Goal: Task Accomplishment & Management: Use online tool/utility

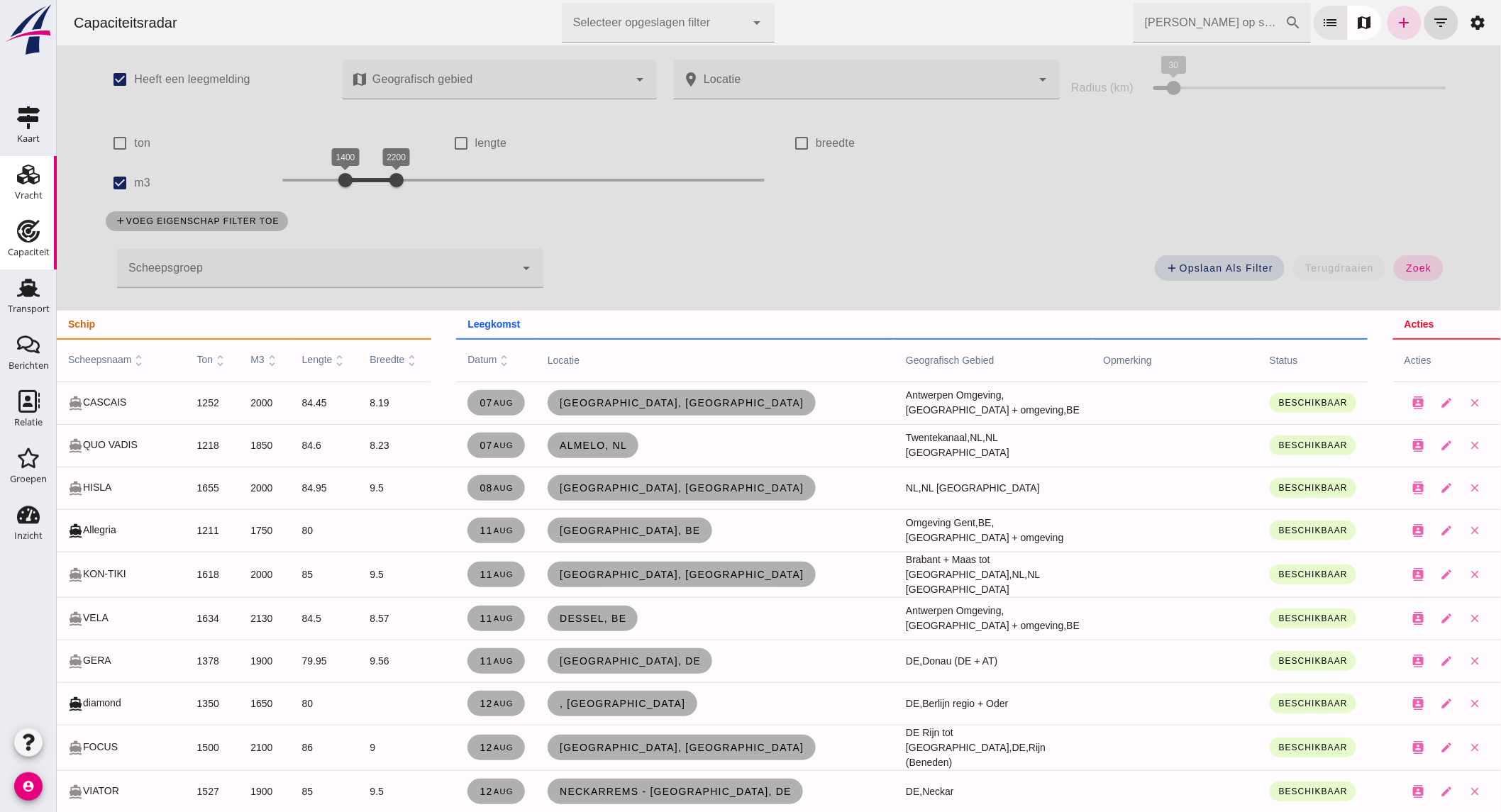
scroll to position [788, 0]
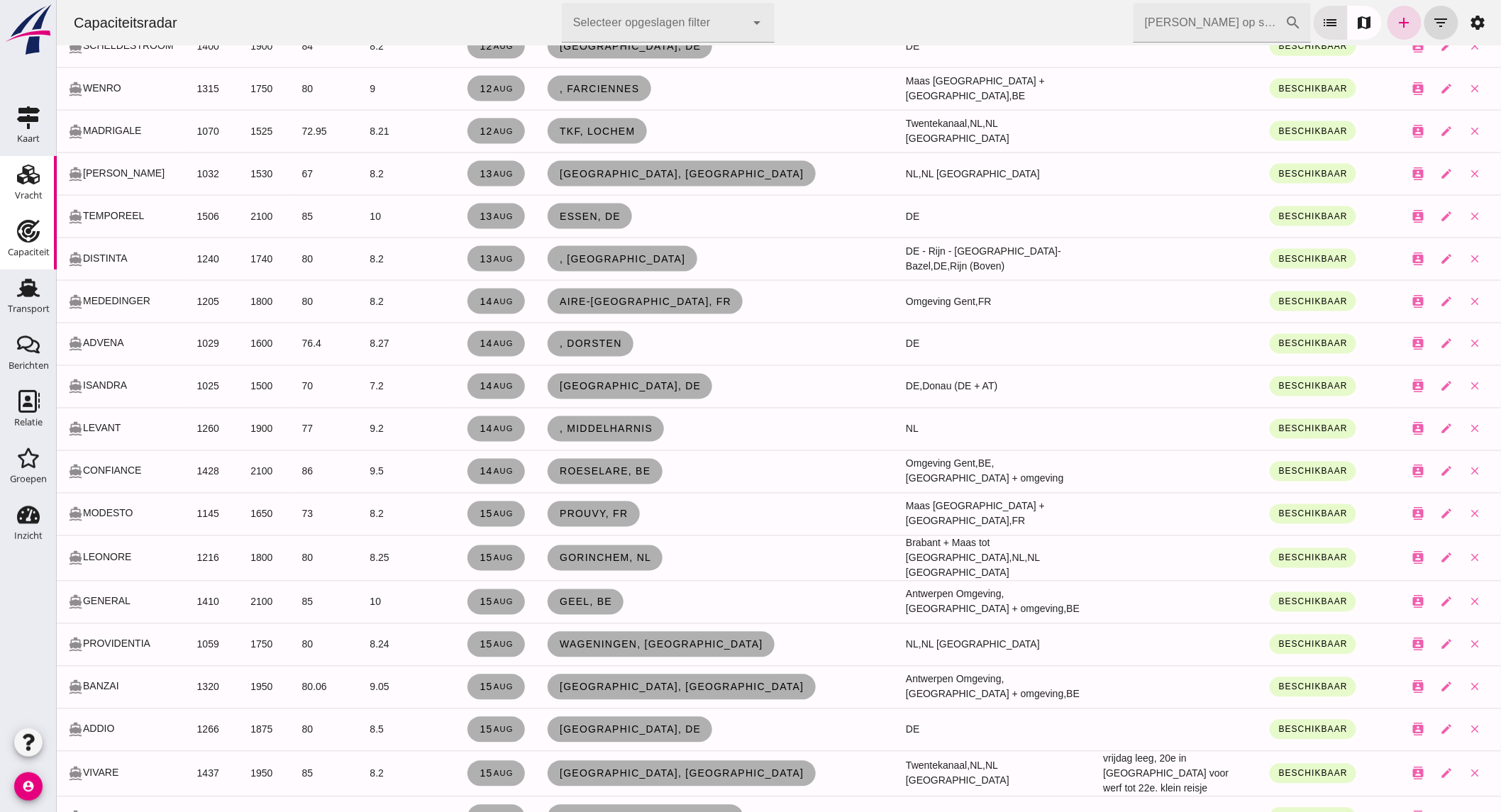
click at [25, 172] on use at bounding box center [28, 174] width 23 height 20
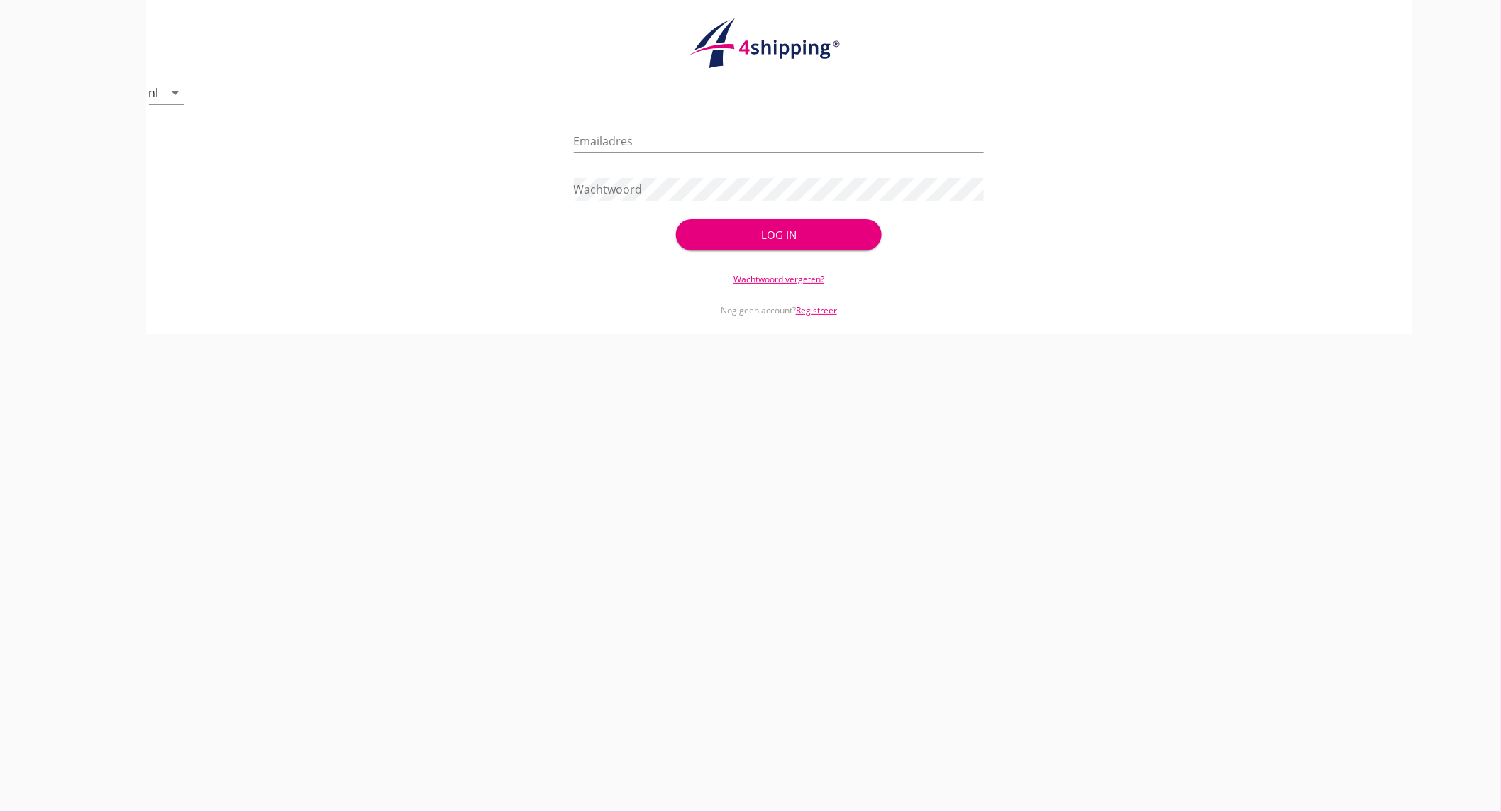
type input "[EMAIL_ADDRESS][DOMAIN_NAME]"
click at [811, 242] on button "Log in" at bounding box center [778, 234] width 205 height 31
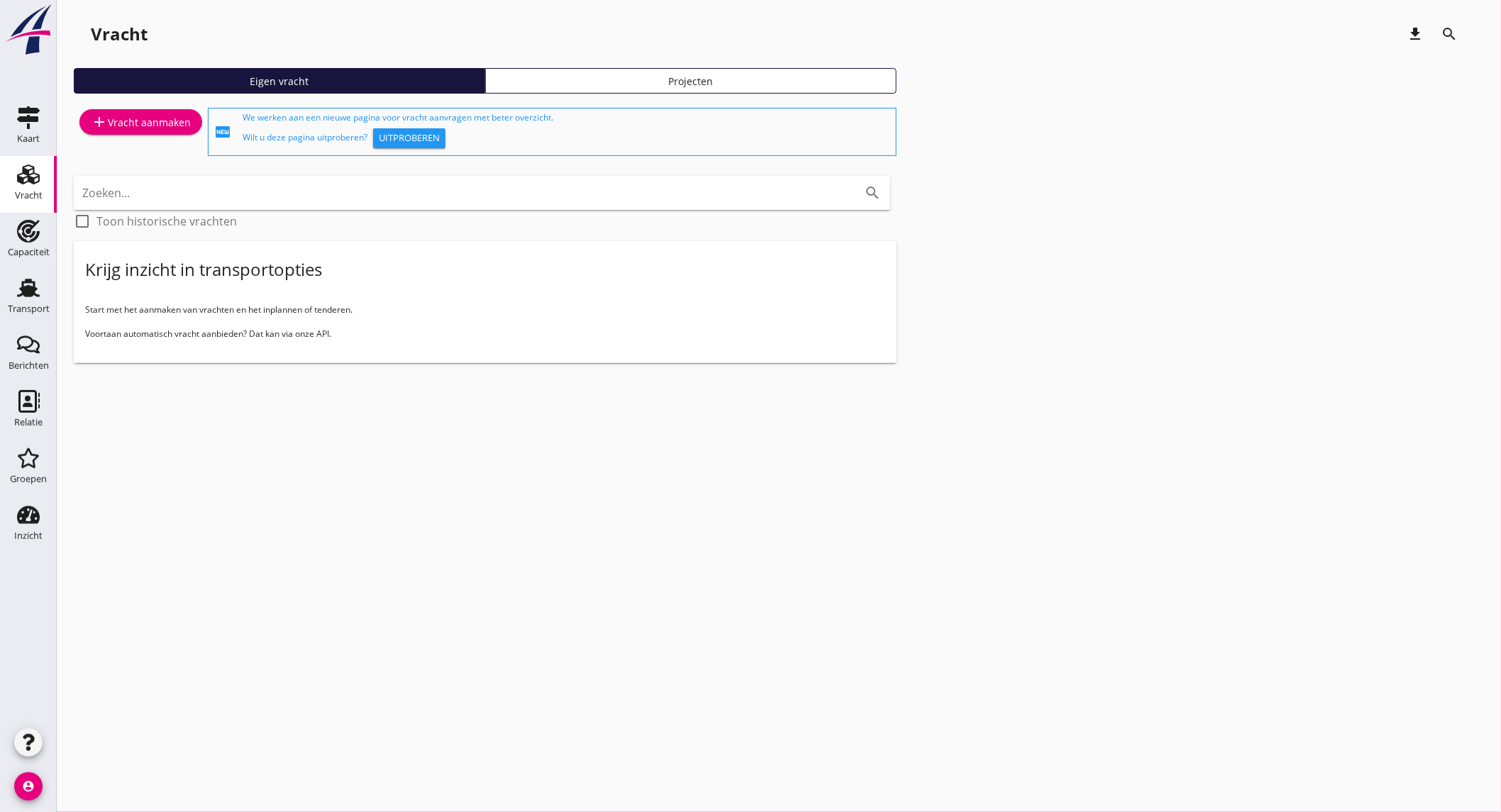
click at [156, 133] on link "add Vracht aanmaken" at bounding box center [141, 123] width 123 height 26
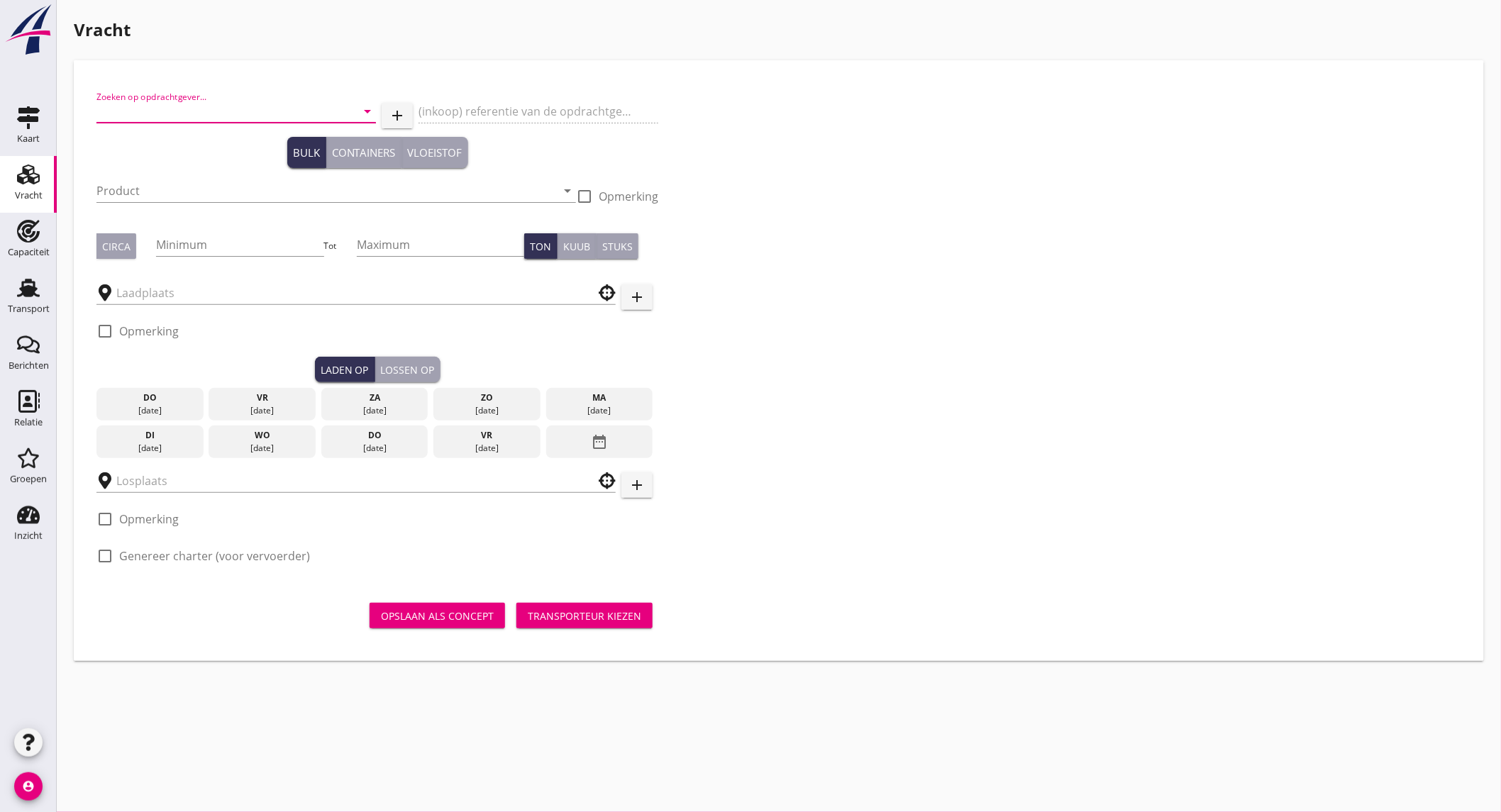
click at [183, 120] on input "Zoeken op opdrachtgever..." at bounding box center [216, 111] width 240 height 23
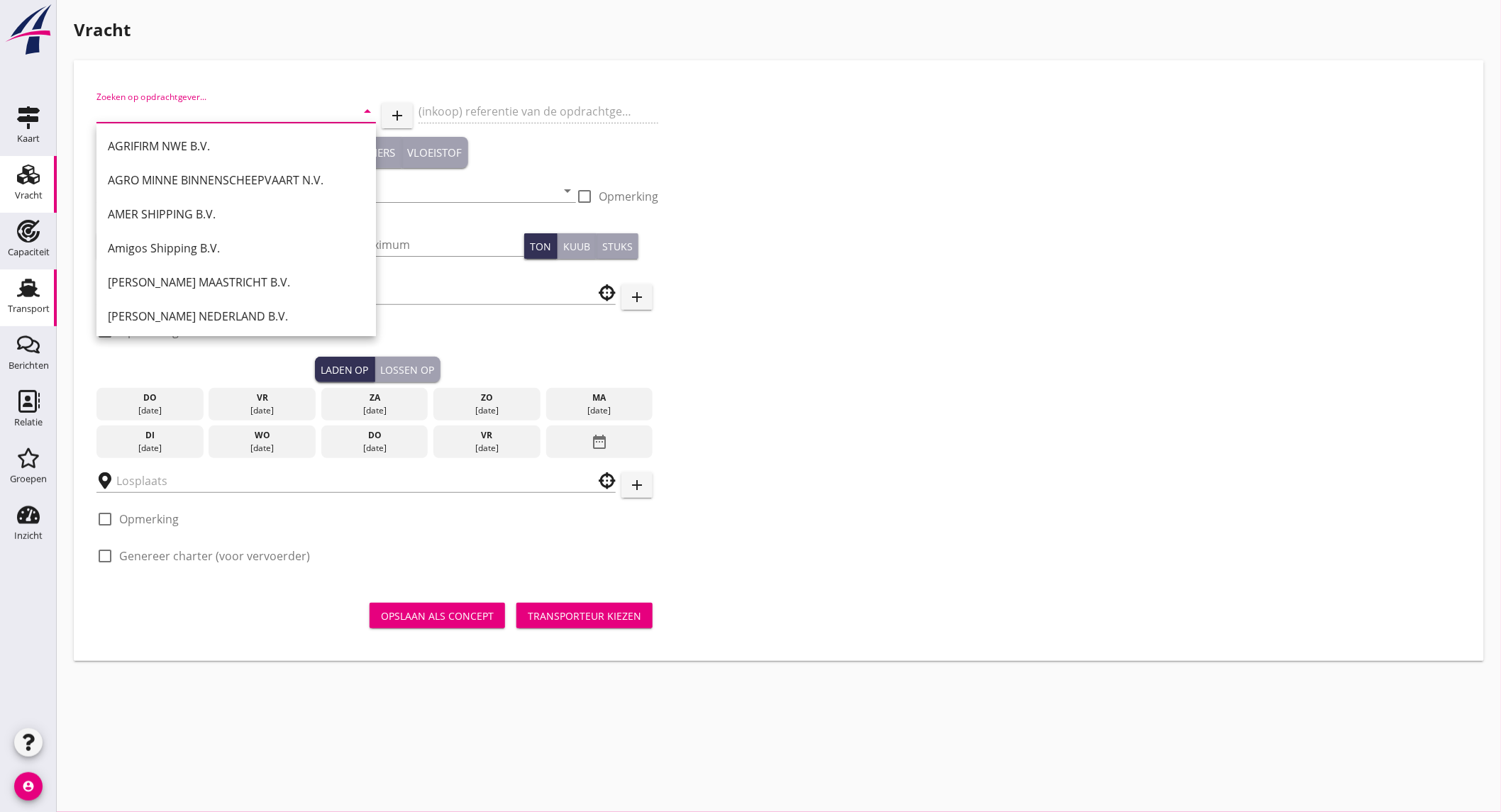
click at [31, 299] on div "Transport" at bounding box center [29, 309] width 42 height 20
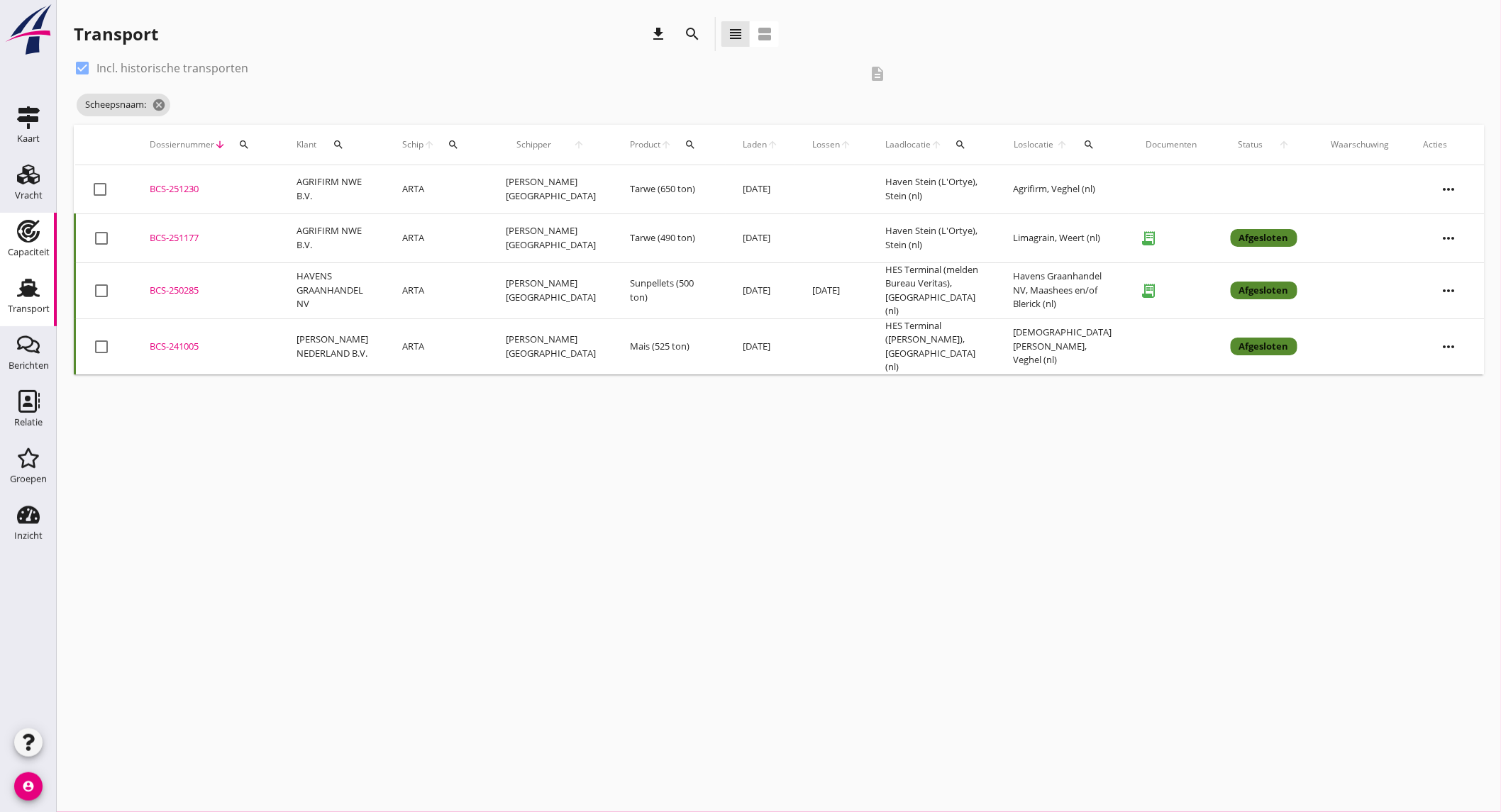
click at [37, 246] on div "Capaciteit" at bounding box center [29, 252] width 42 height 20
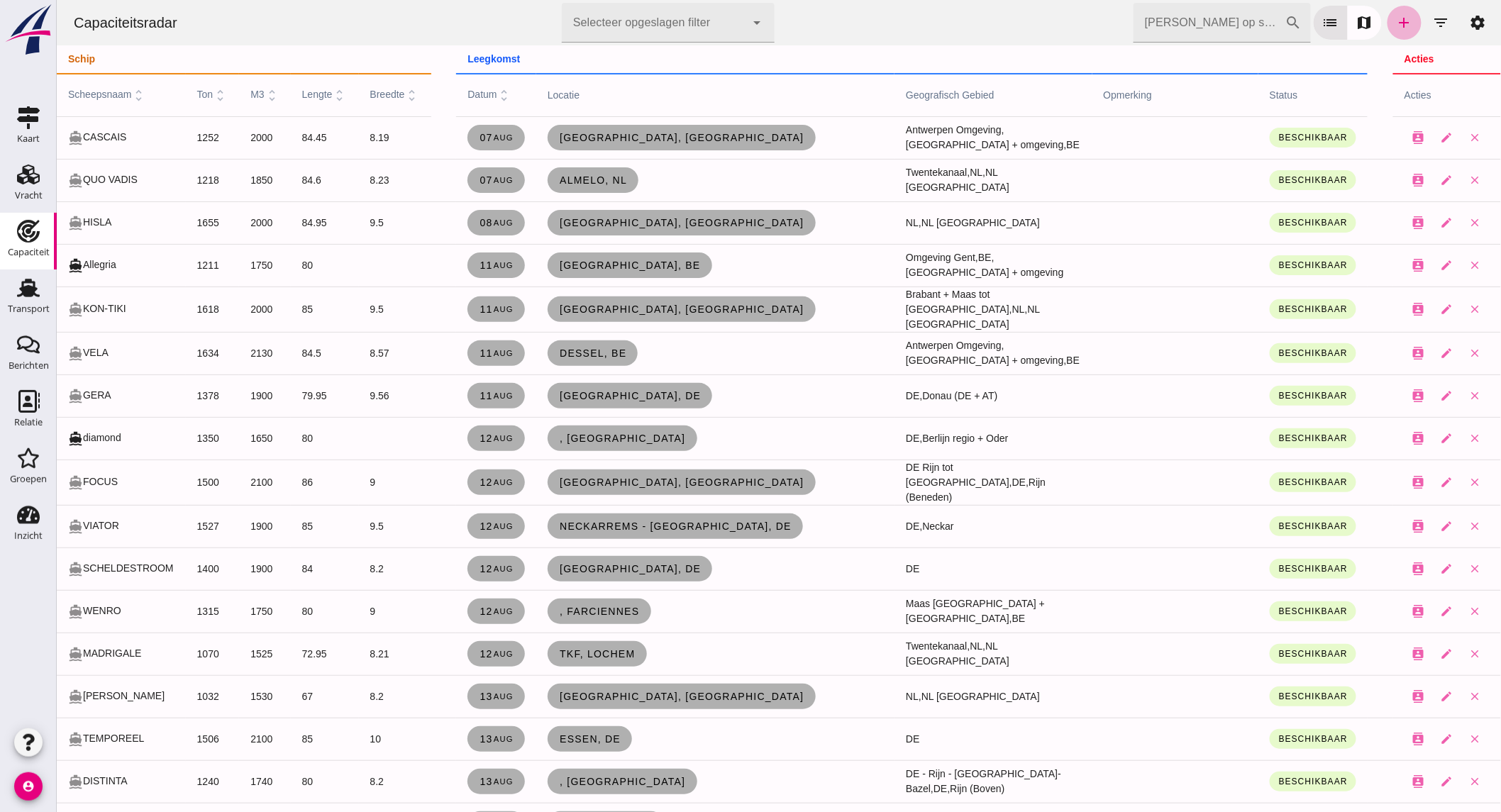
click link "add"
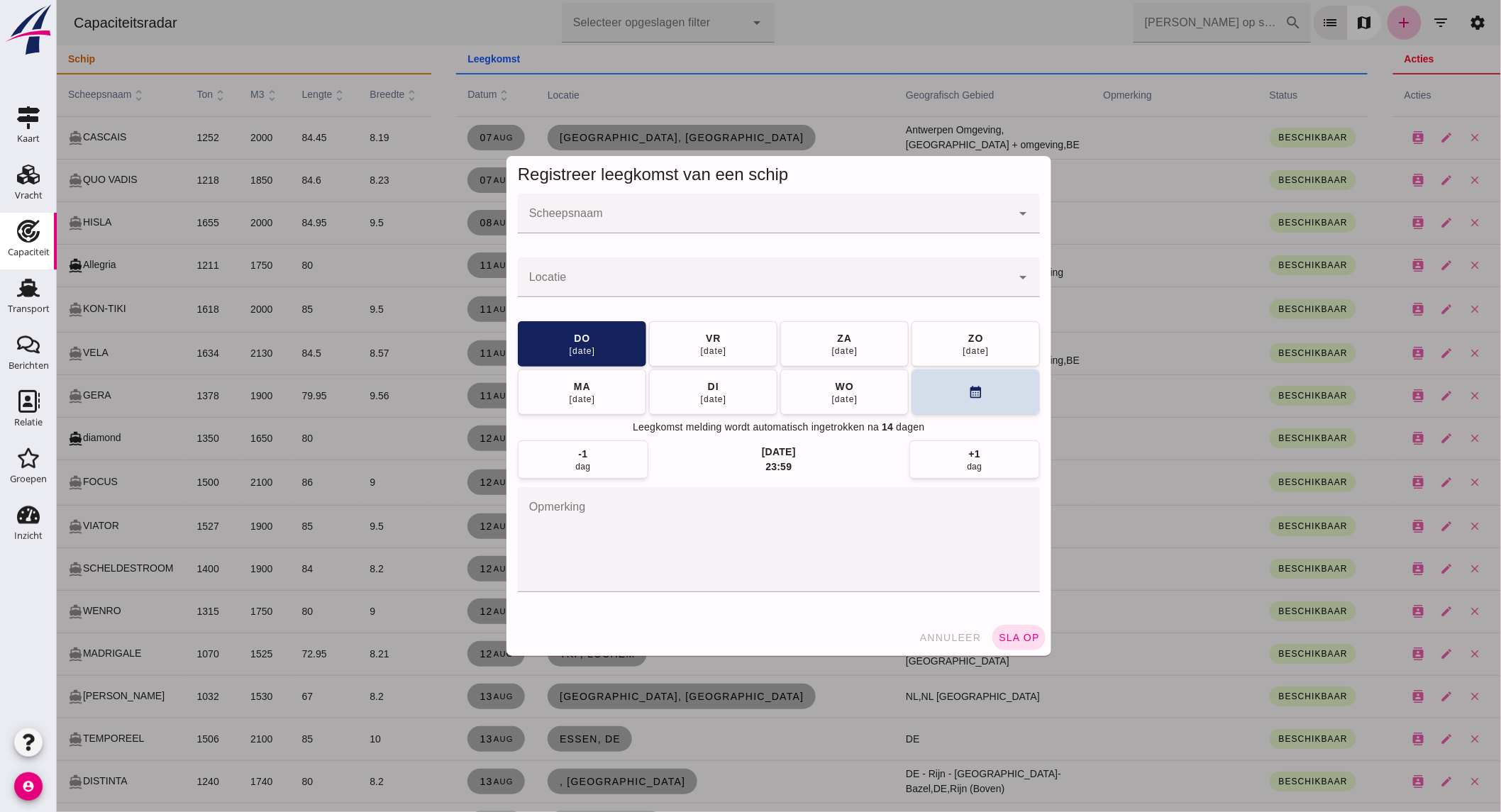
click input "Scheepsnaam"
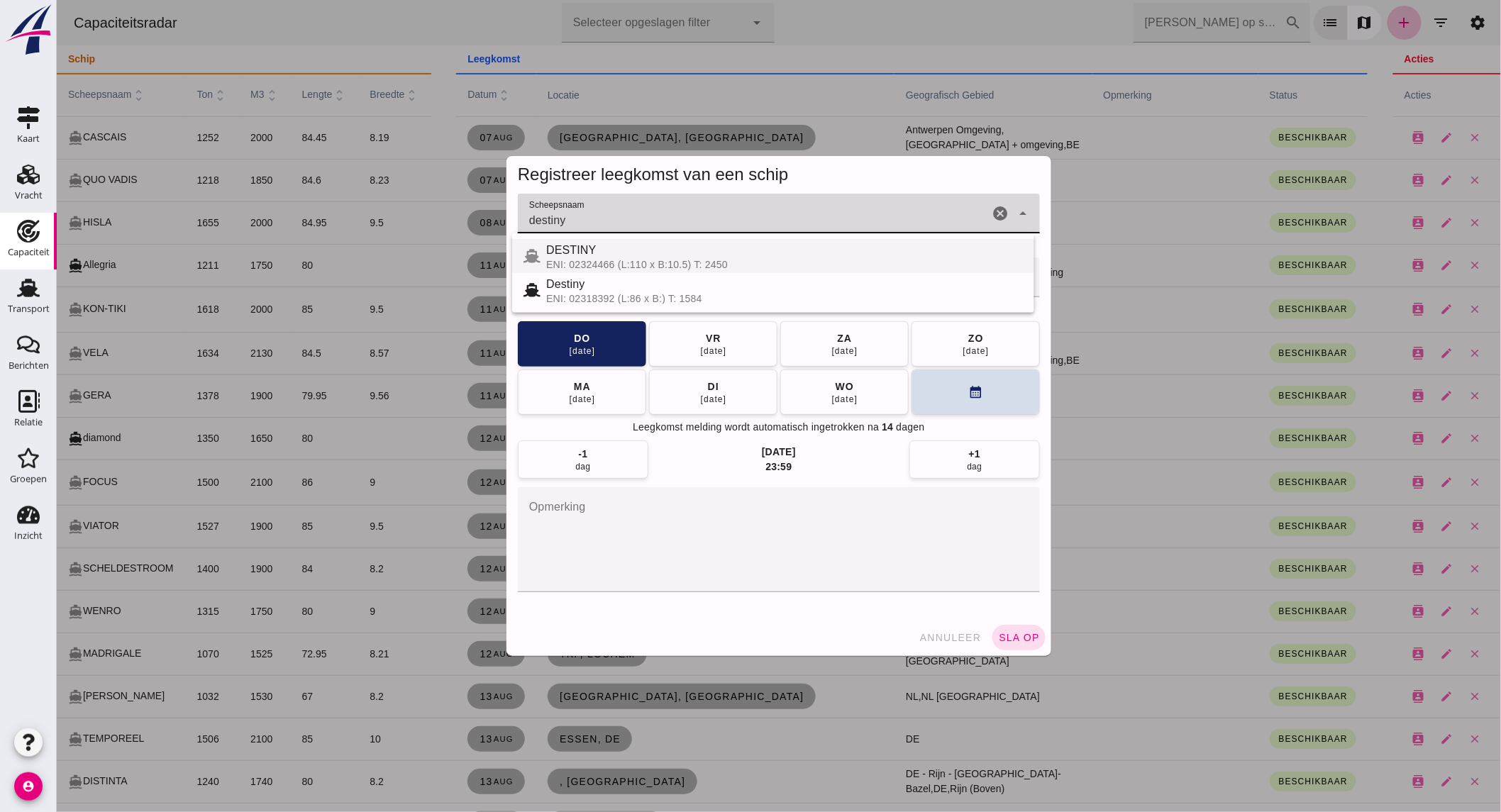
click at [655, 257] on div "DESTINY" at bounding box center [783, 250] width 476 height 17
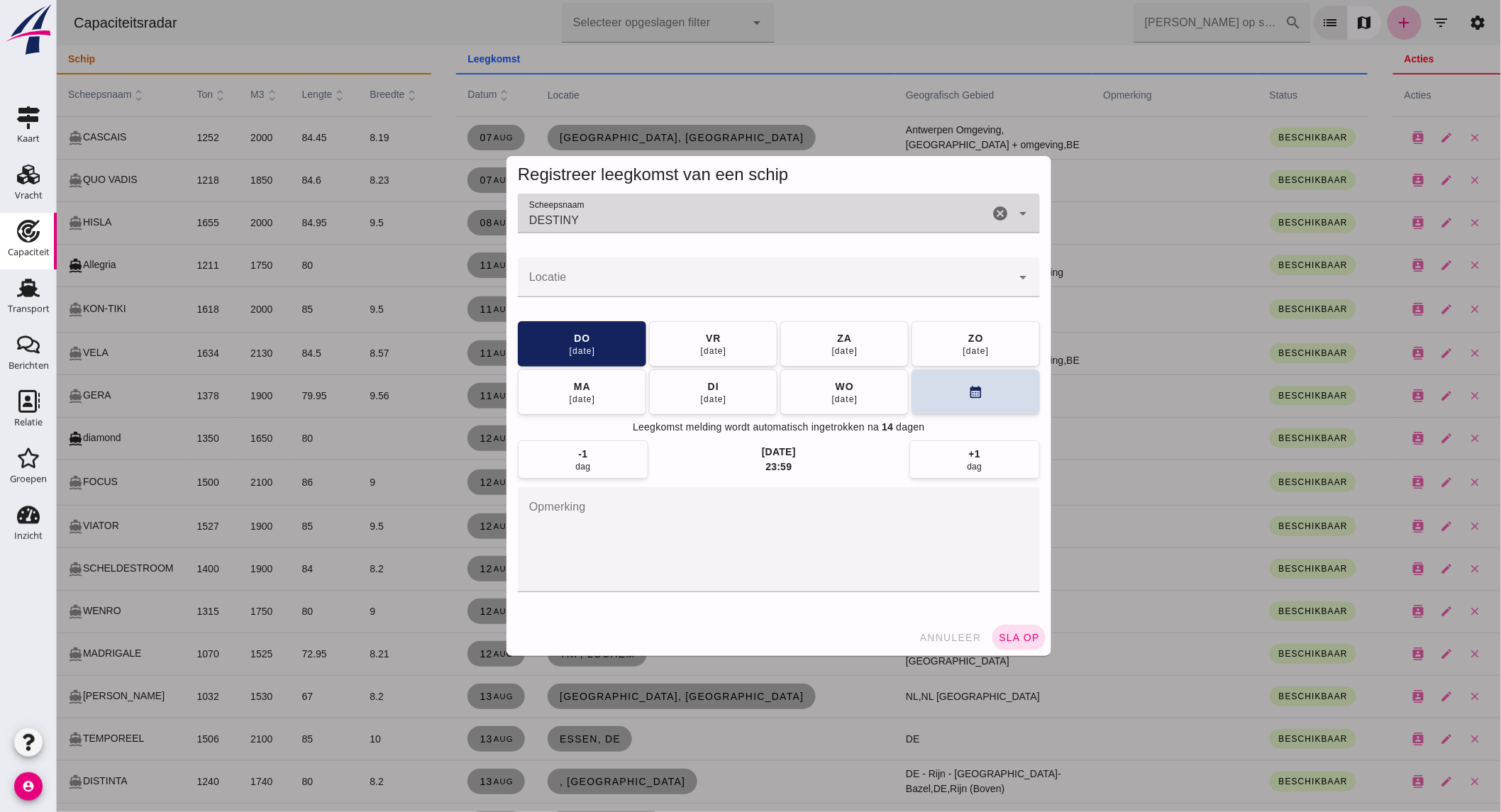
type input "DESTINY"
click input "Locatie"
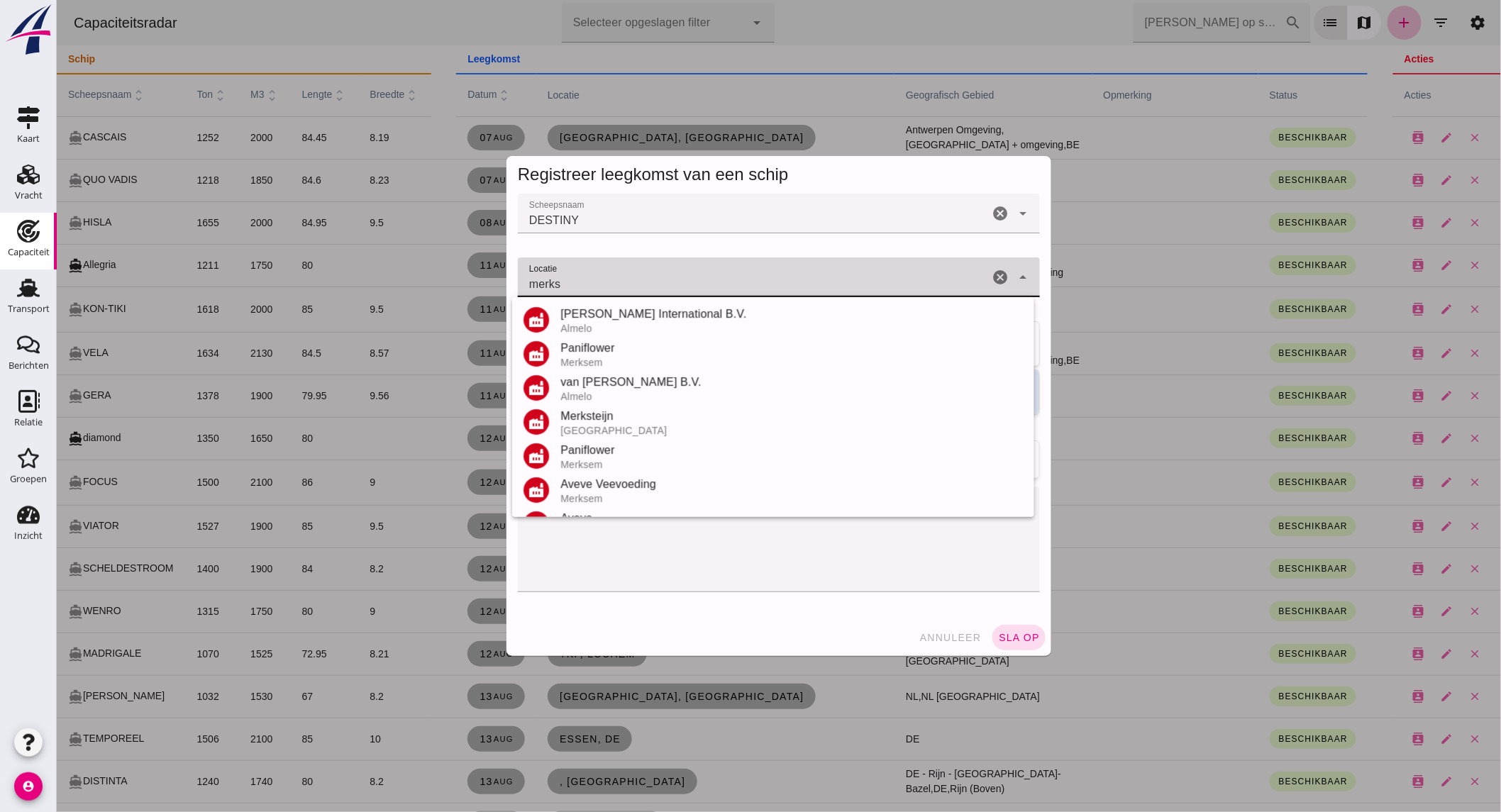
scroll to position [157, 0]
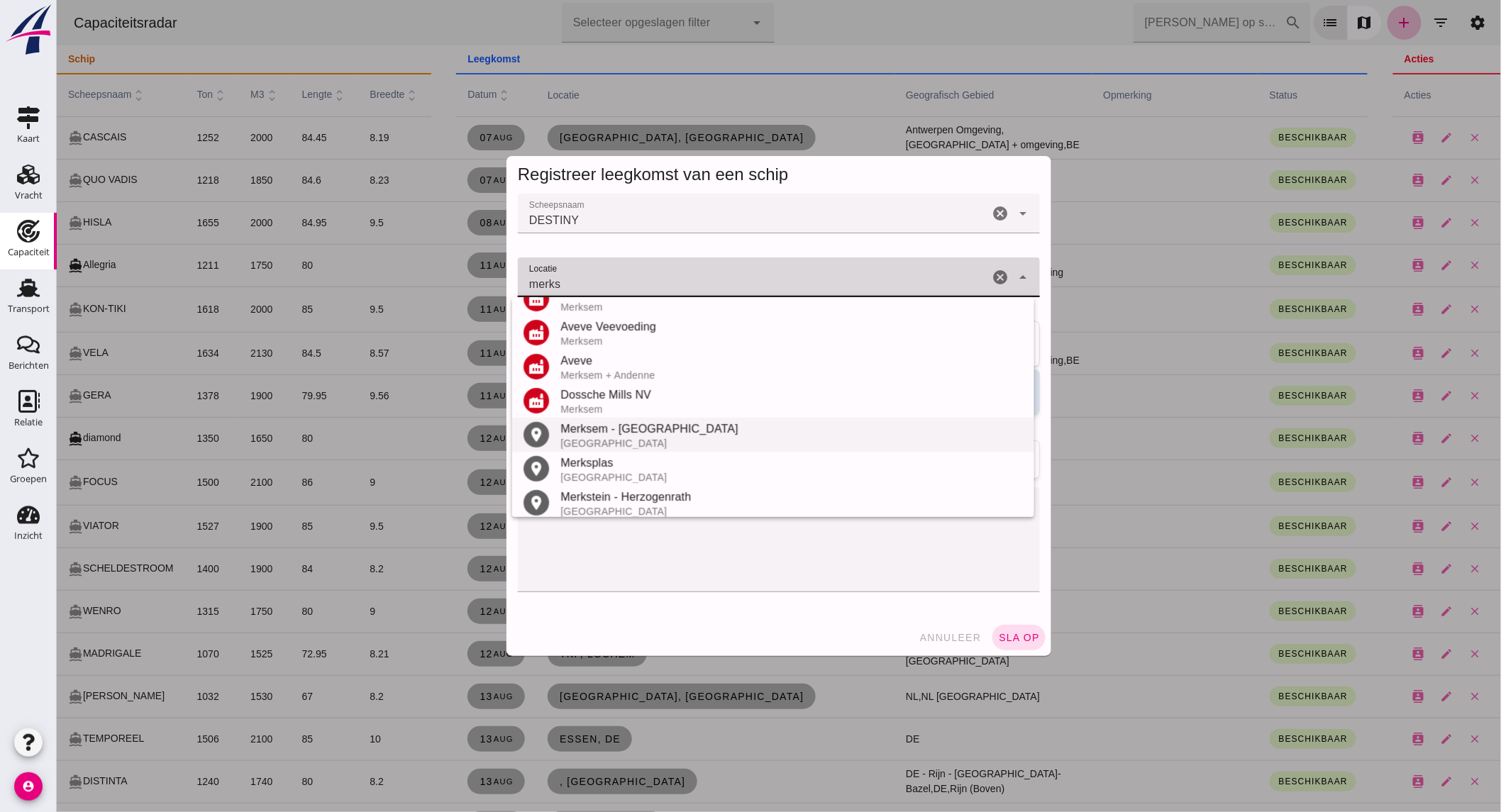
click at [668, 438] on div "[GEOGRAPHIC_DATA]" at bounding box center [791, 442] width 462 height 11
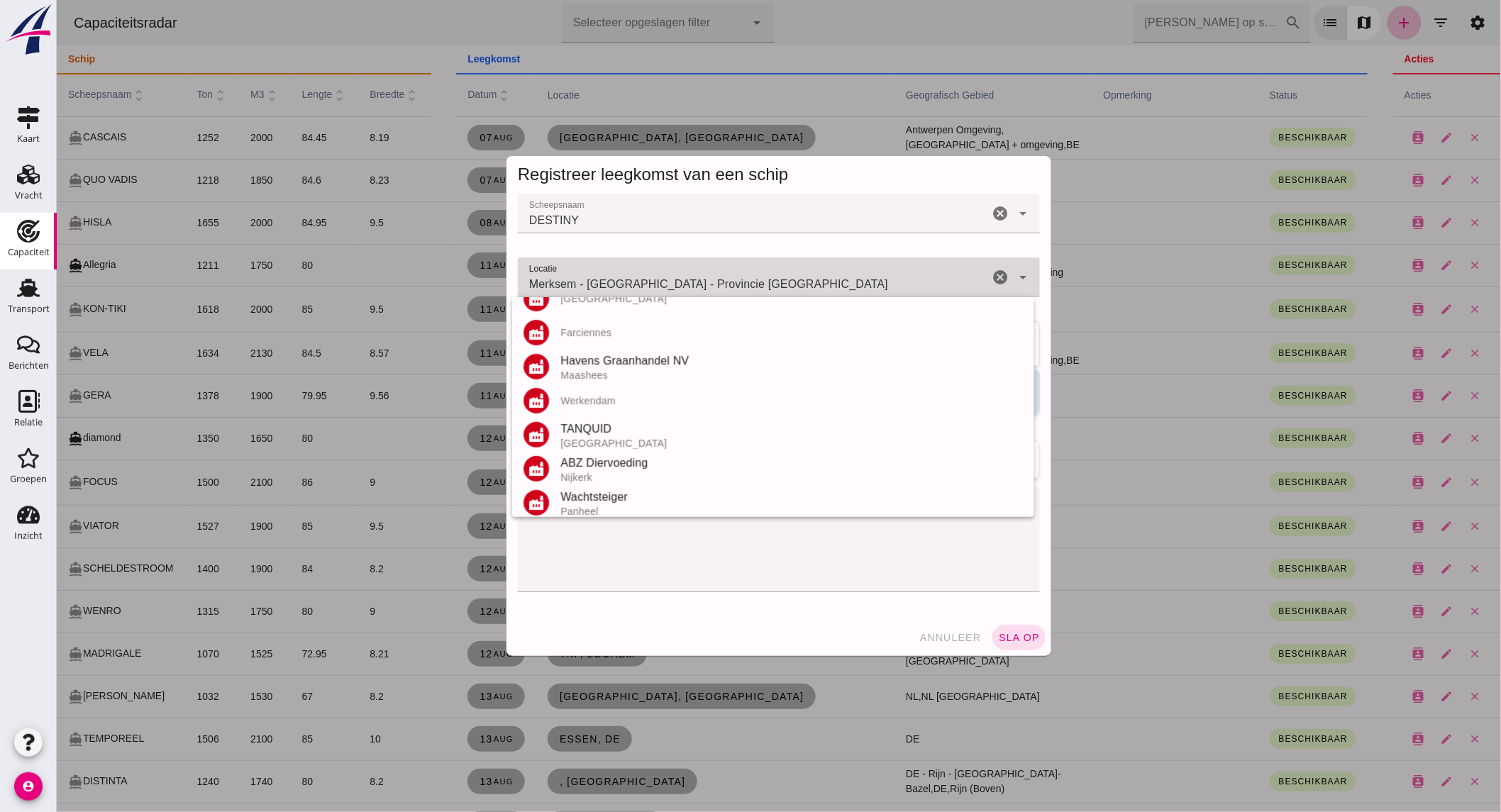
scroll to position [0, 0]
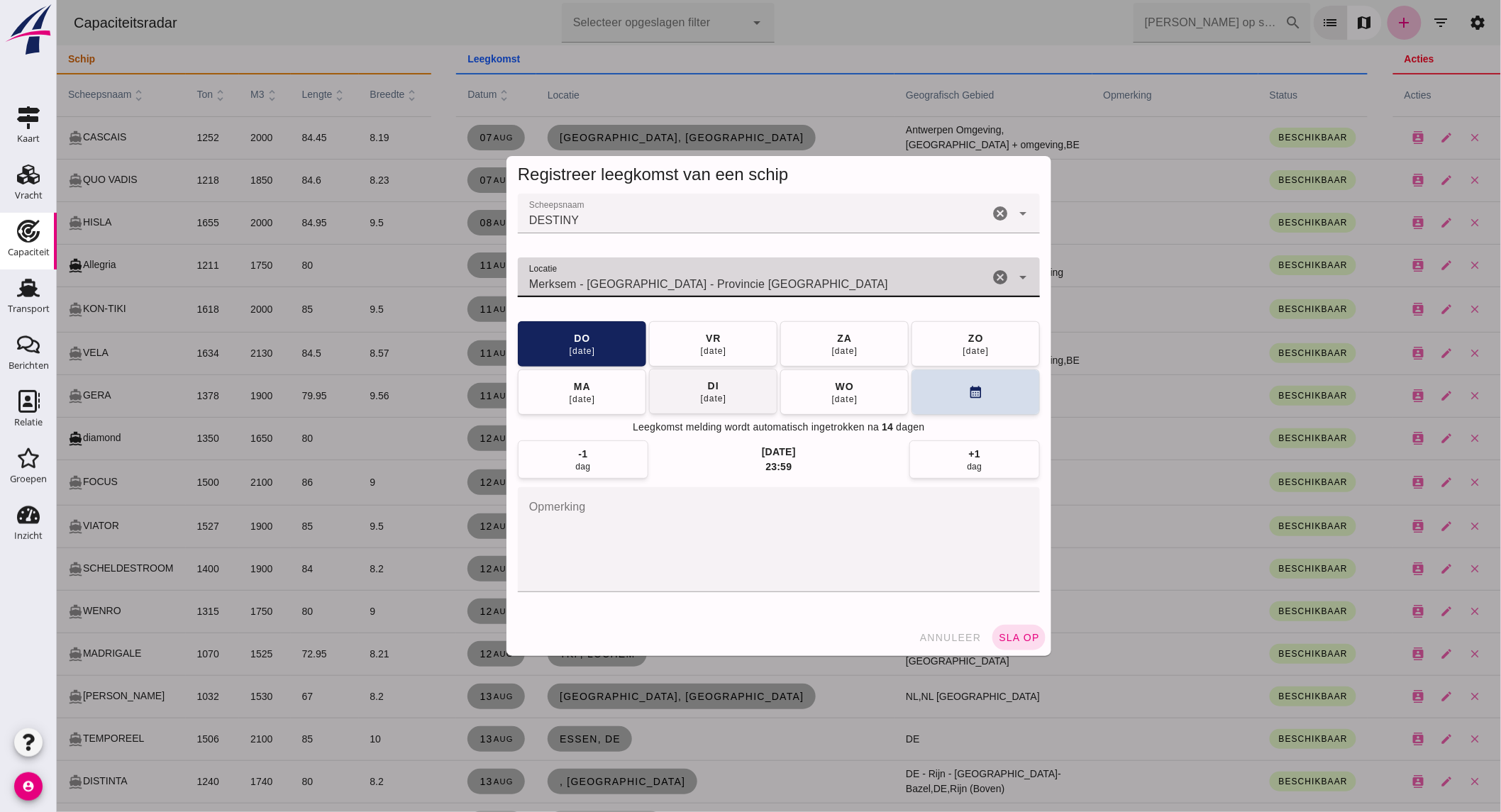
type input "Merksem - [GEOGRAPHIC_DATA] - Provincie [GEOGRAPHIC_DATA]"
click button "[DATE]"
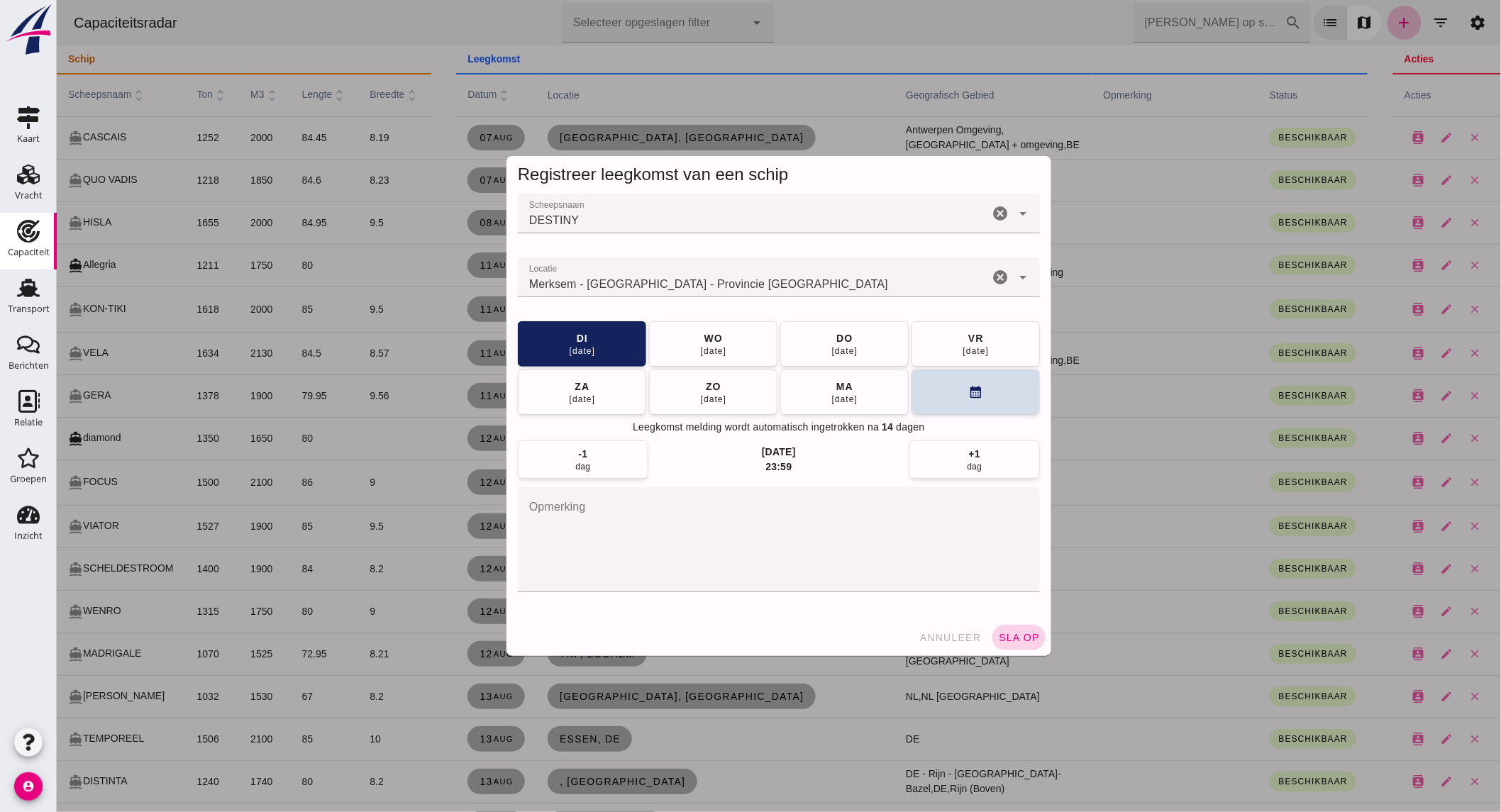
click span "sla op"
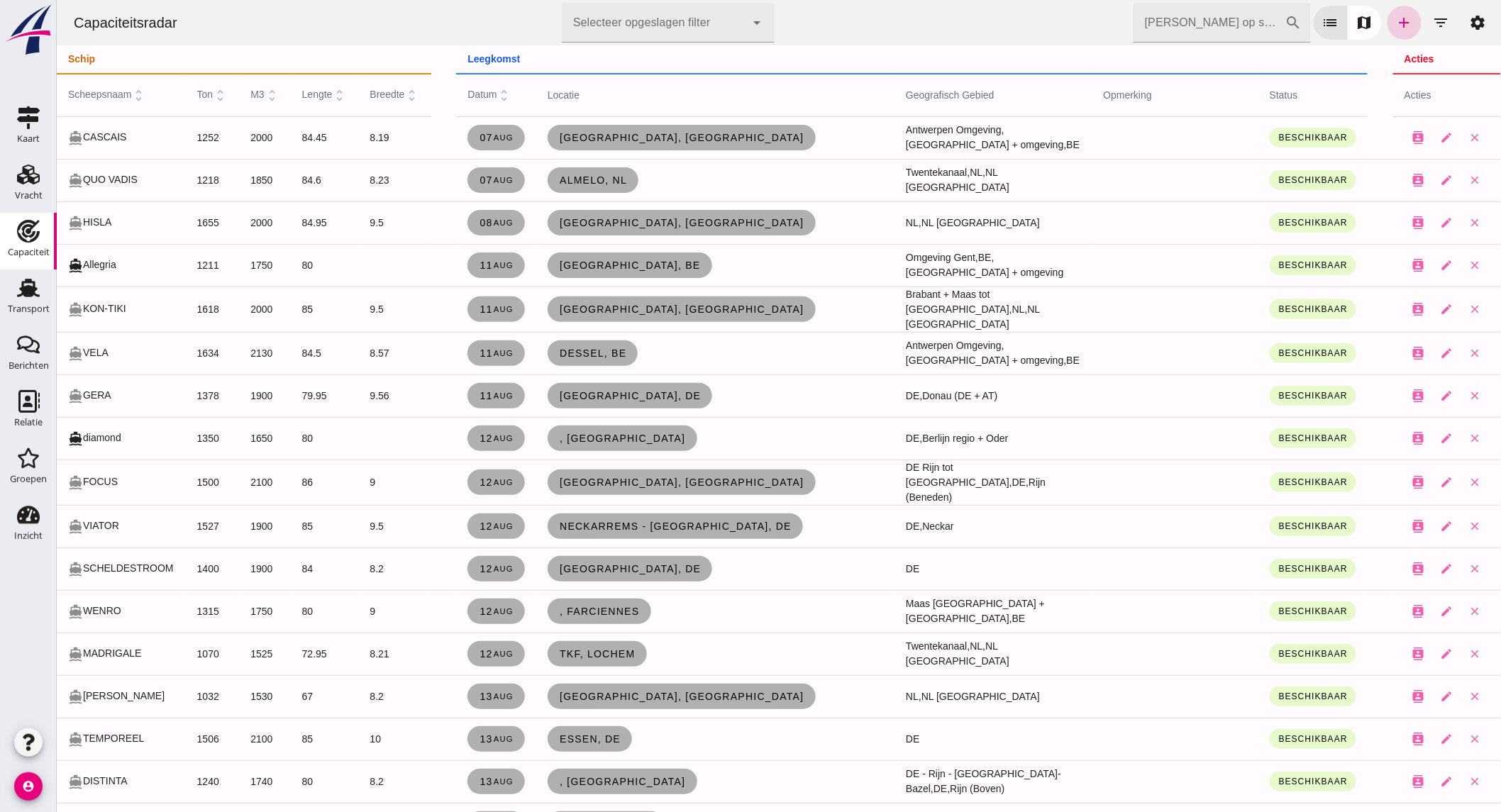
click at [1400, 20] on icon "add" at bounding box center [1403, 22] width 17 height 17
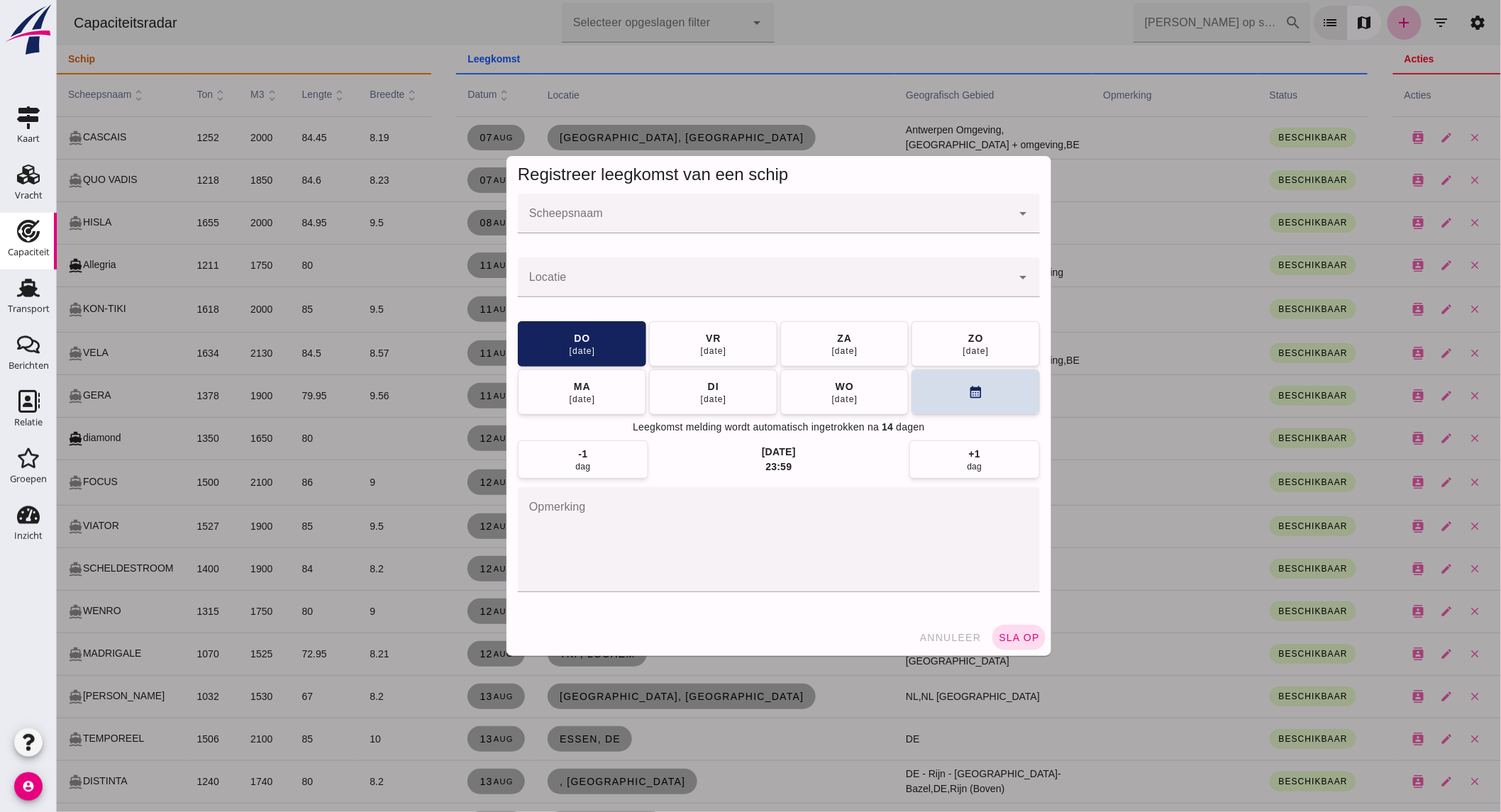
click input "Scheepsnaam"
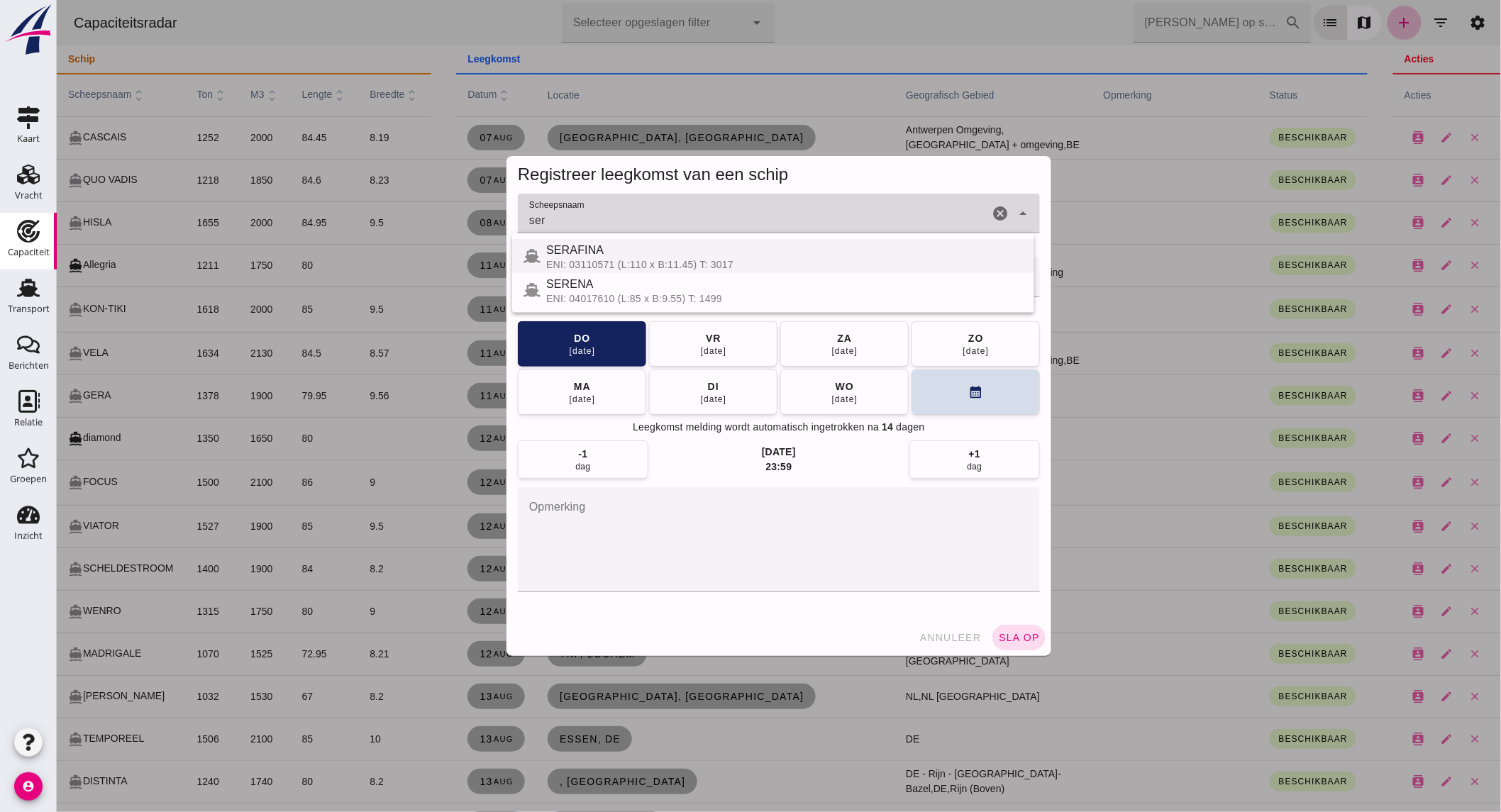
click at [594, 259] on div "ENI: 03110571 (L:110 x B:11.45) T: 3017" at bounding box center [783, 264] width 476 height 11
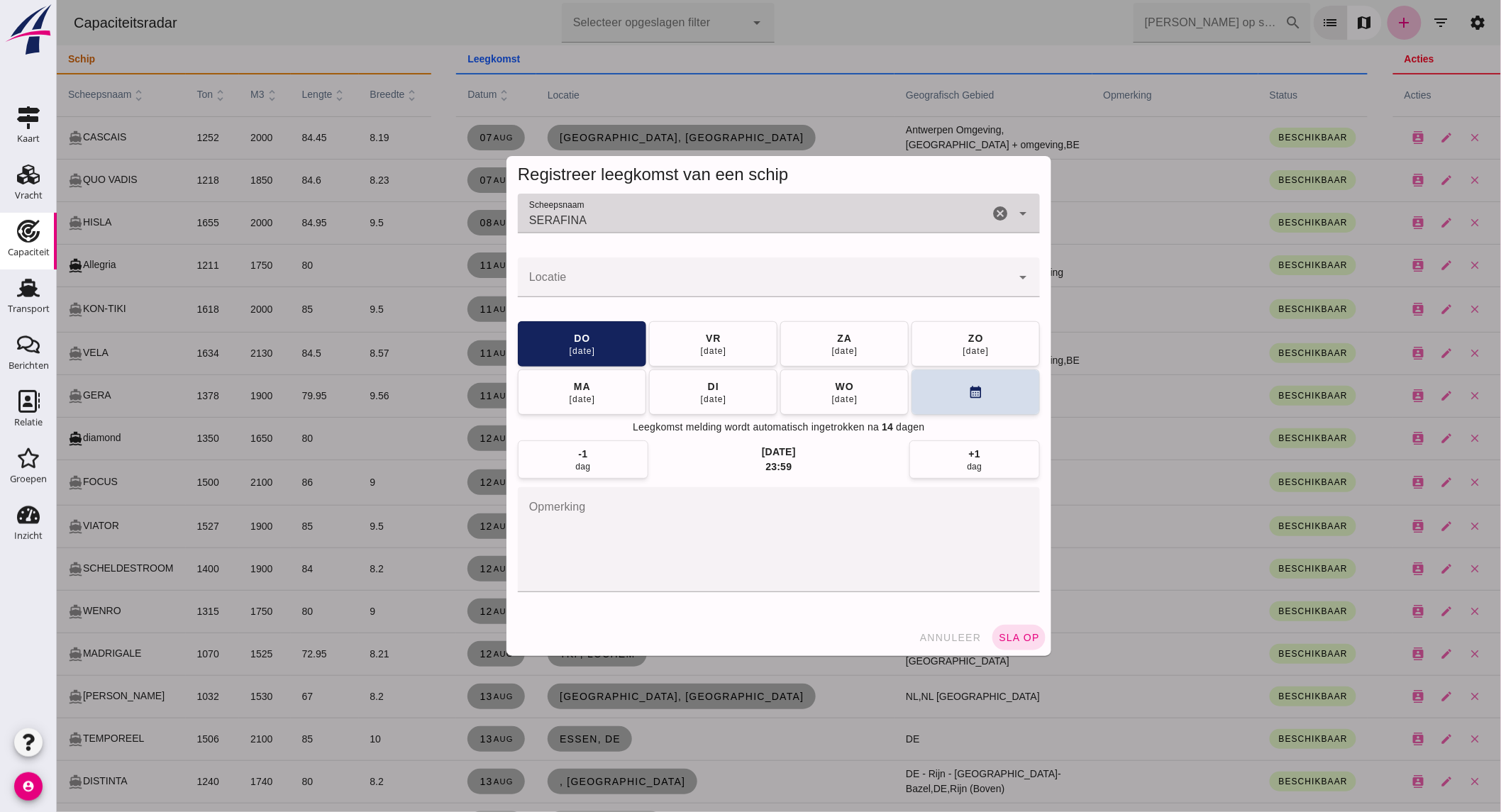
type input "SERAFINA"
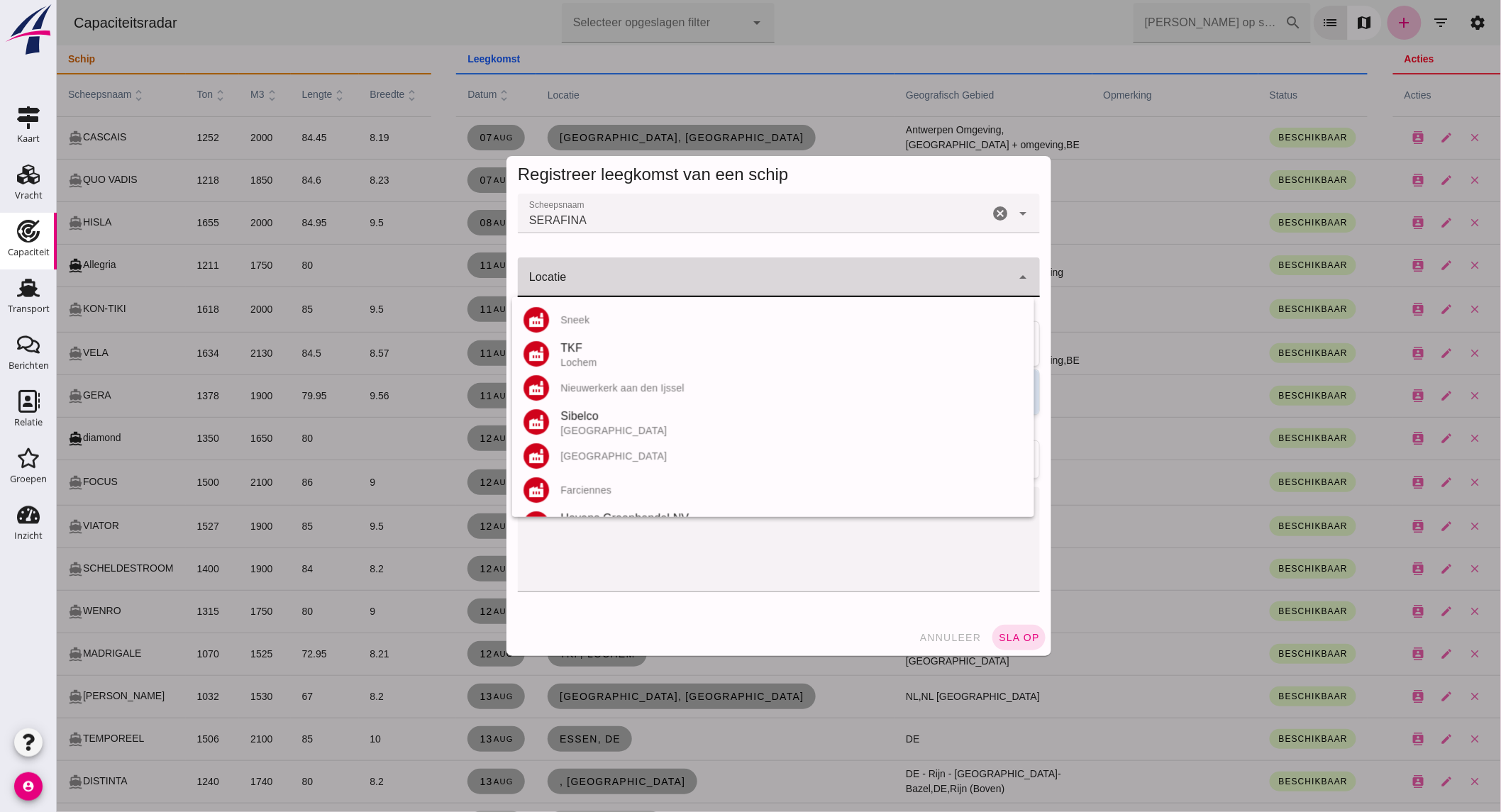
click div
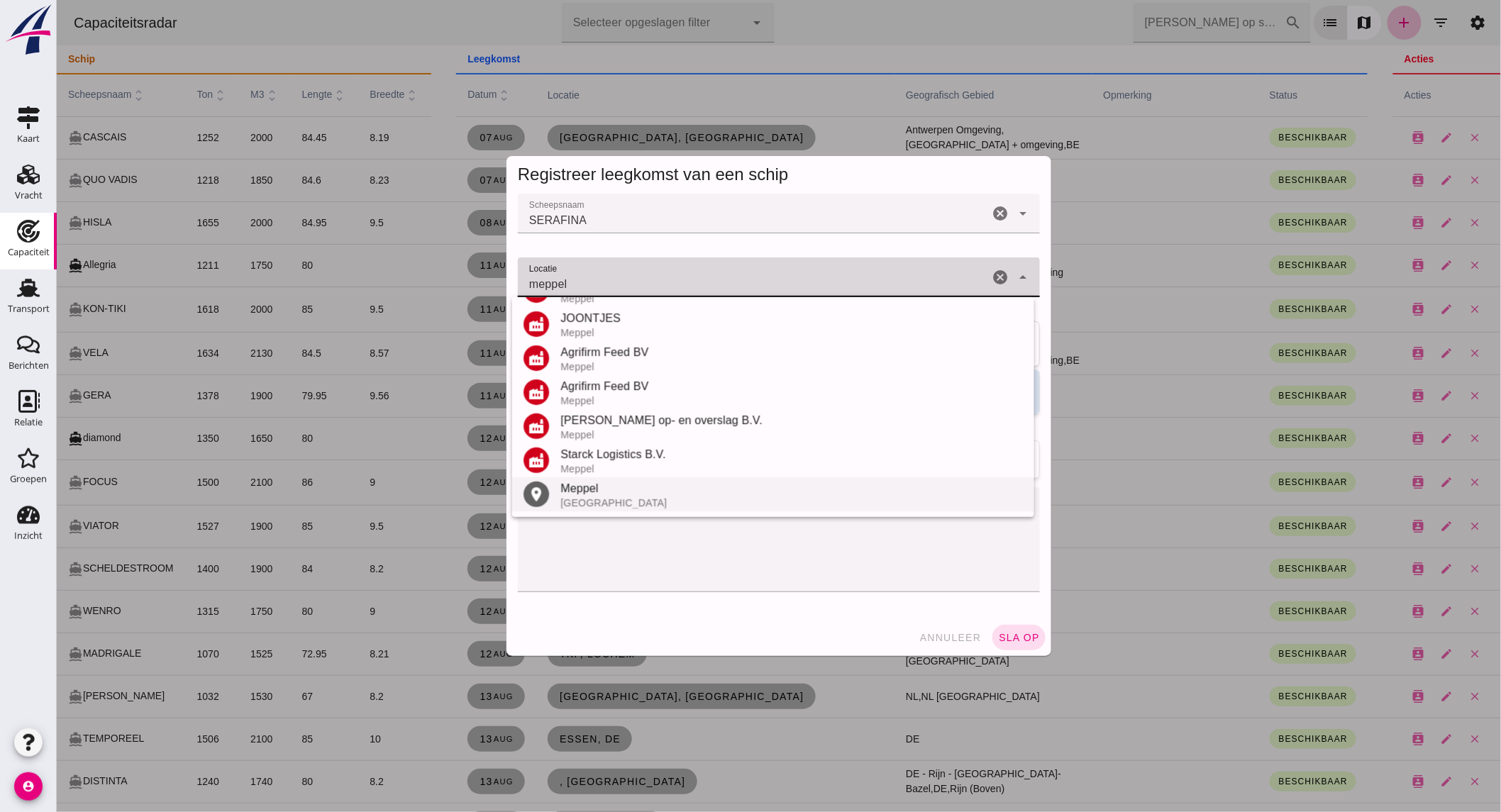
click at [584, 495] on div "Meppel" at bounding box center [791, 488] width 462 height 17
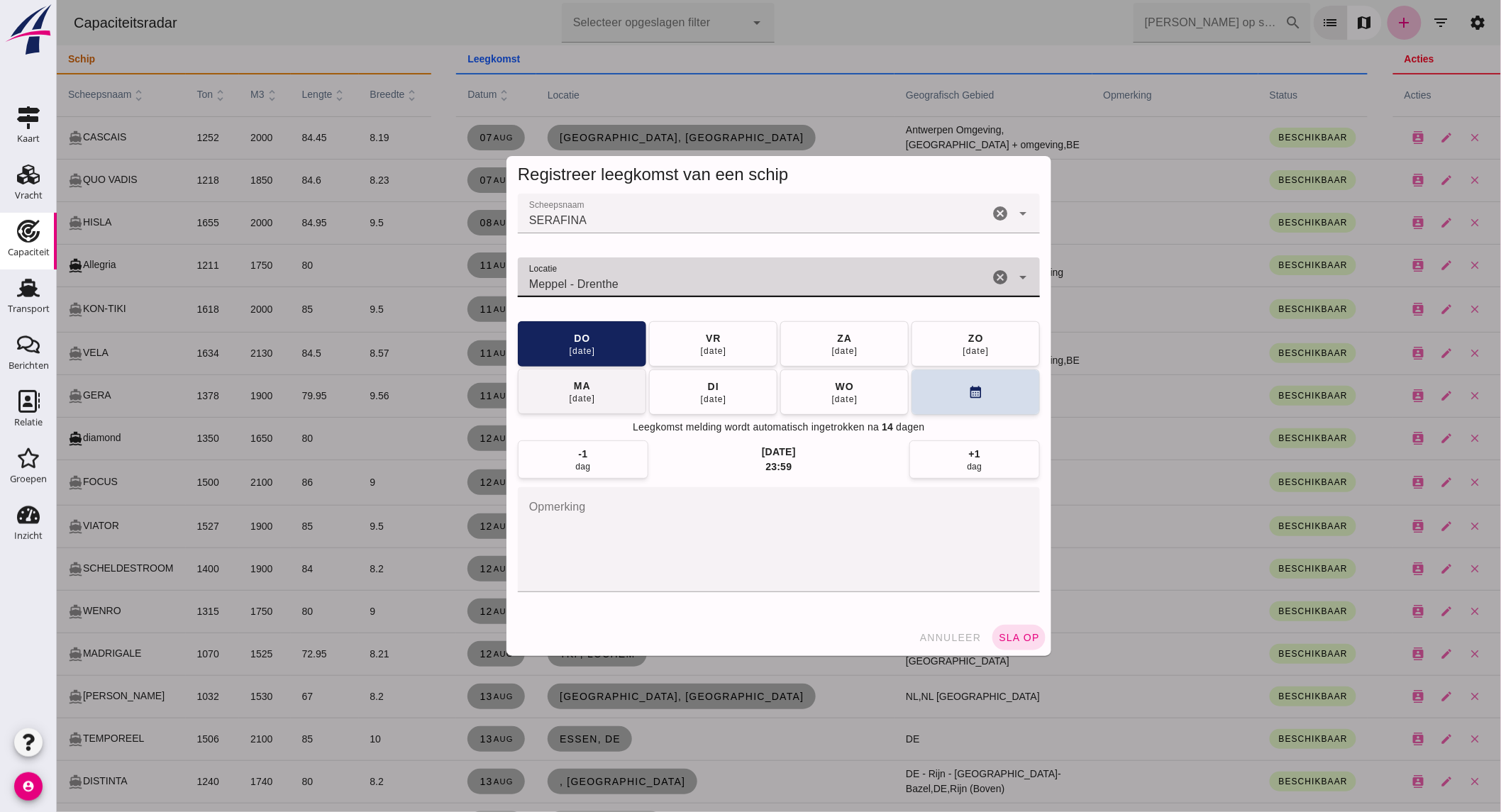
type input "Meppel - Drenthe"
click button "[DATE]"
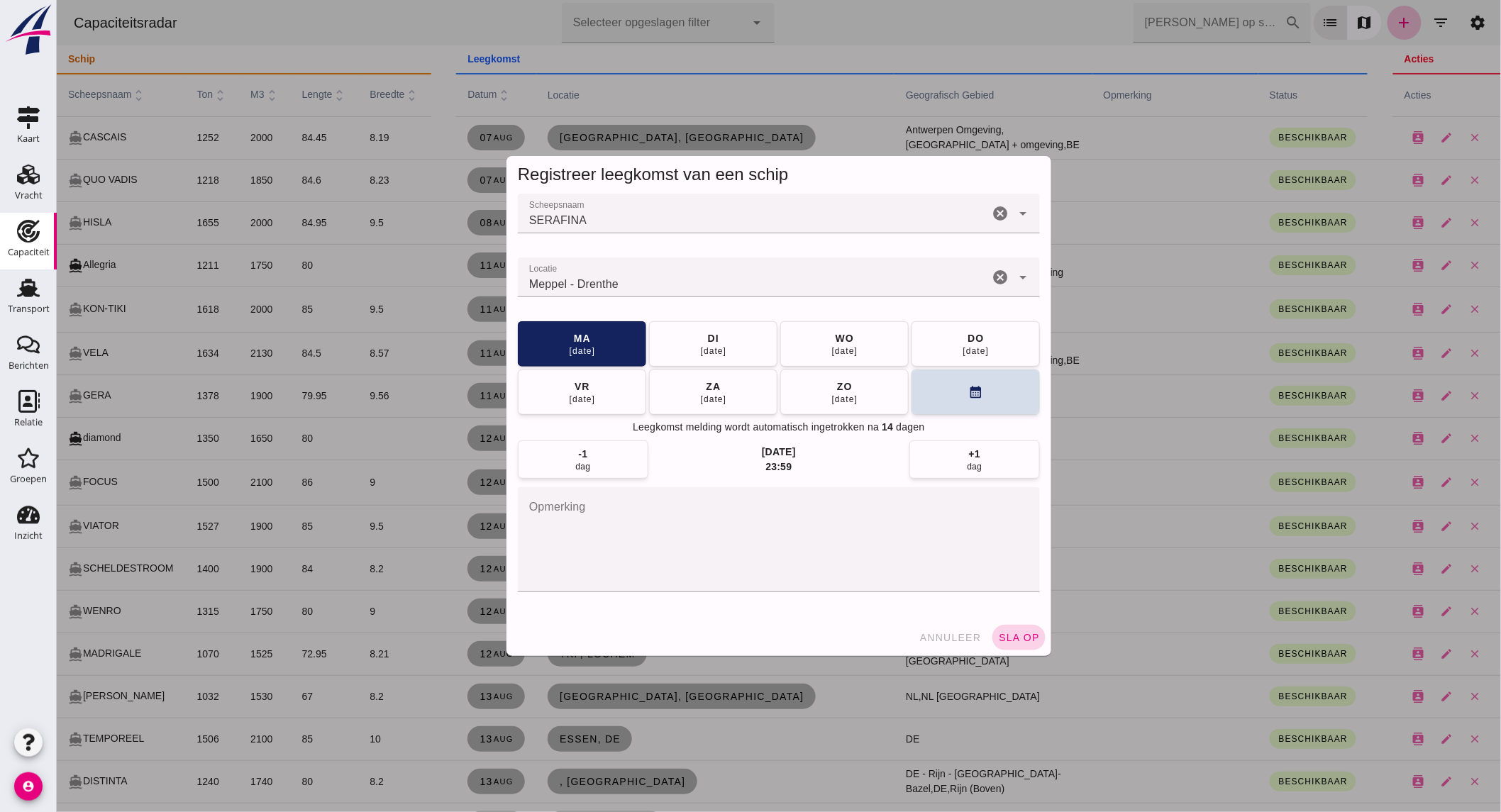
click span "sla op"
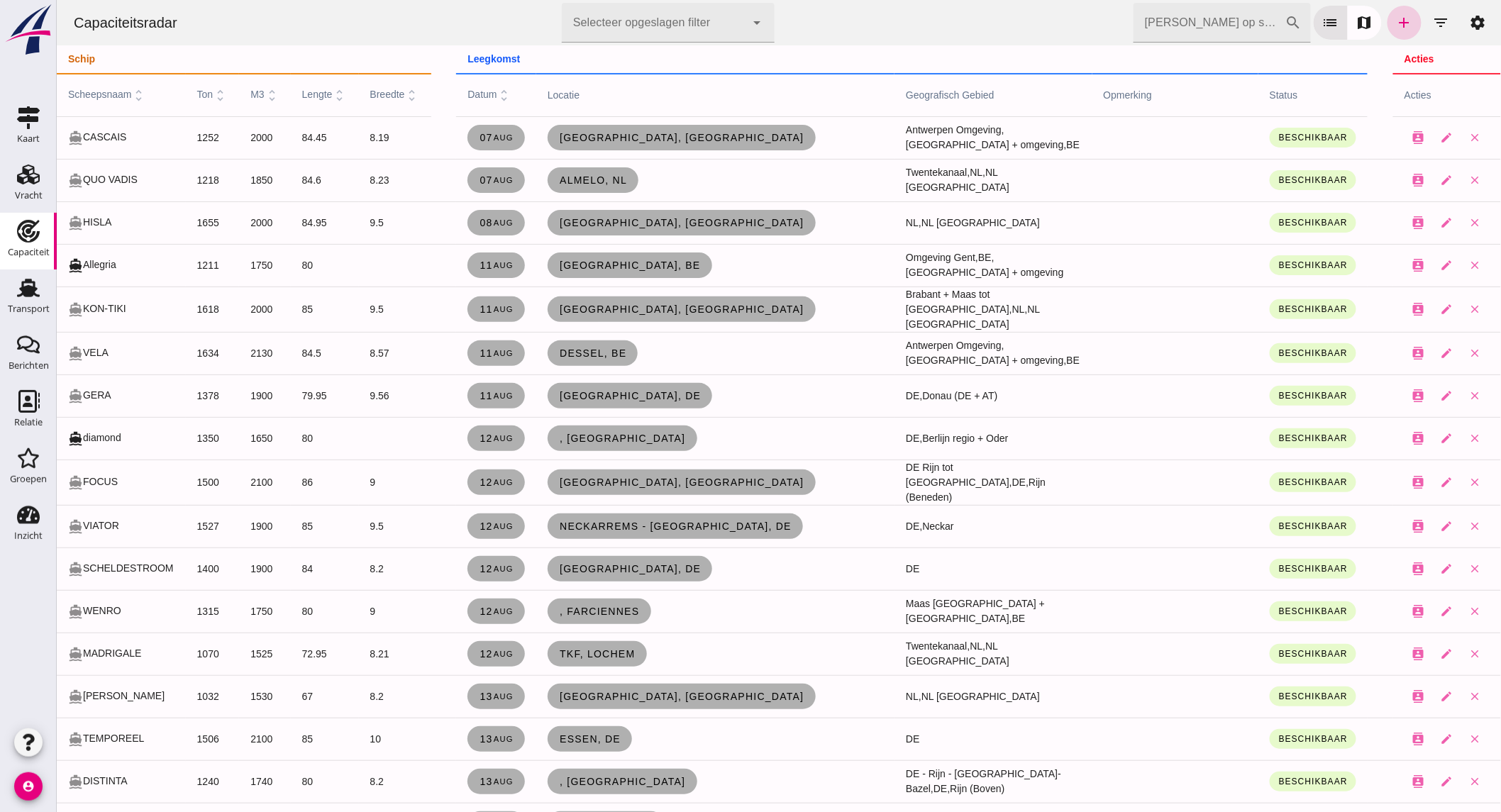
click at [1395, 15] on icon "add" at bounding box center [1403, 22] width 17 height 17
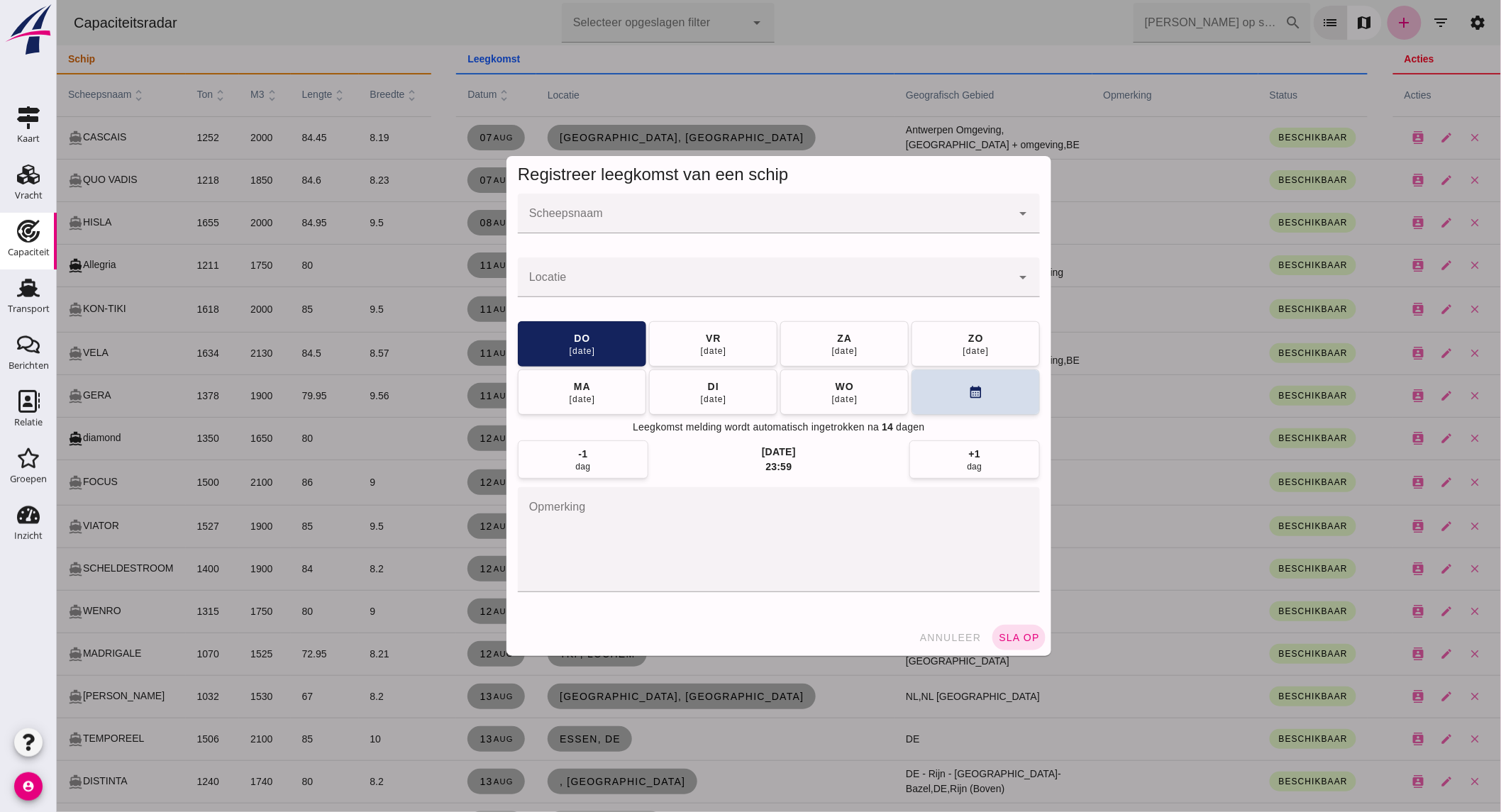
click div
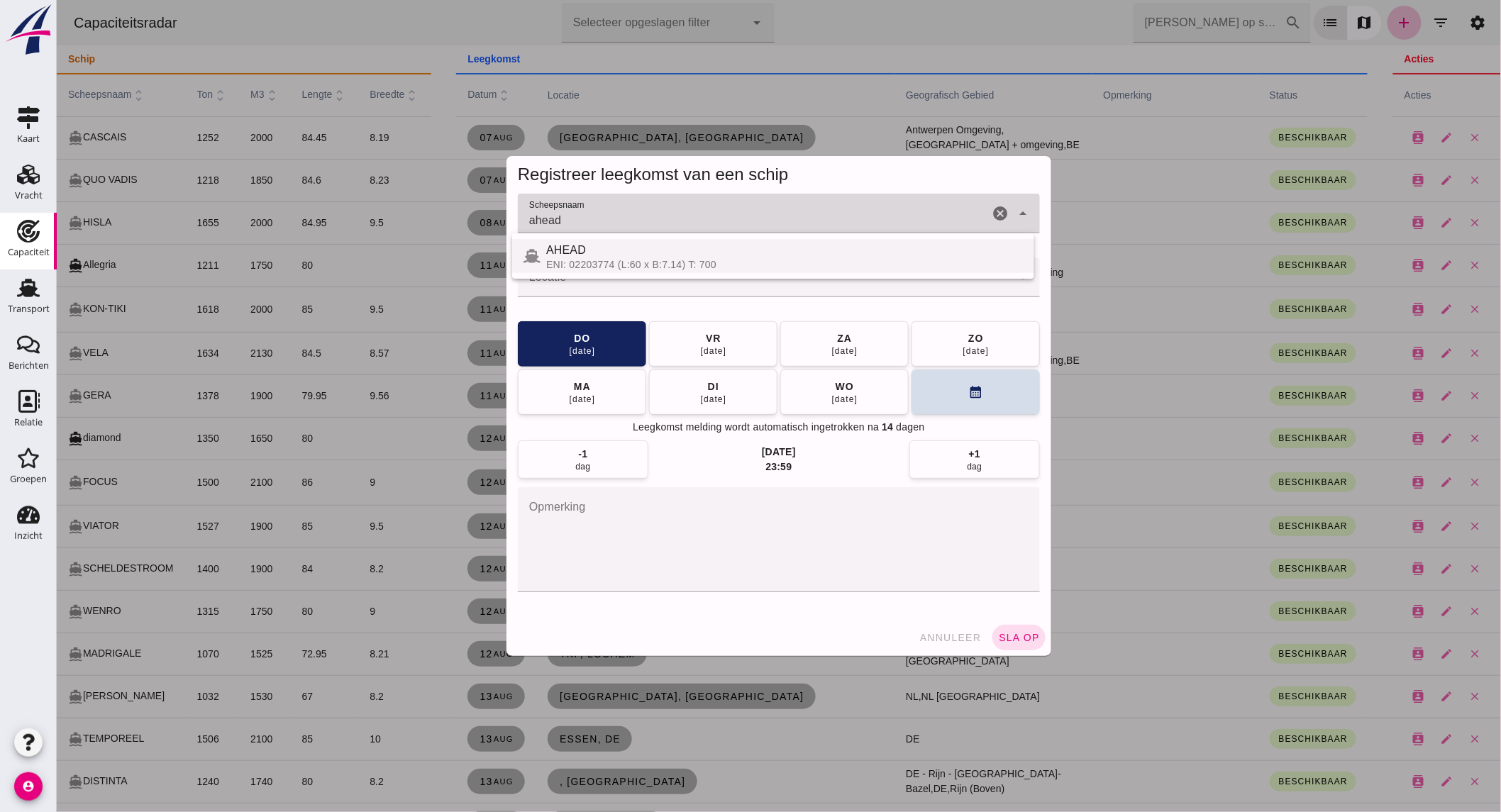
click at [738, 250] on div "AHEAD" at bounding box center [783, 250] width 476 height 17
type input "AHEAD"
click input "Locatie"
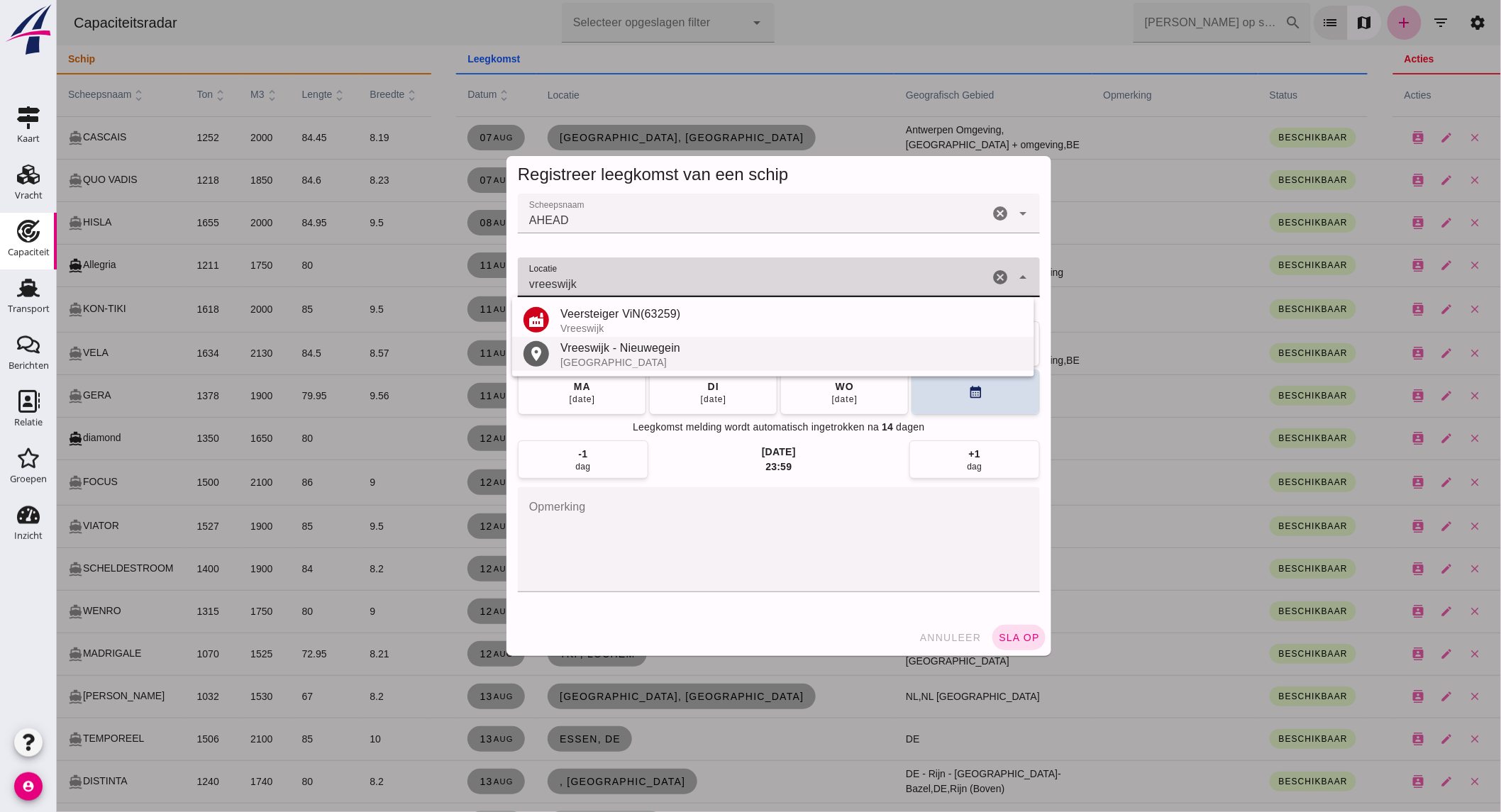
click at [634, 353] on div "Vreeswijk - Nieuwegein" at bounding box center [791, 348] width 462 height 17
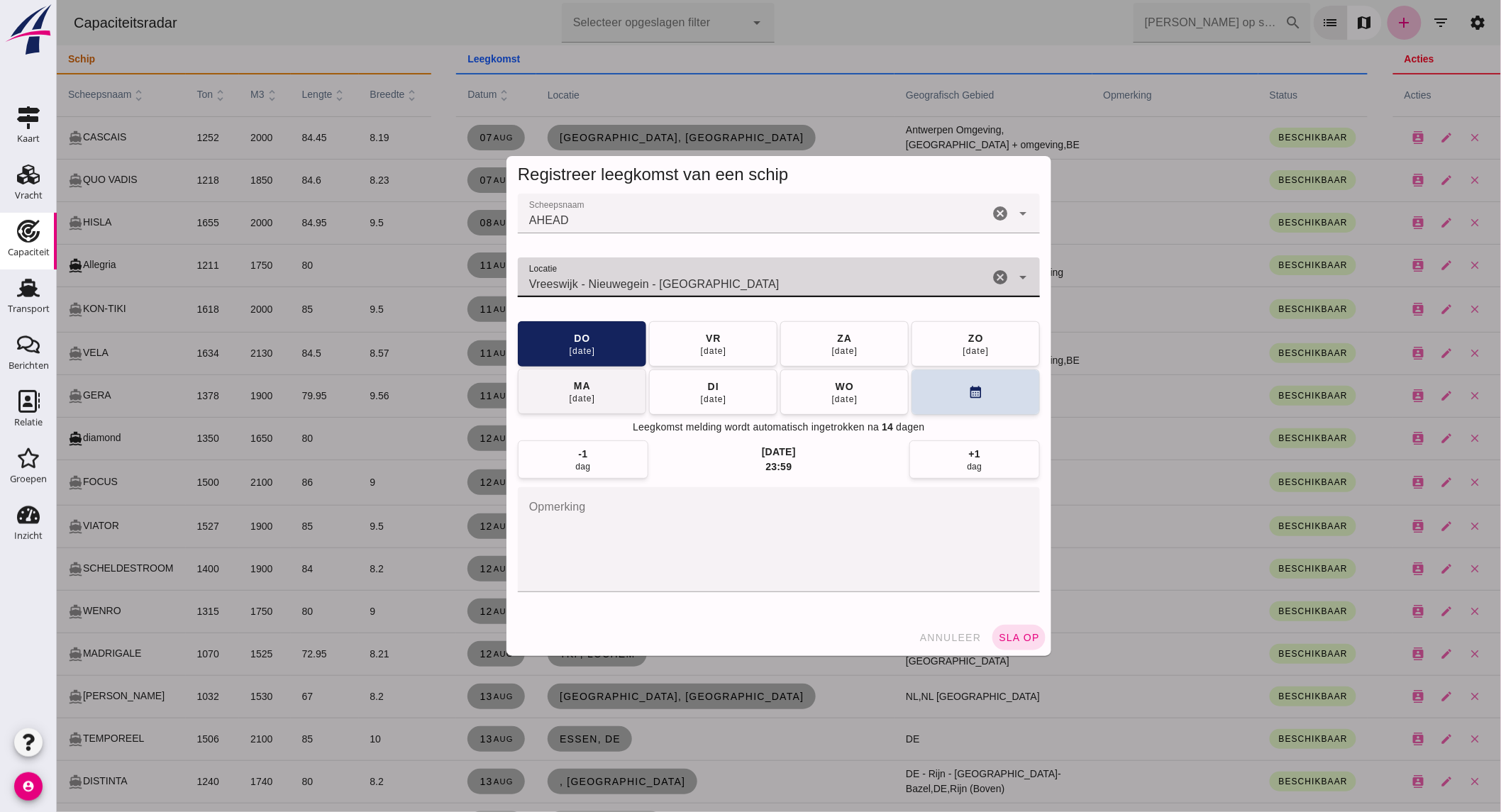
type input "Vreeswijk - Nieuwegein - [GEOGRAPHIC_DATA]"
click div "[DATE]"
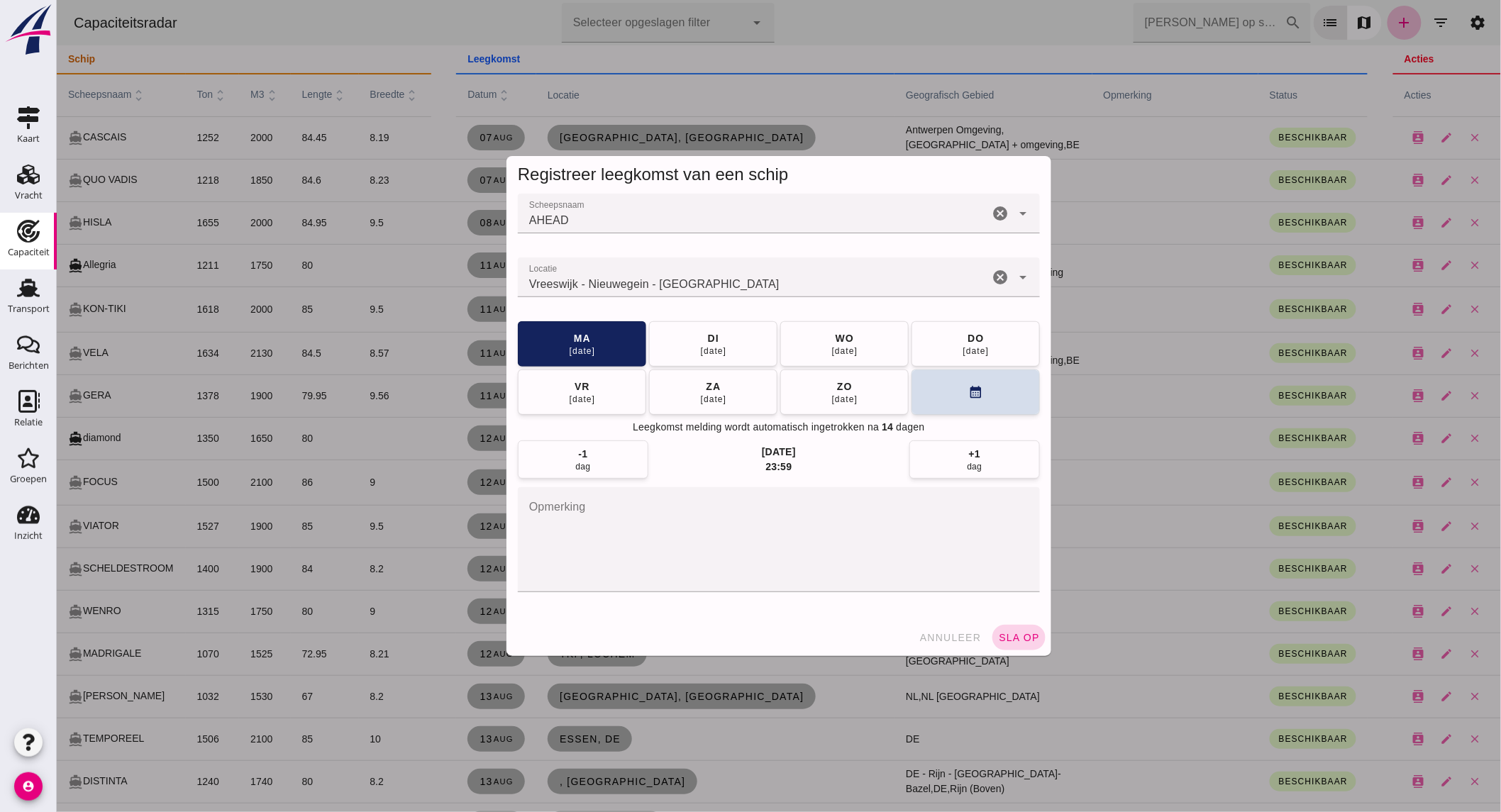
click span "sla op"
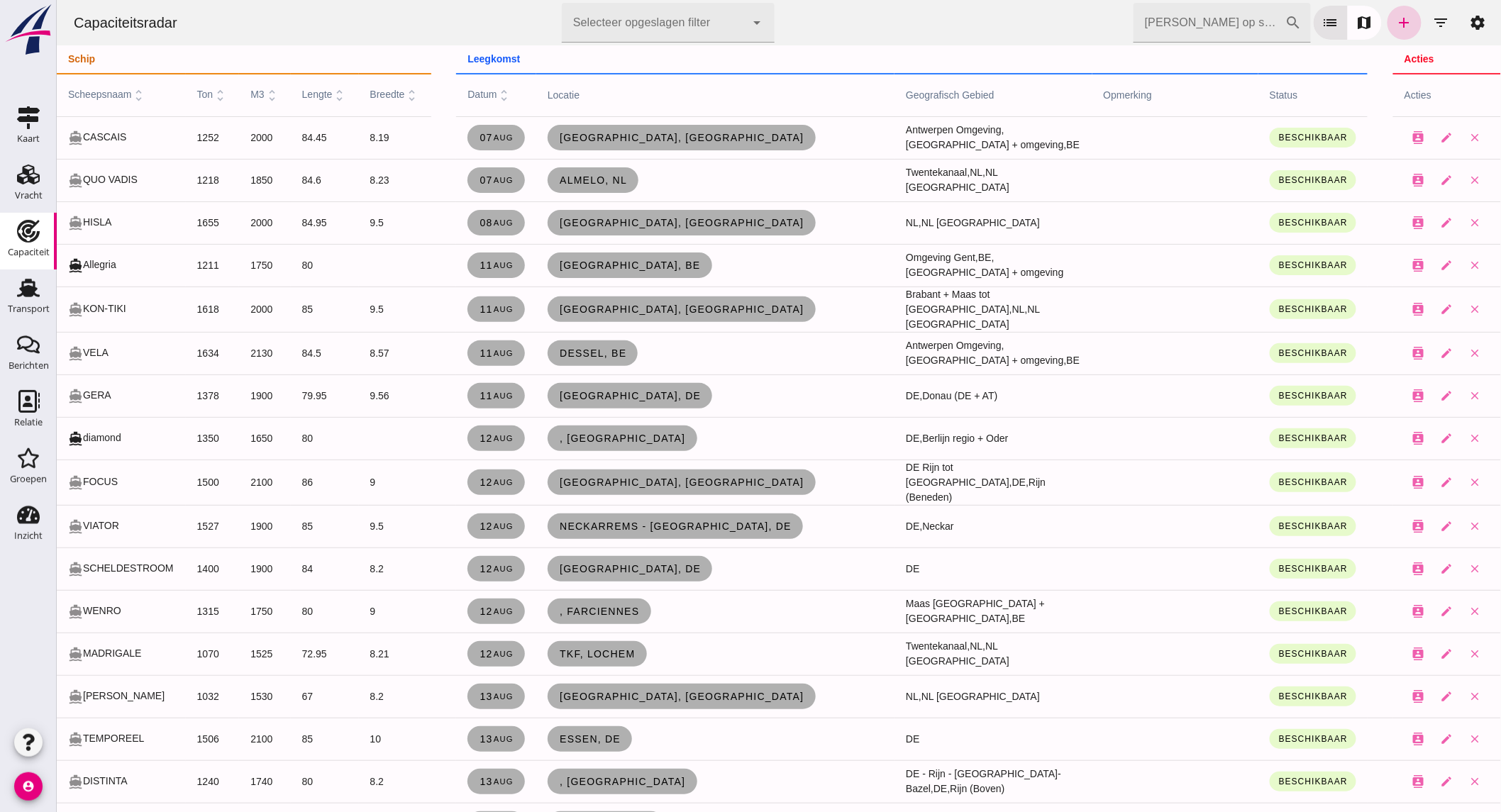
click at [1395, 16] on icon "add" at bounding box center [1403, 22] width 17 height 17
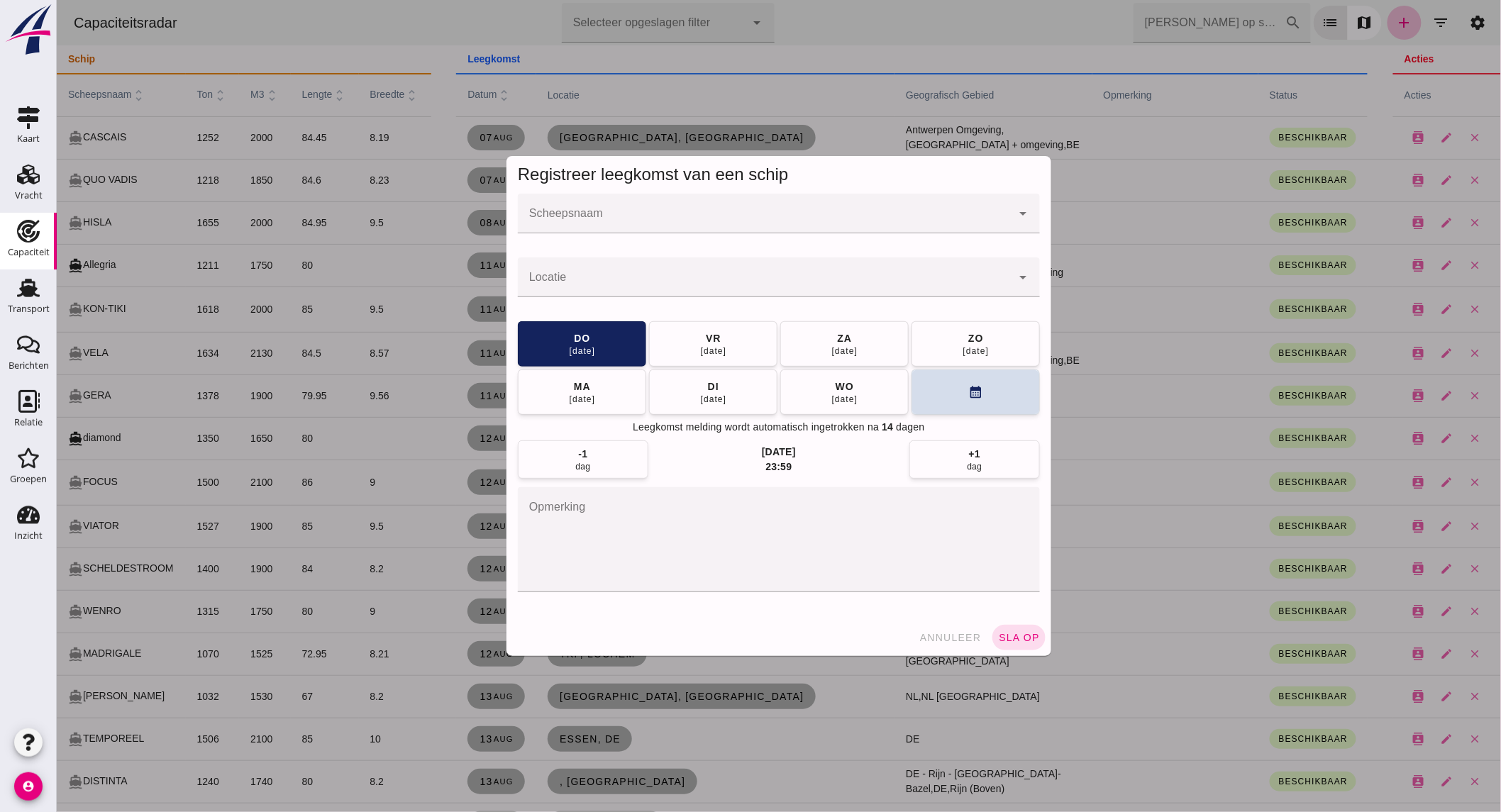
click input "Scheepsnaam"
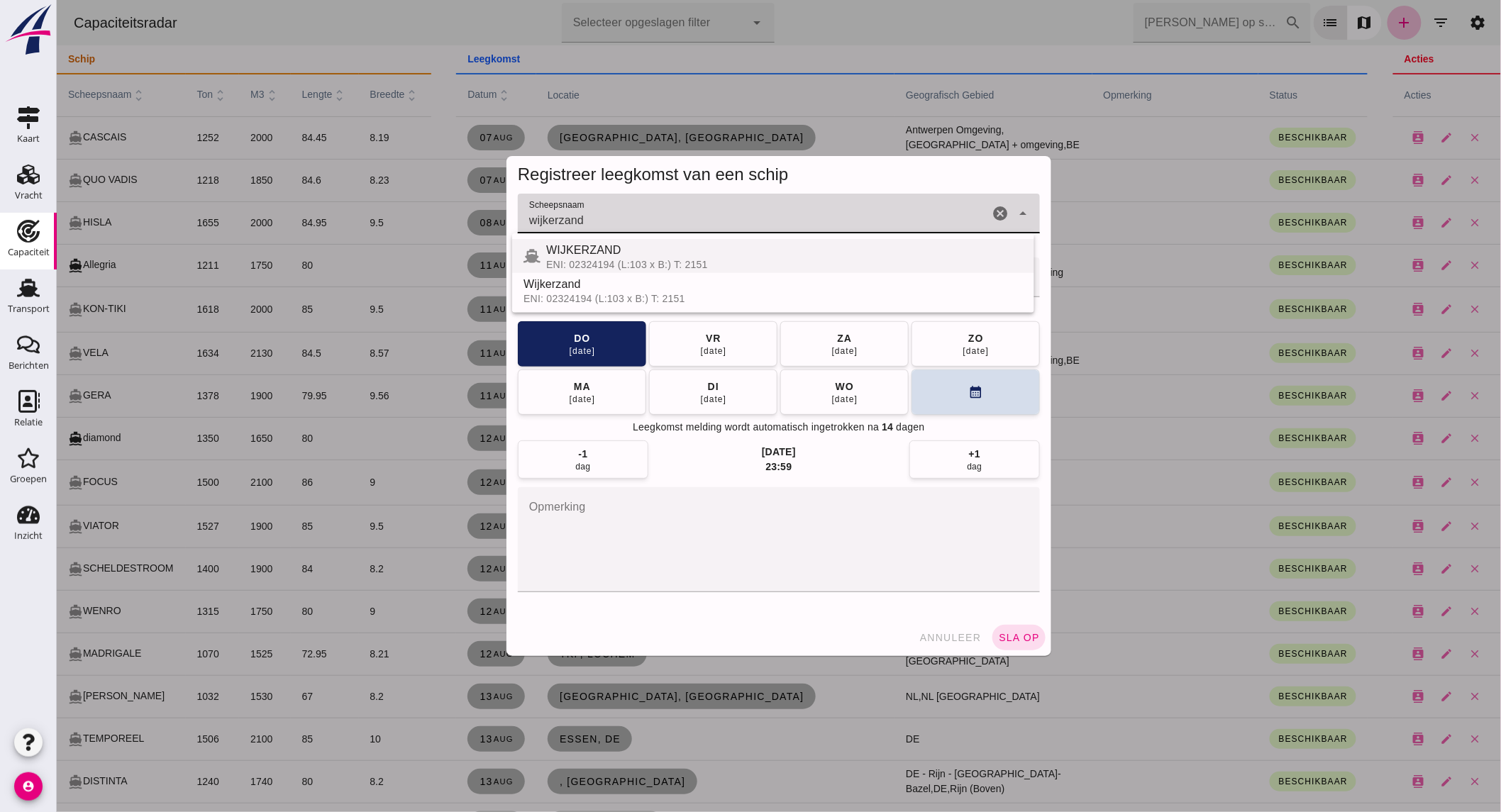
click at [699, 265] on div "ENI: 02324194 (L:103 x B:) T: 2151" at bounding box center [783, 264] width 476 height 11
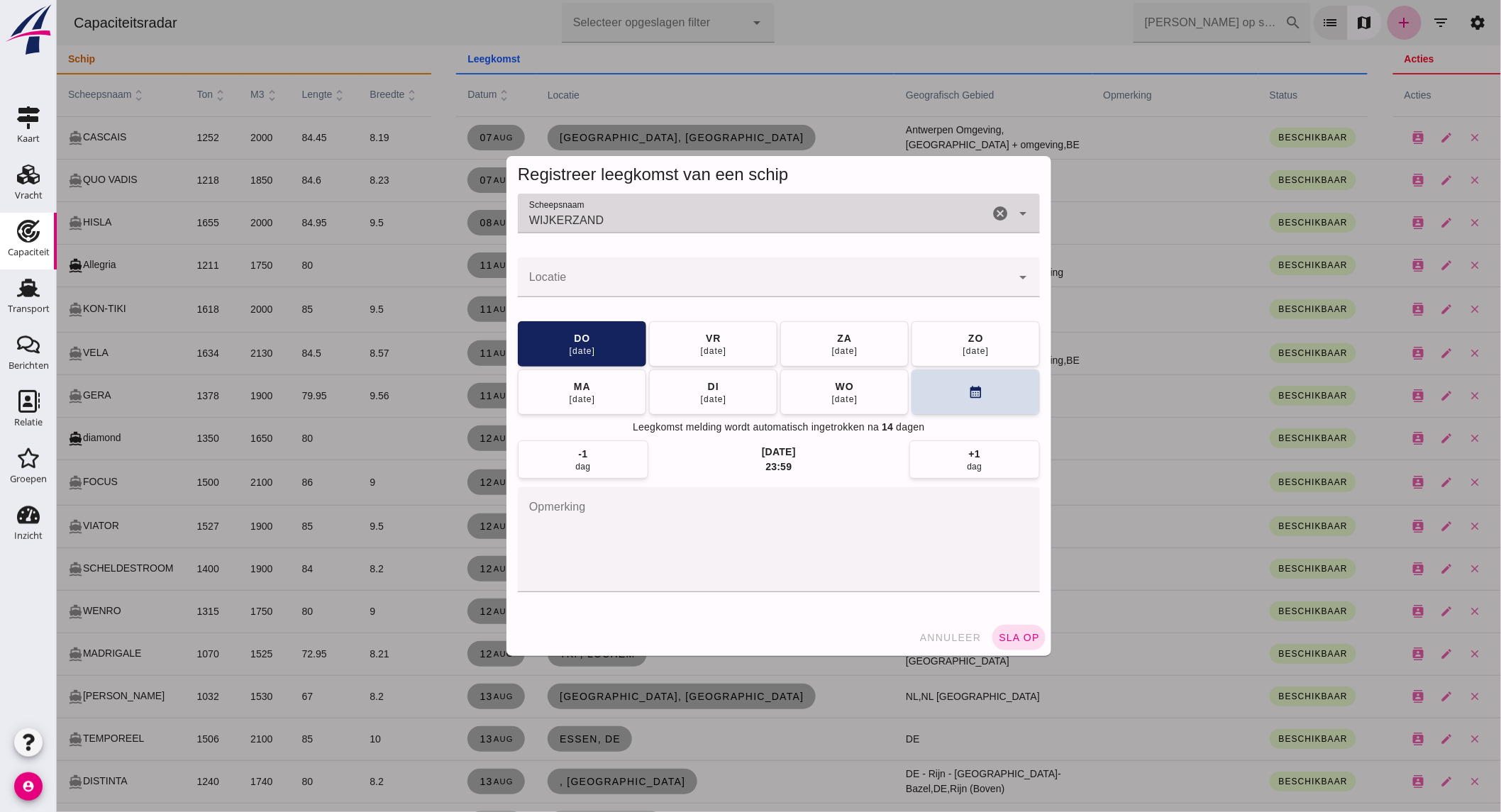
type input "WIJKERZAND"
click input "Locatie"
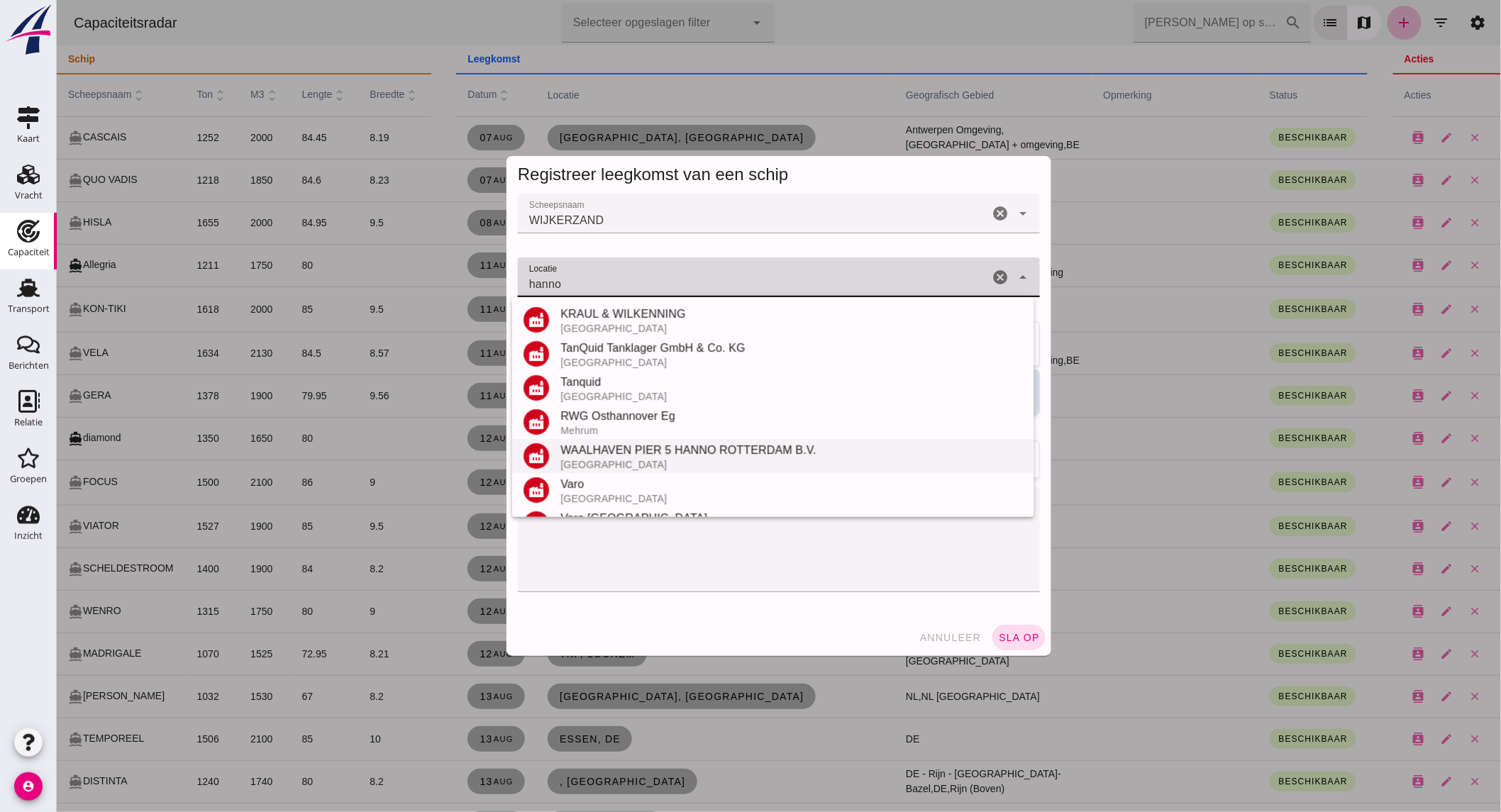
scroll to position [234, 0]
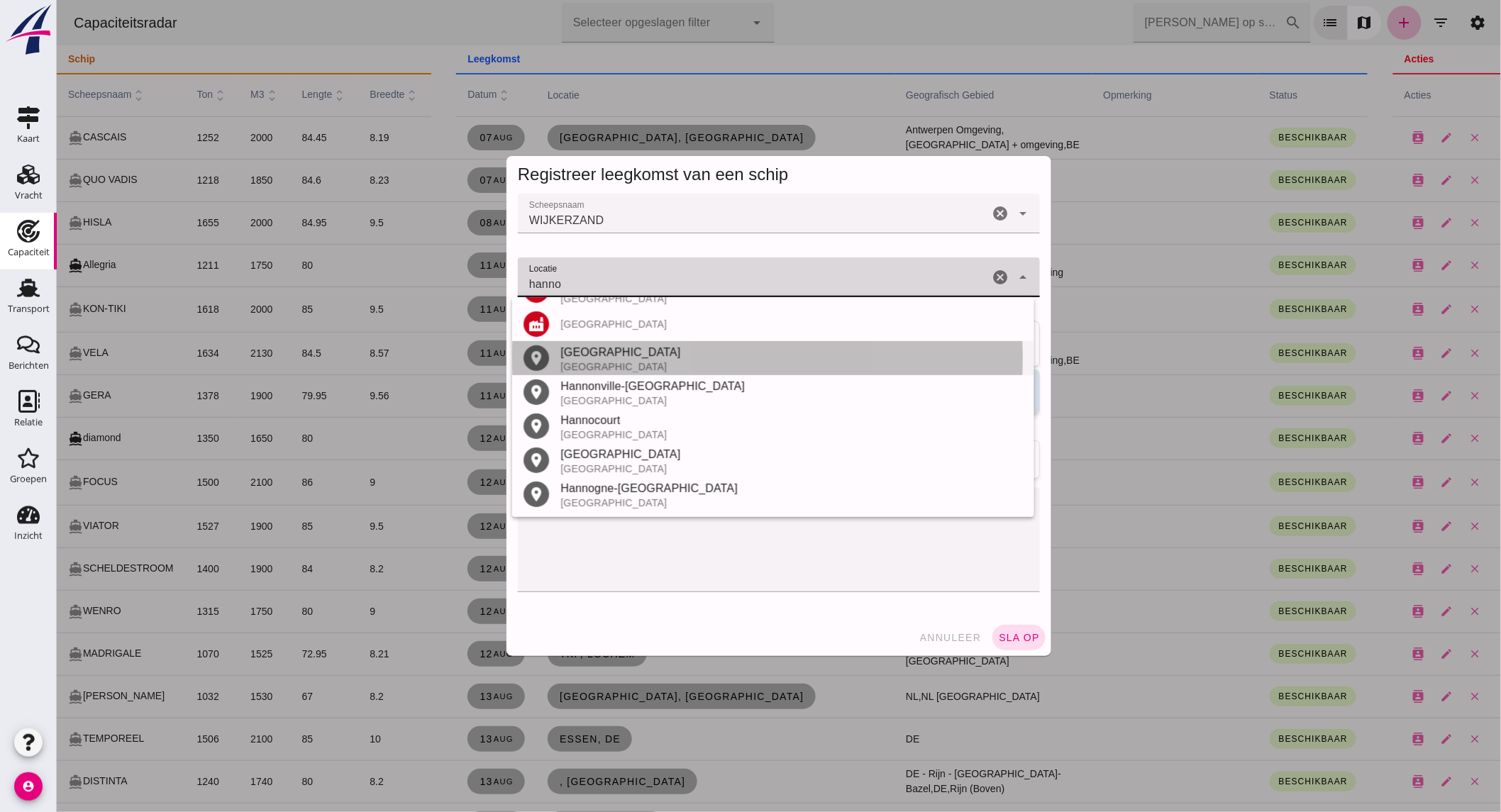
click at [604, 358] on div "[GEOGRAPHIC_DATA]" at bounding box center [791, 352] width 462 height 17
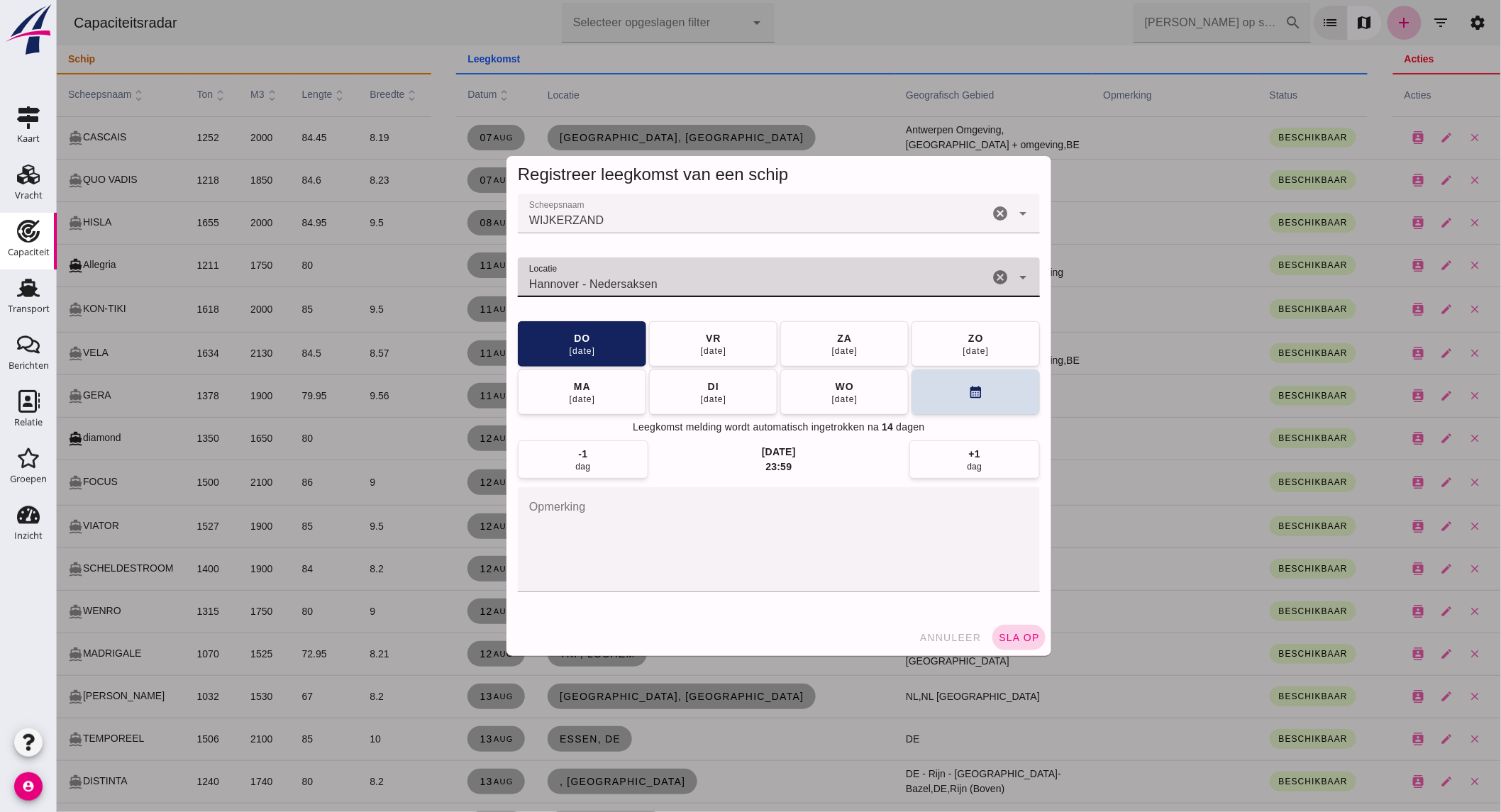
type input "Hannover - Nedersaksen"
click span "sla op"
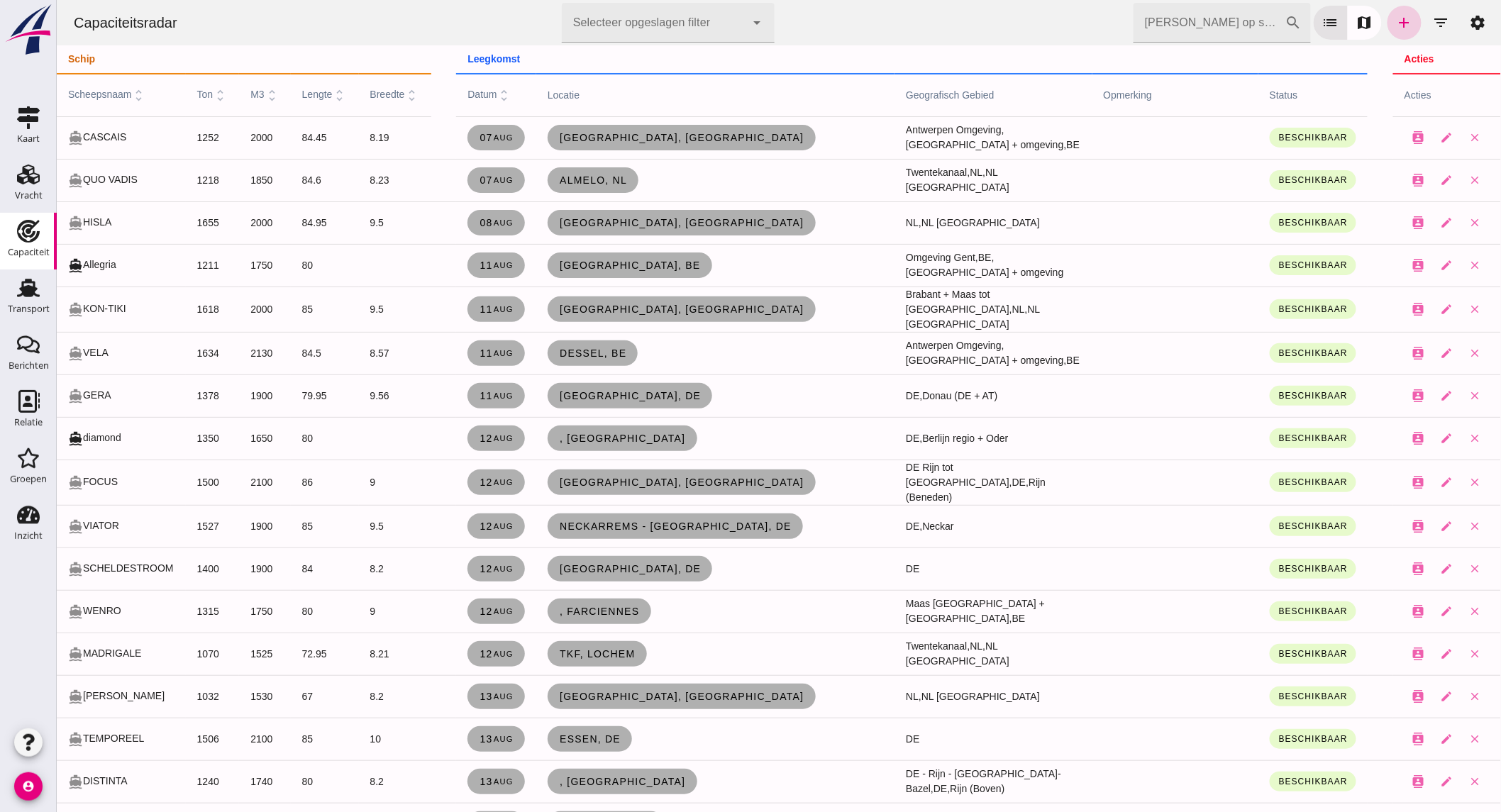
click link "add"
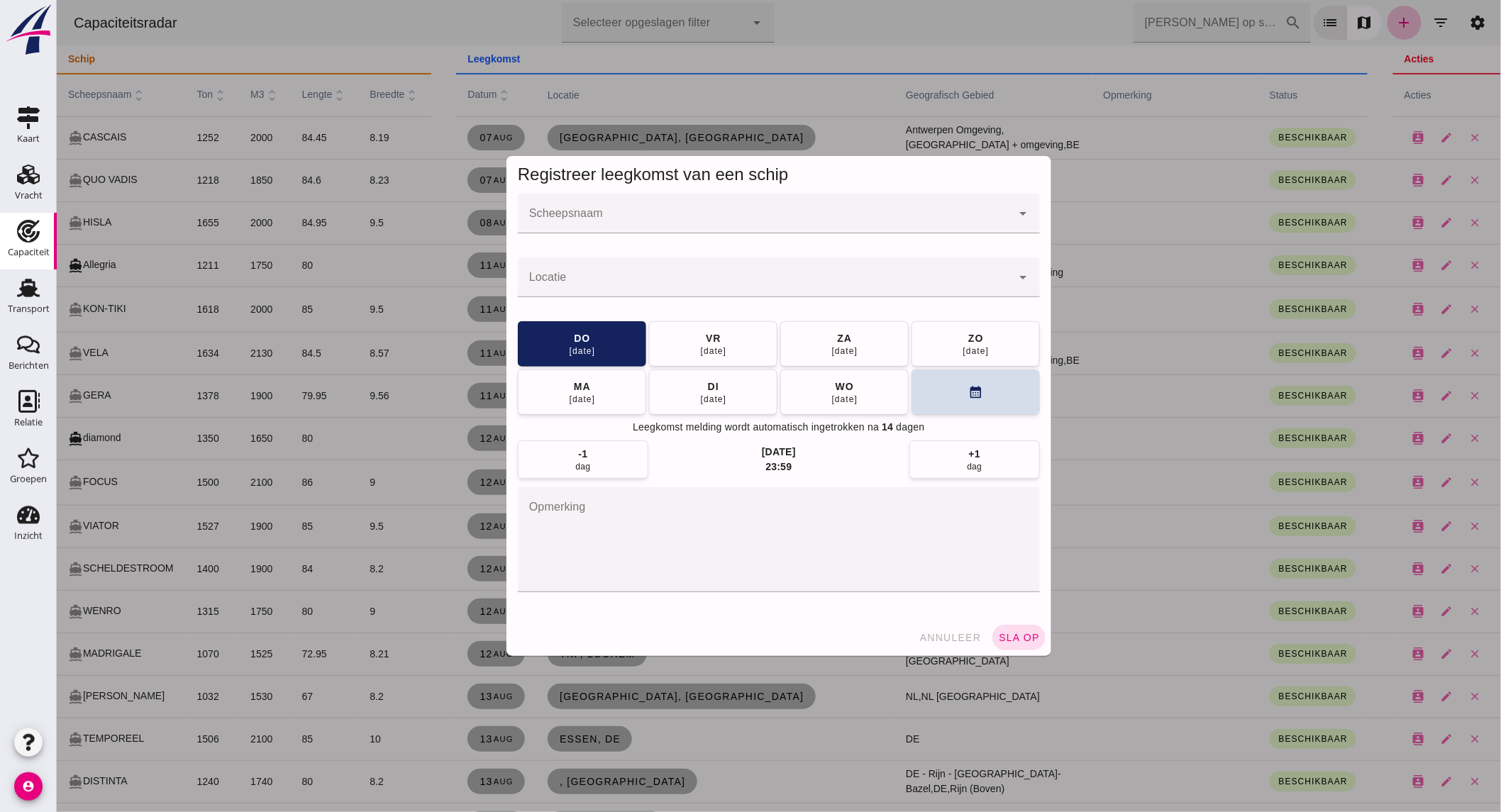
click div
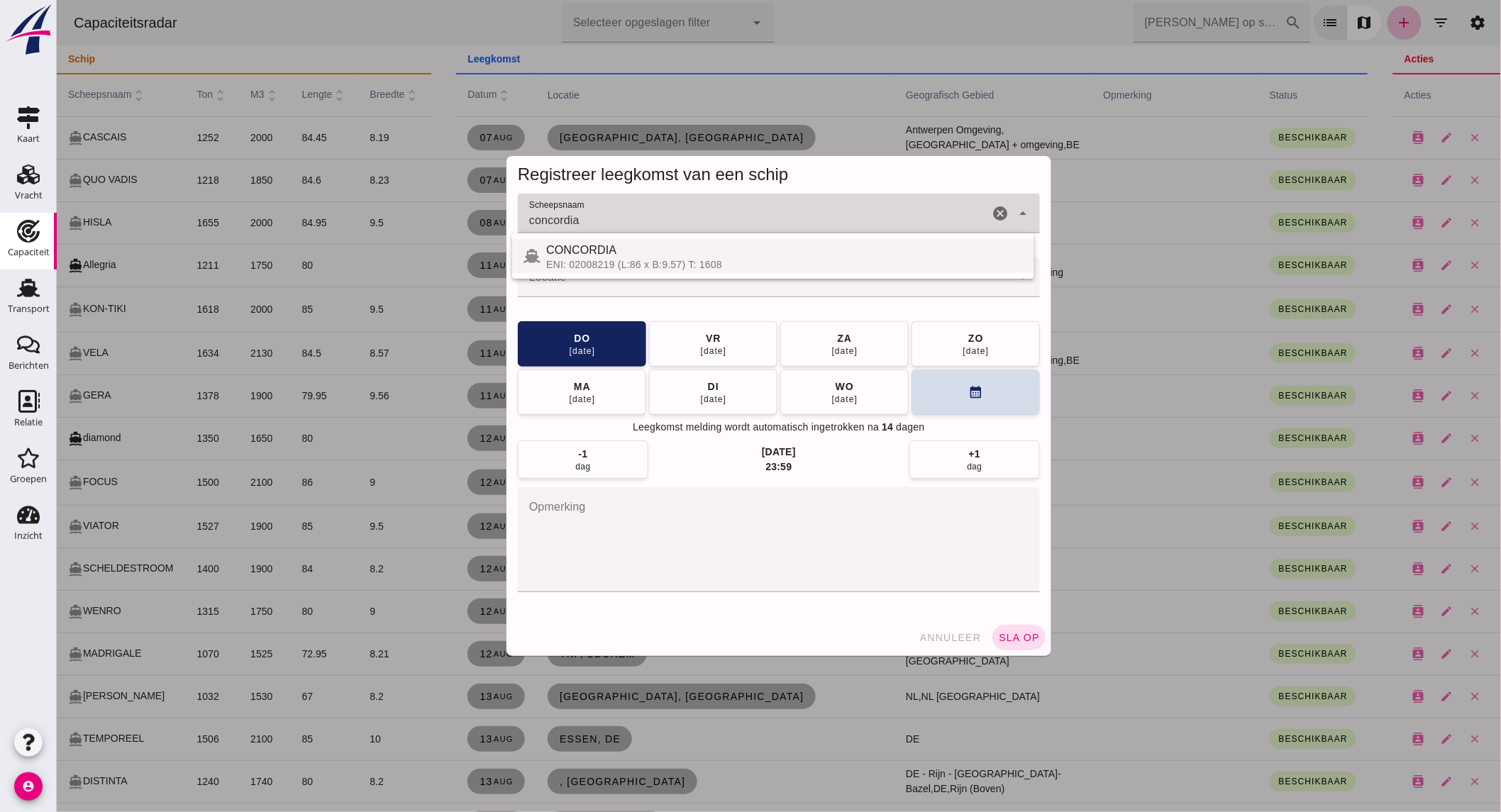
click at [607, 252] on div "CONCORDIA" at bounding box center [783, 250] width 476 height 17
type input "CONCORDIA"
click div
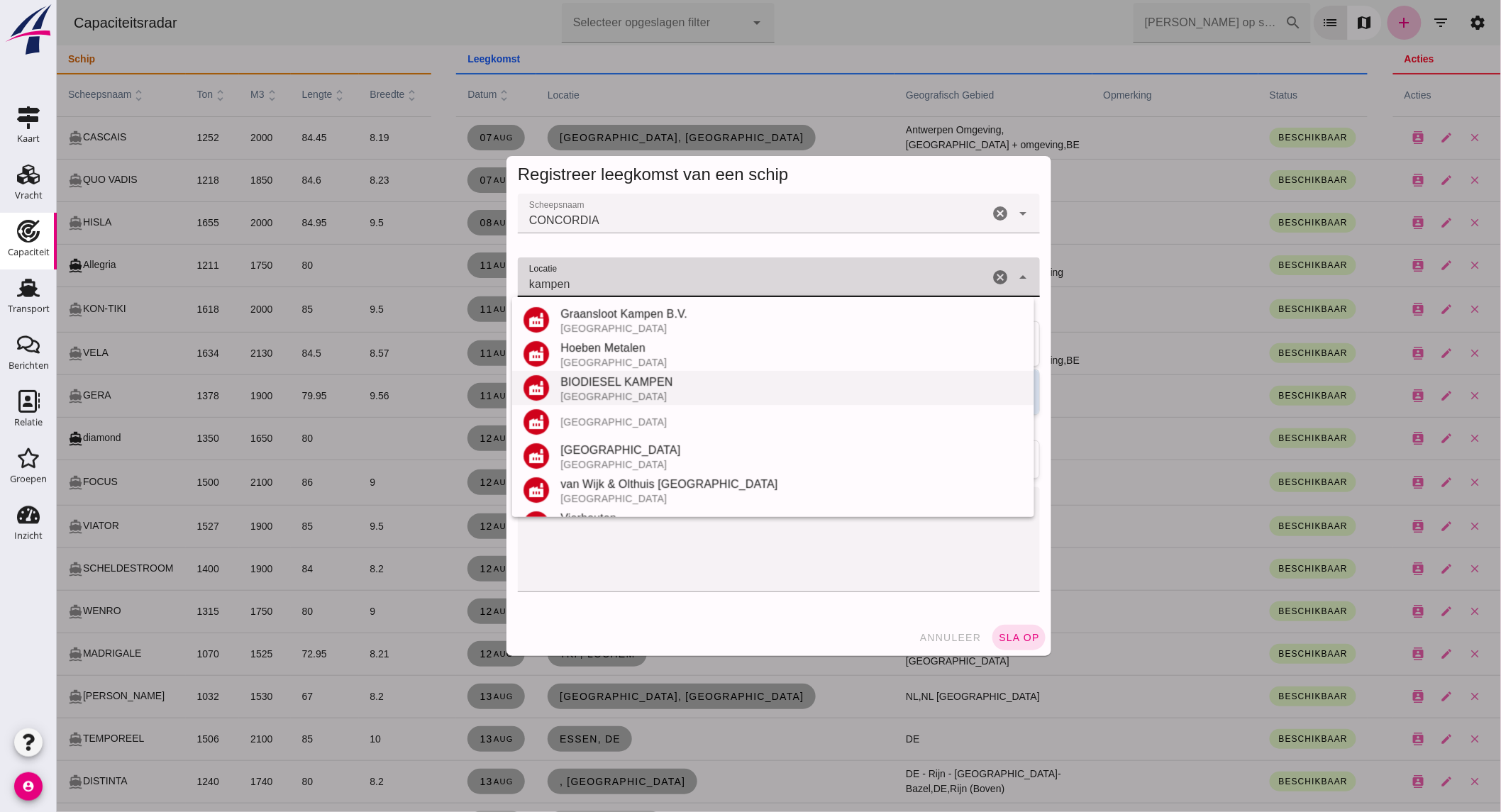
scroll to position [301, 0]
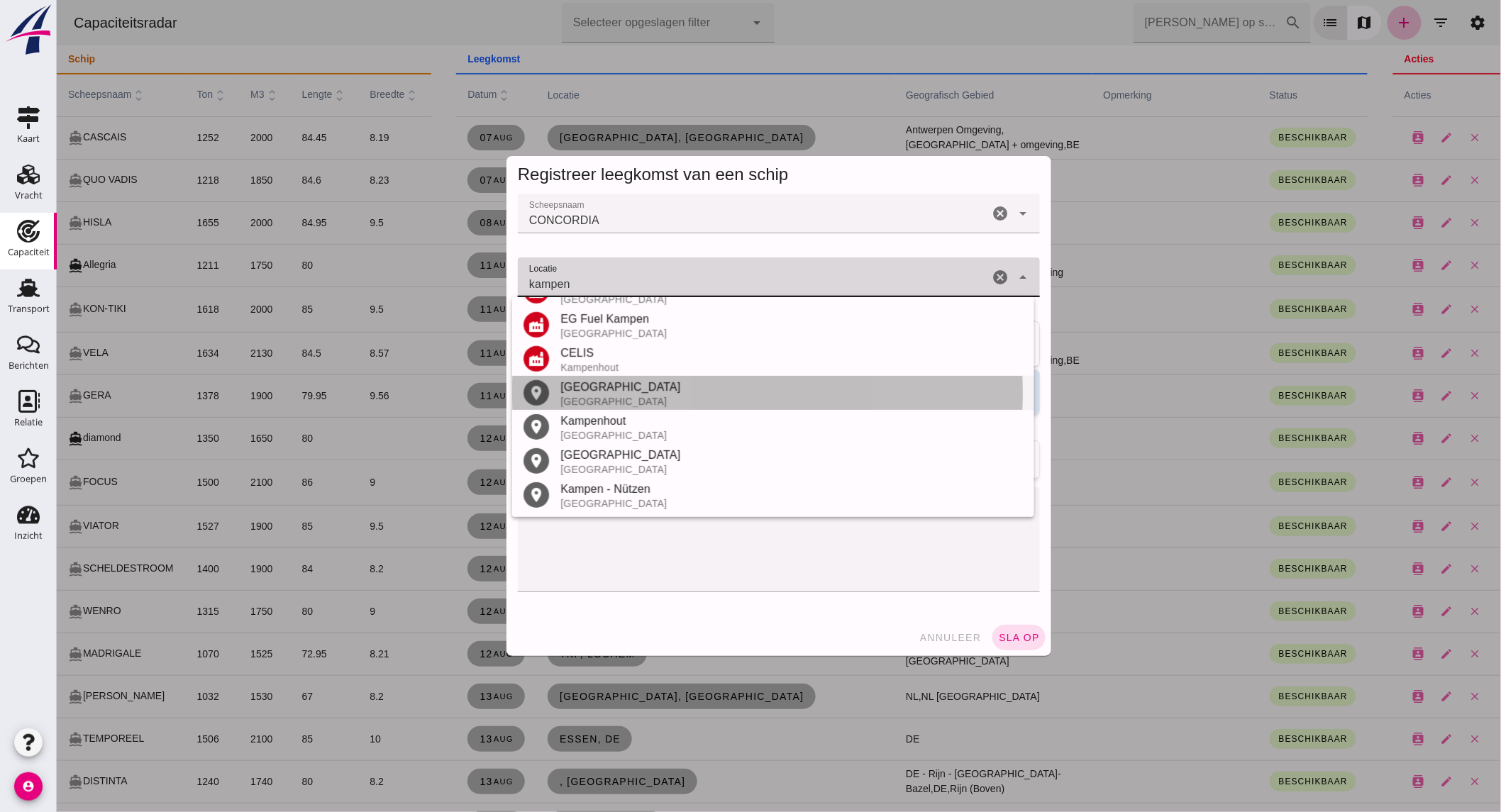
click at [592, 386] on div "[GEOGRAPHIC_DATA]" at bounding box center [791, 387] width 462 height 17
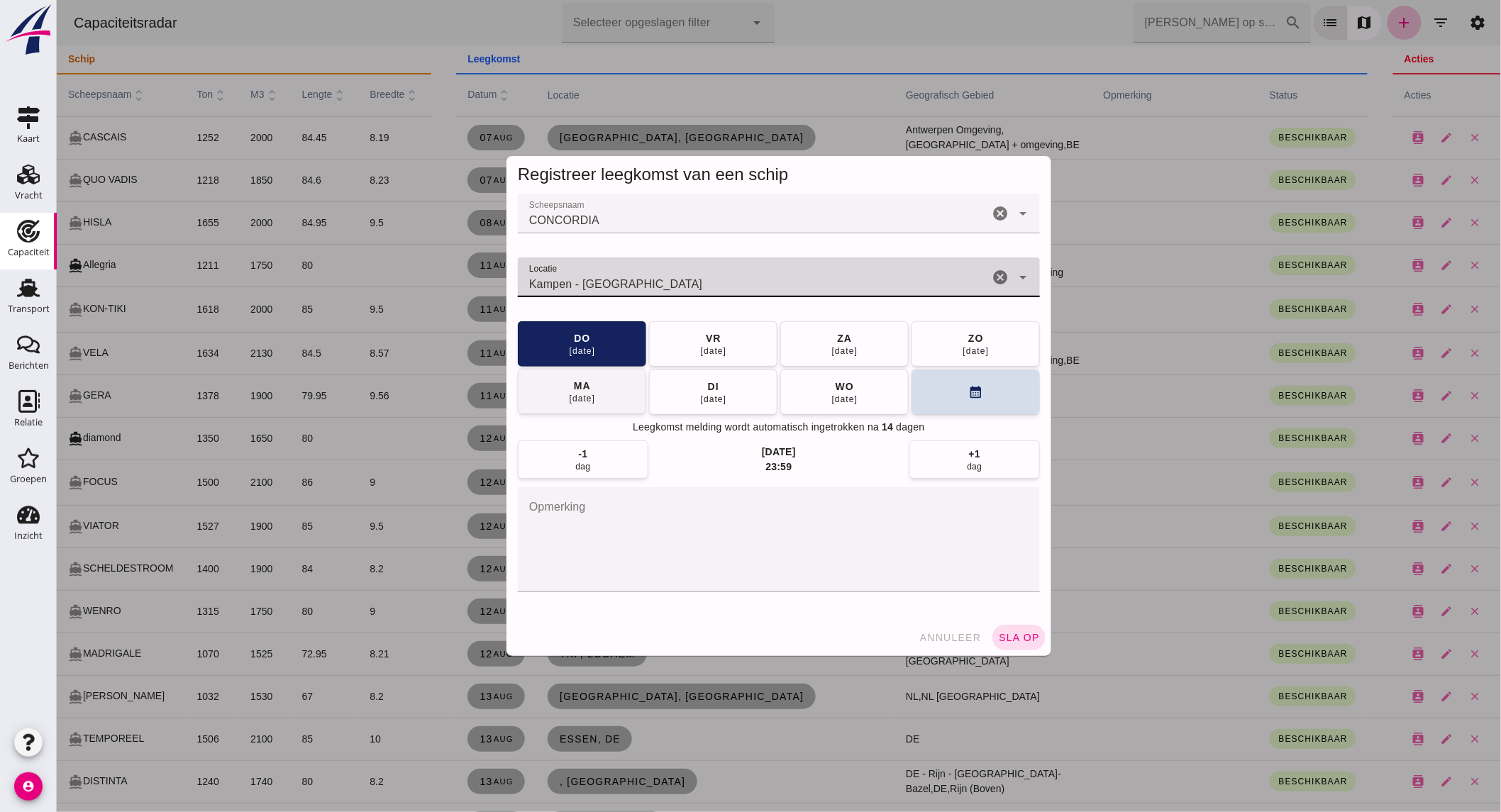
type input "Kampen - [GEOGRAPHIC_DATA]"
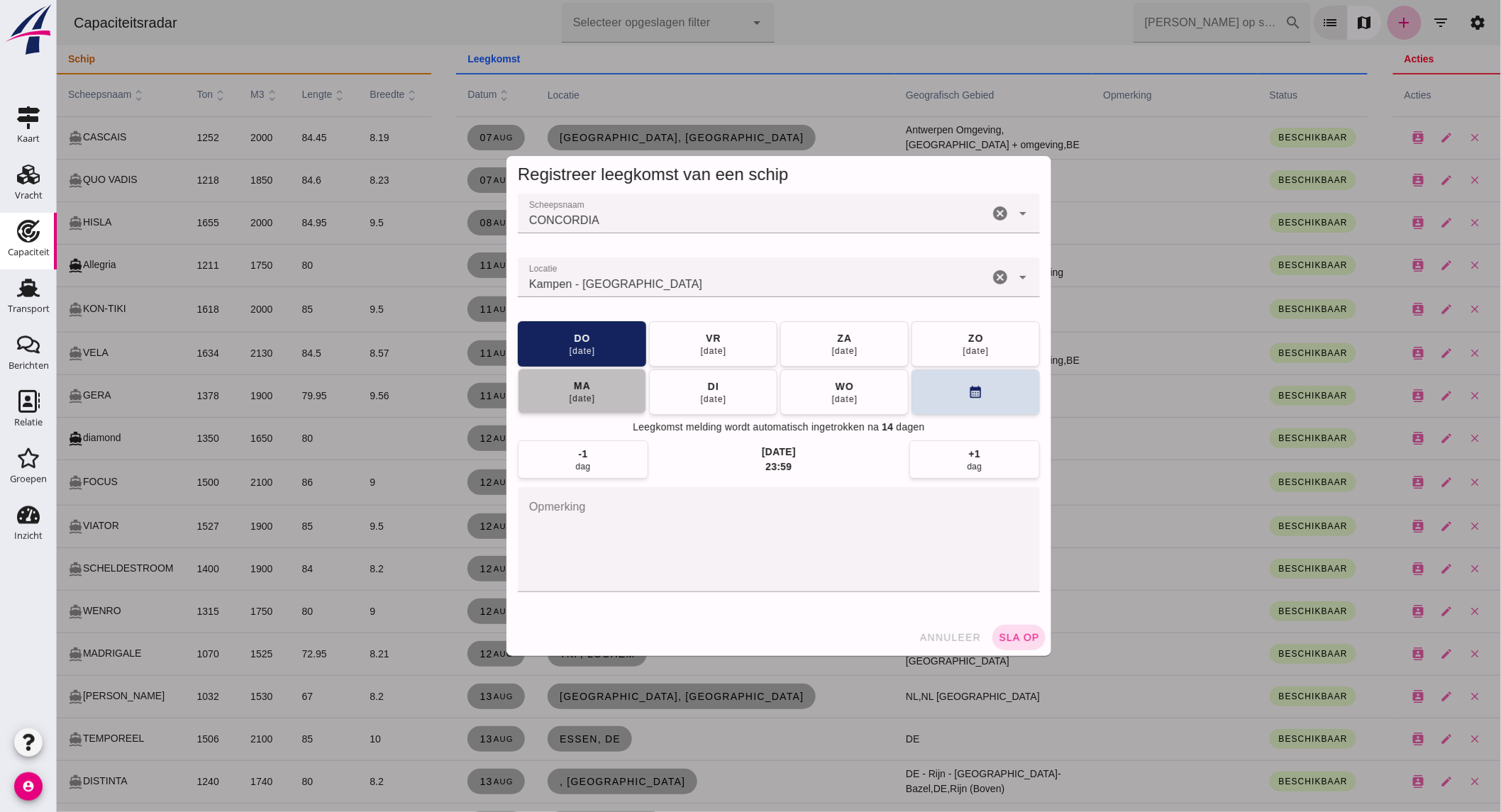
click button "[DATE]"
click span "sla op"
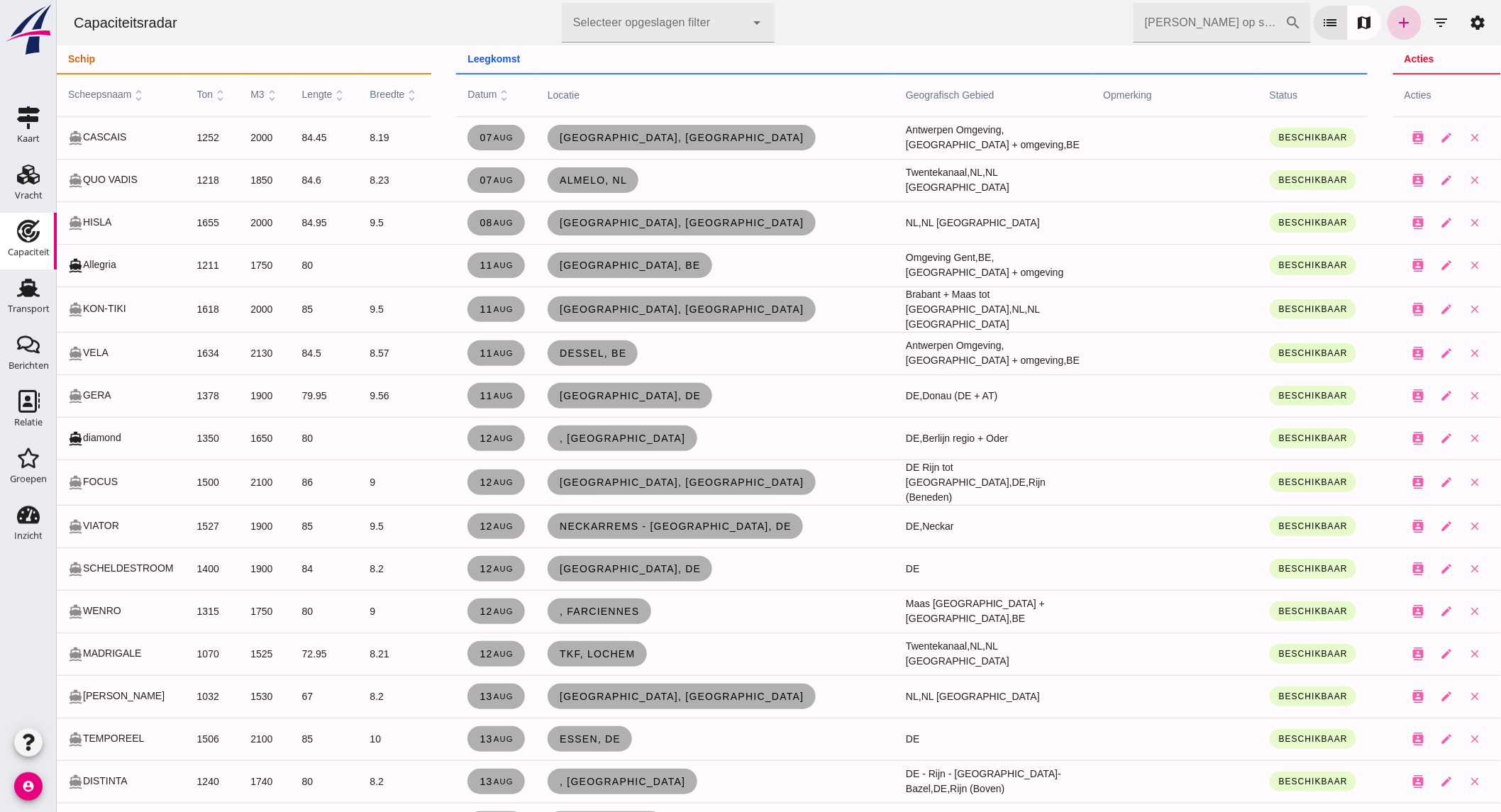
click at [1395, 26] on icon "add" at bounding box center [1403, 22] width 17 height 17
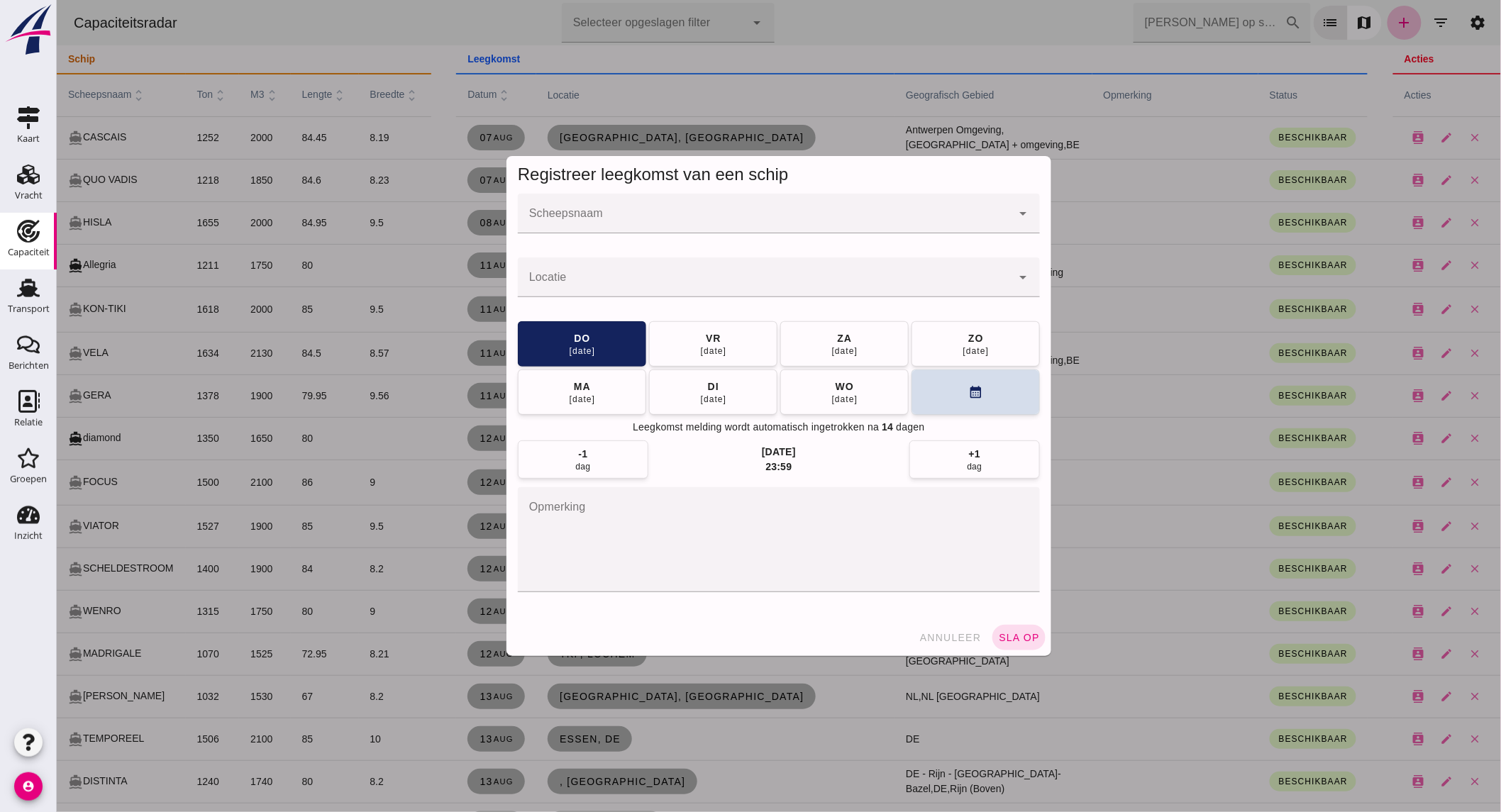
click input "Scheepsnaam"
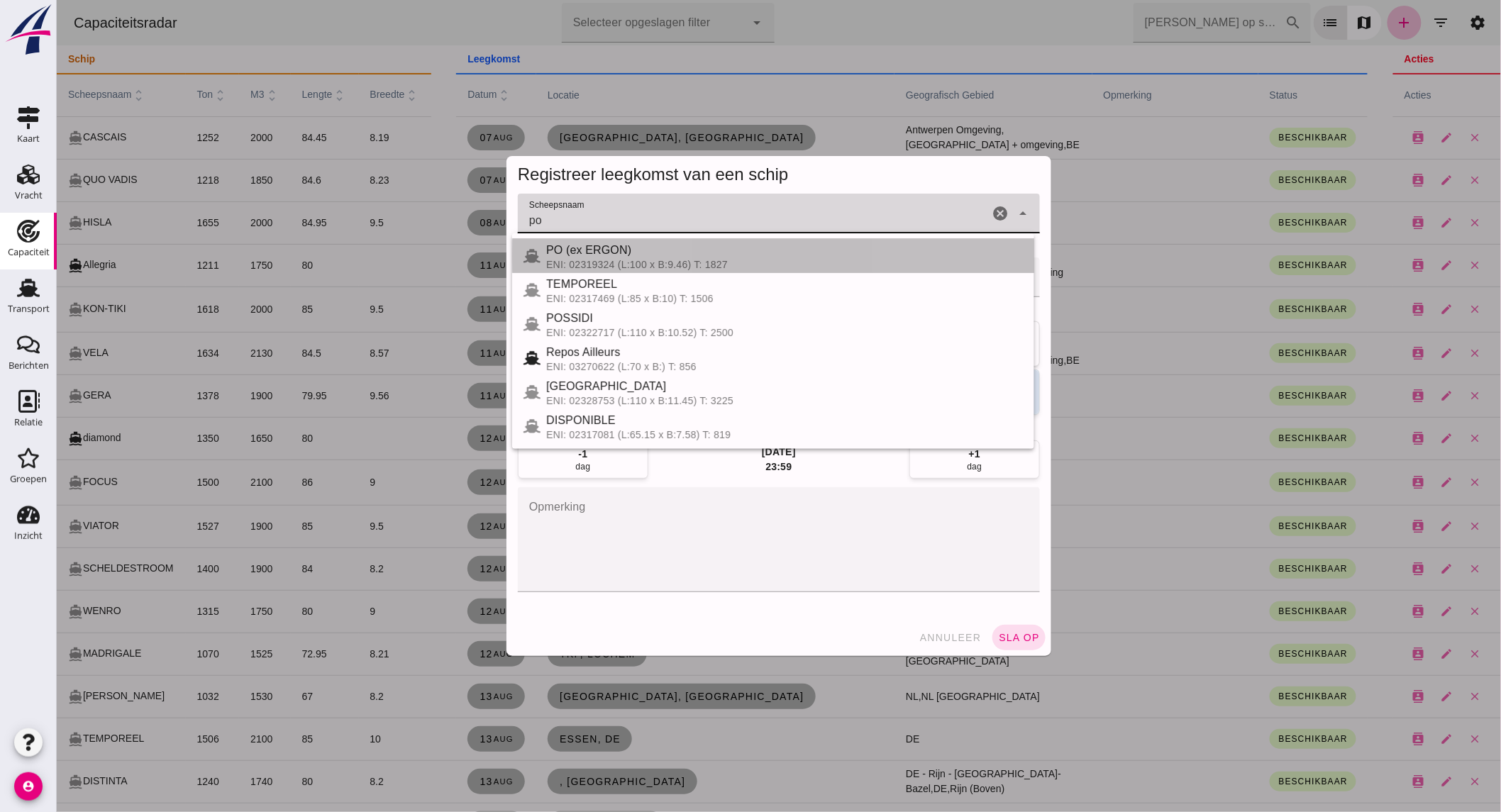
click at [678, 256] on div "PO (ex ERGON)" at bounding box center [783, 250] width 476 height 17
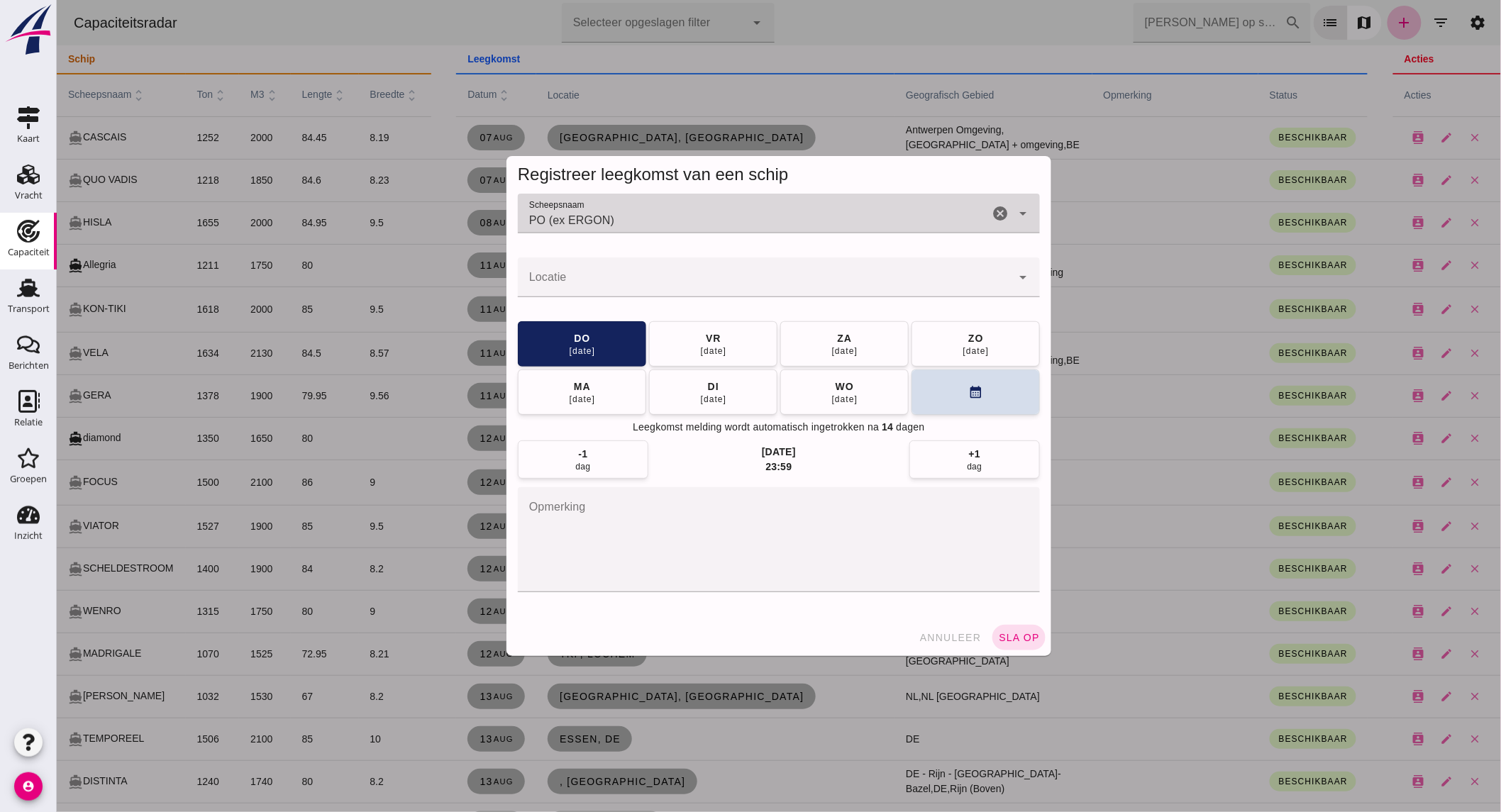
type input "PO (ex ERGON)"
click input "Locatie"
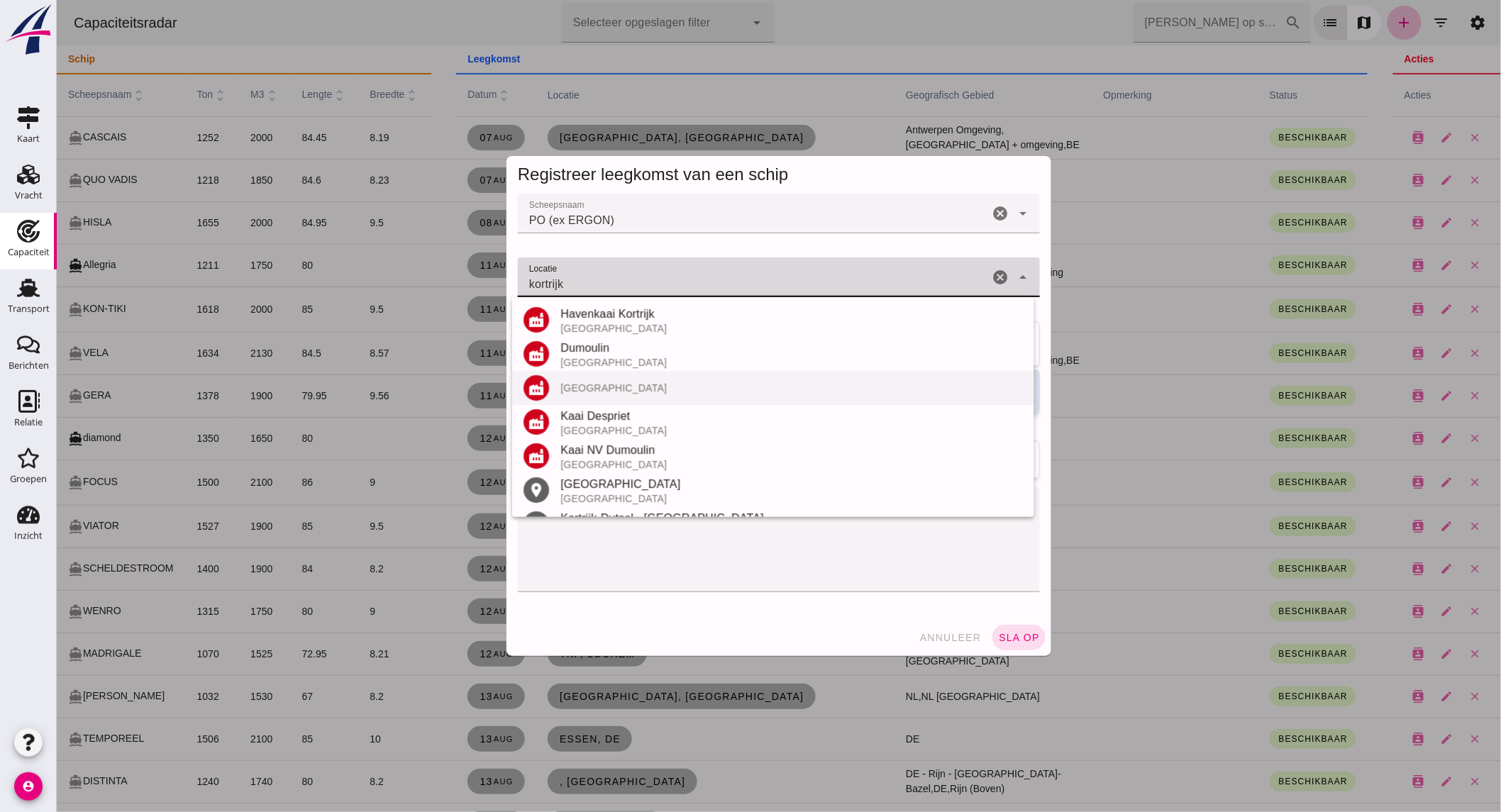
scroll to position [30, 0]
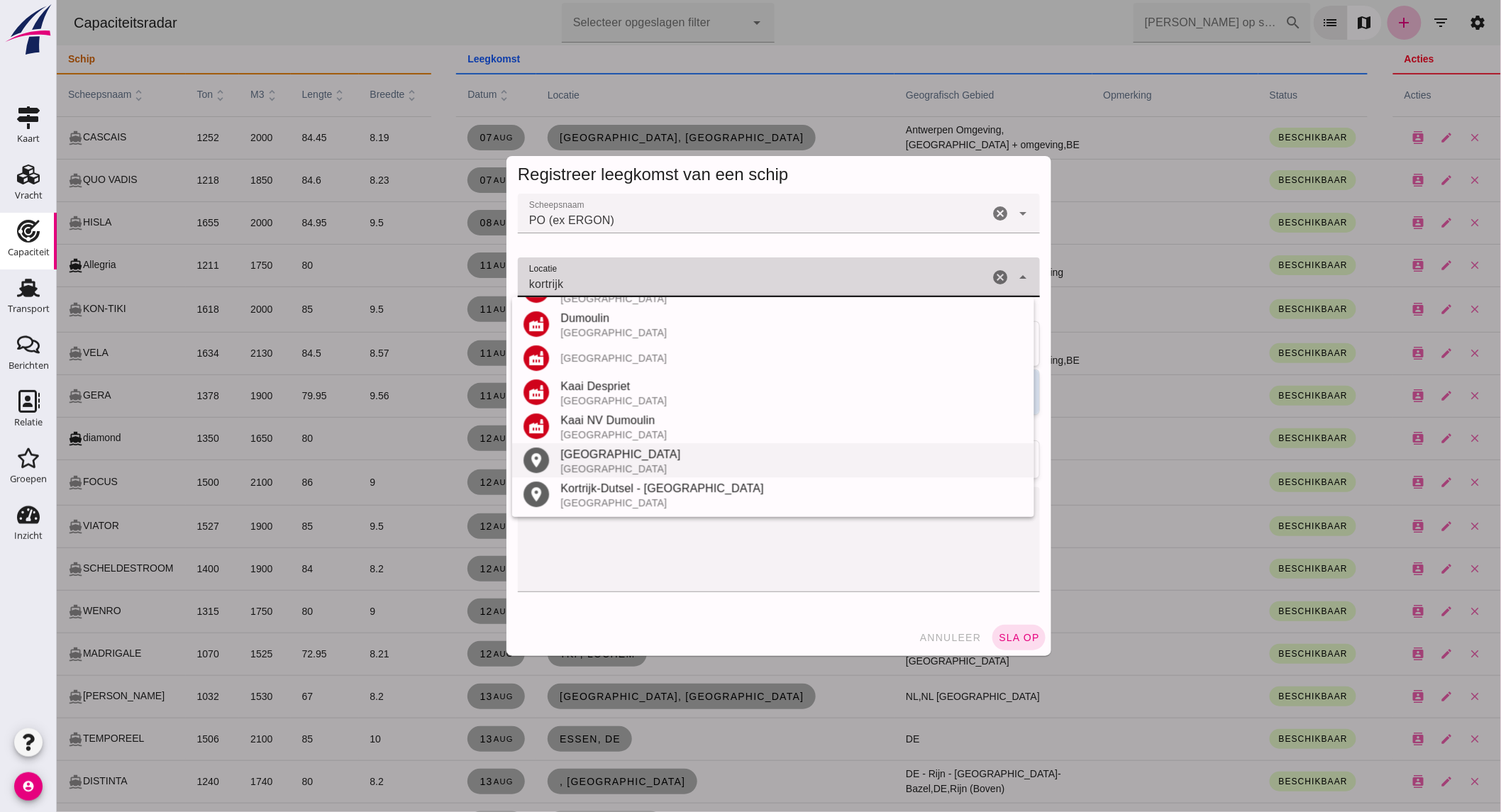
click at [596, 458] on div "[GEOGRAPHIC_DATA]" at bounding box center [791, 454] width 462 height 17
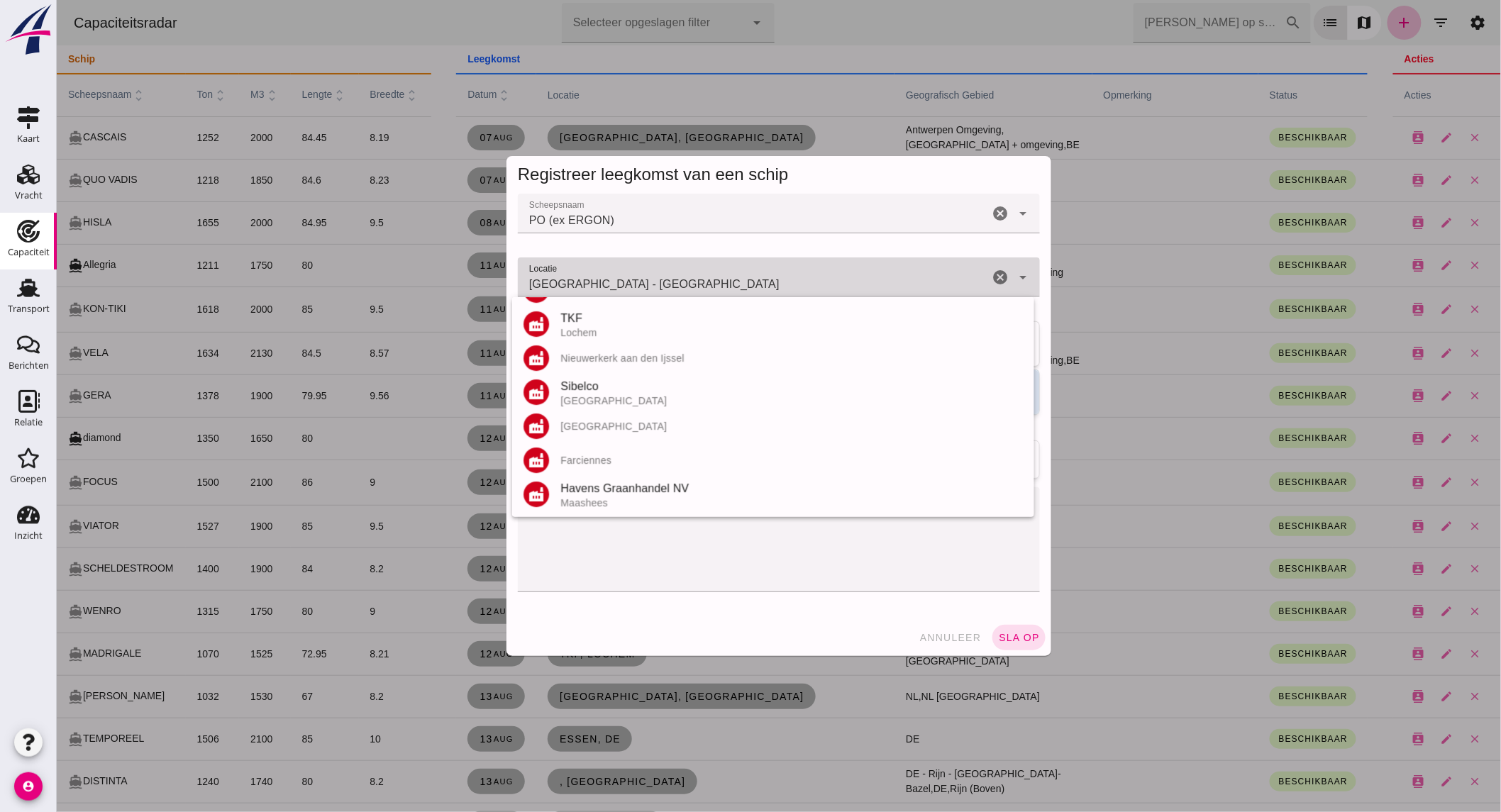
scroll to position [0, 0]
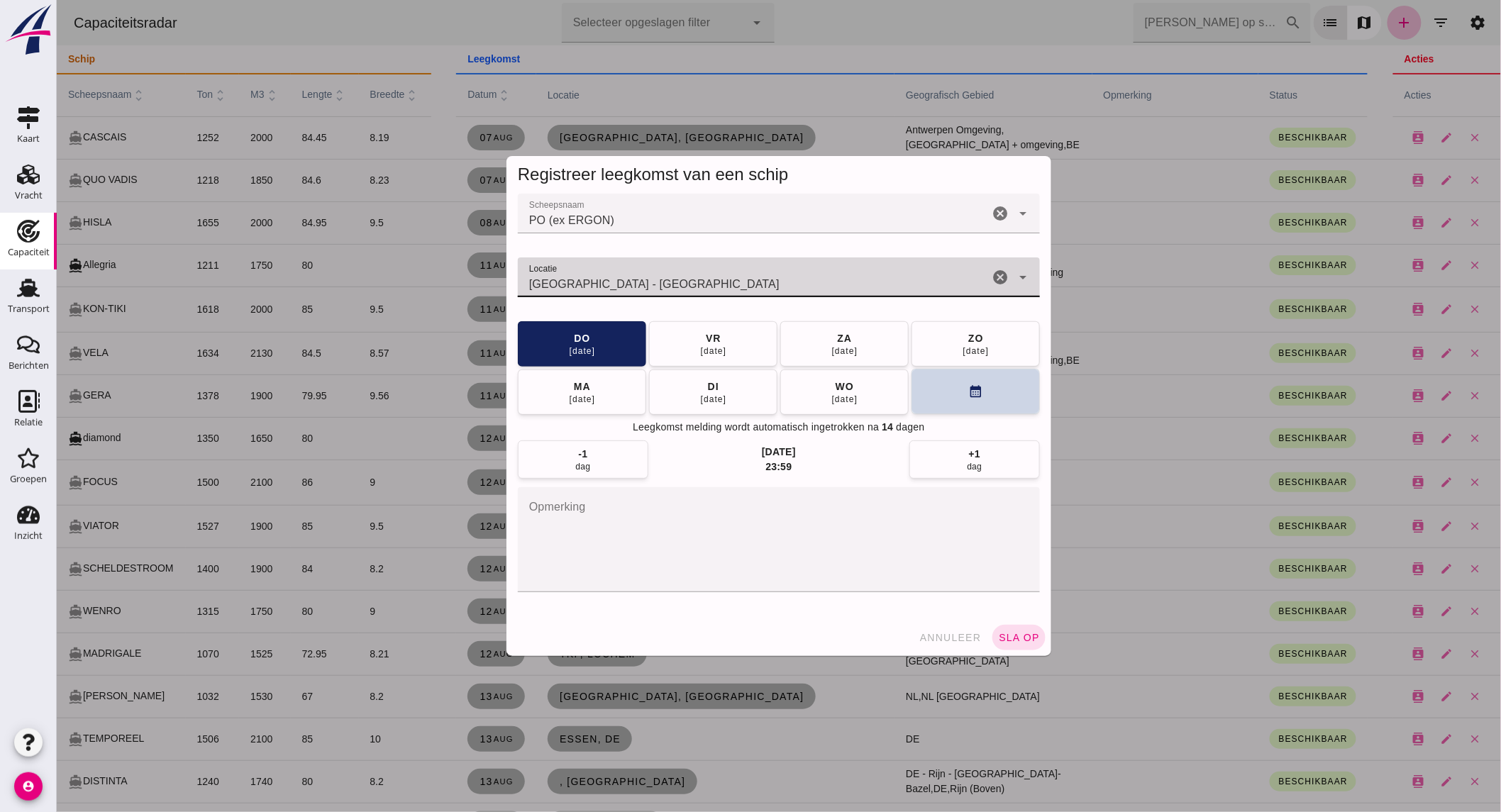
type input "[GEOGRAPHIC_DATA] - [GEOGRAPHIC_DATA]"
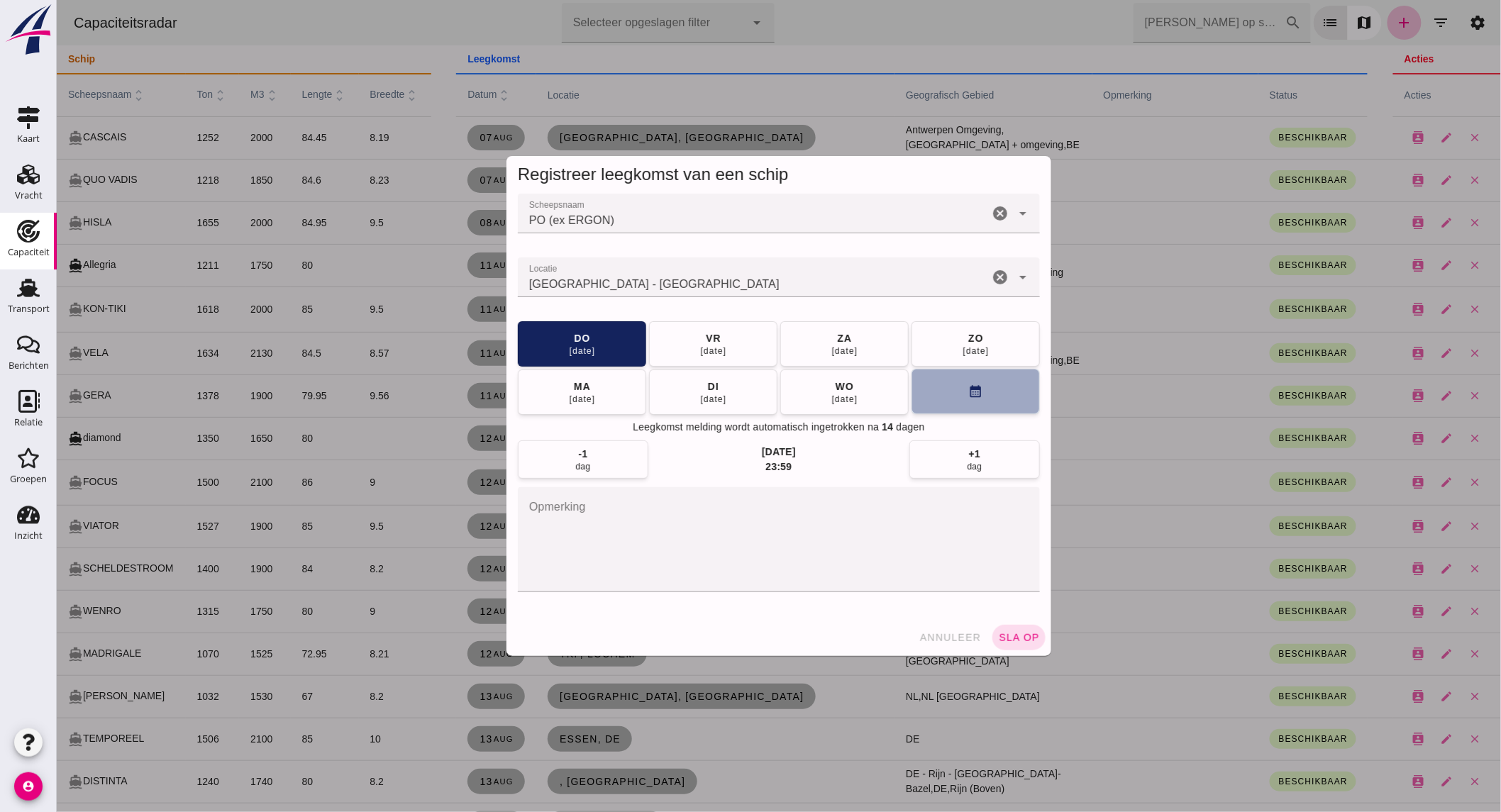
click button "calendar_month"
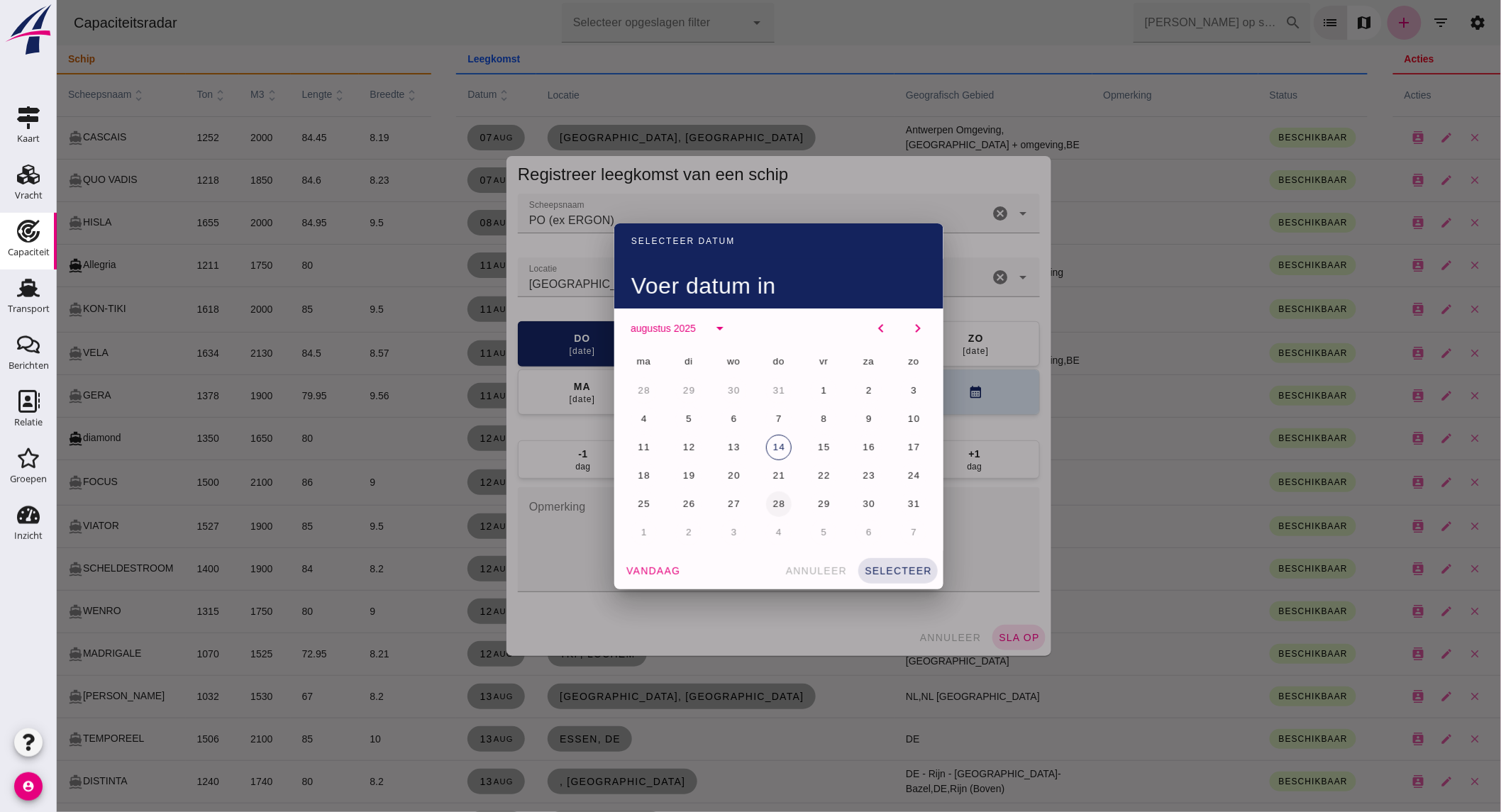
click button "28"
click span "selecteer"
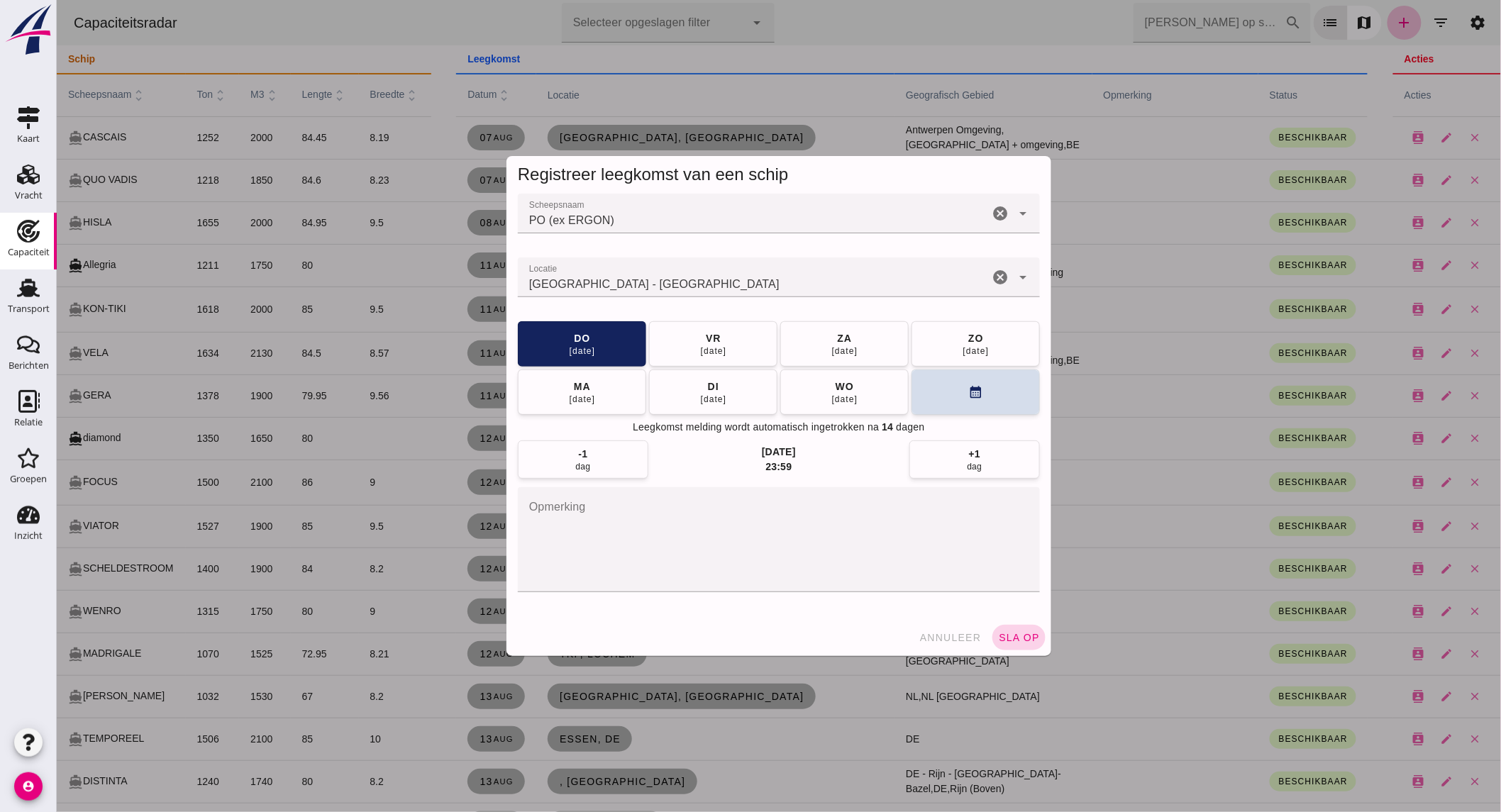
click button "sla op"
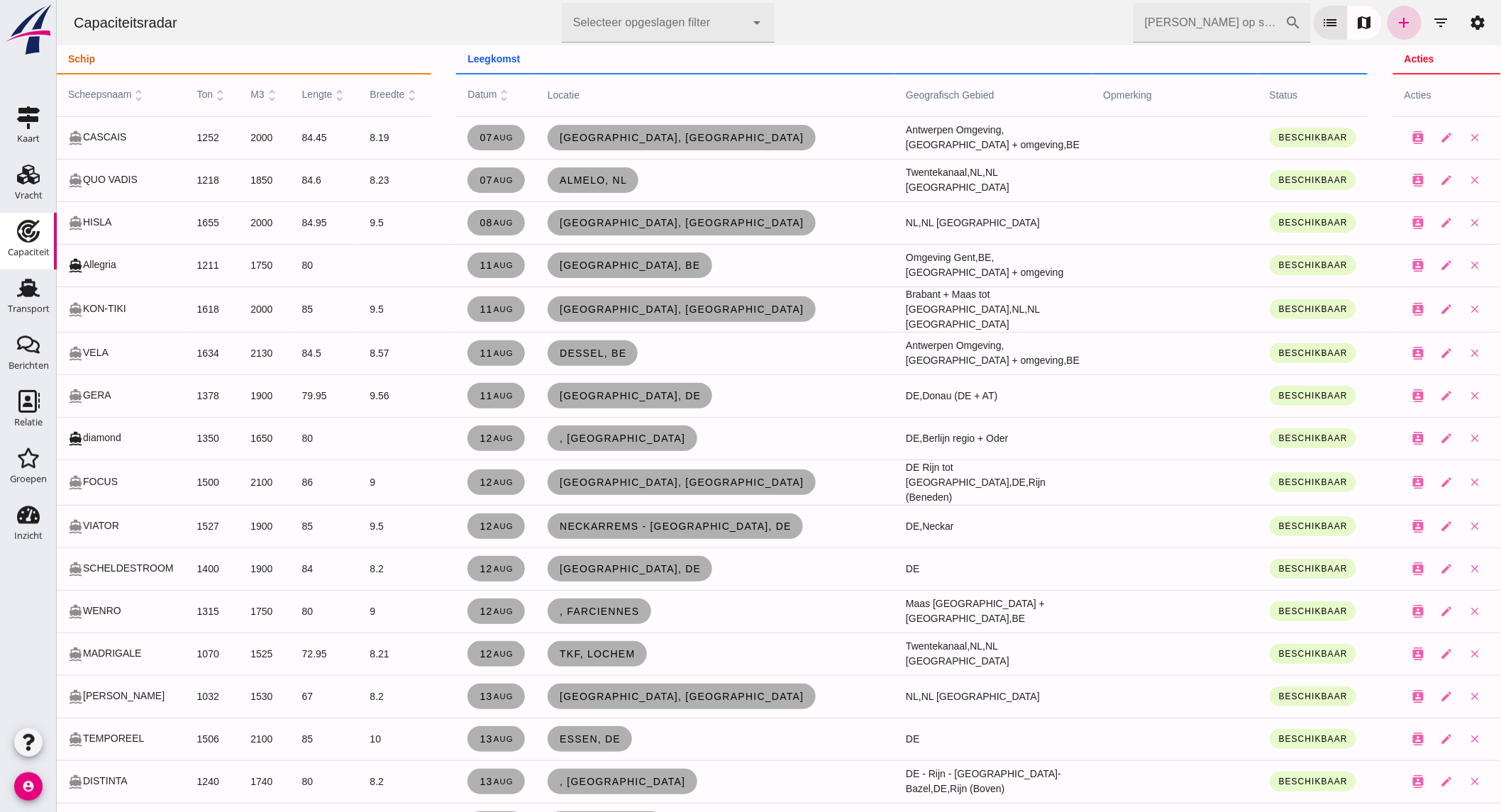
click at [1400, 23] on icon "add" at bounding box center [1403, 22] width 17 height 17
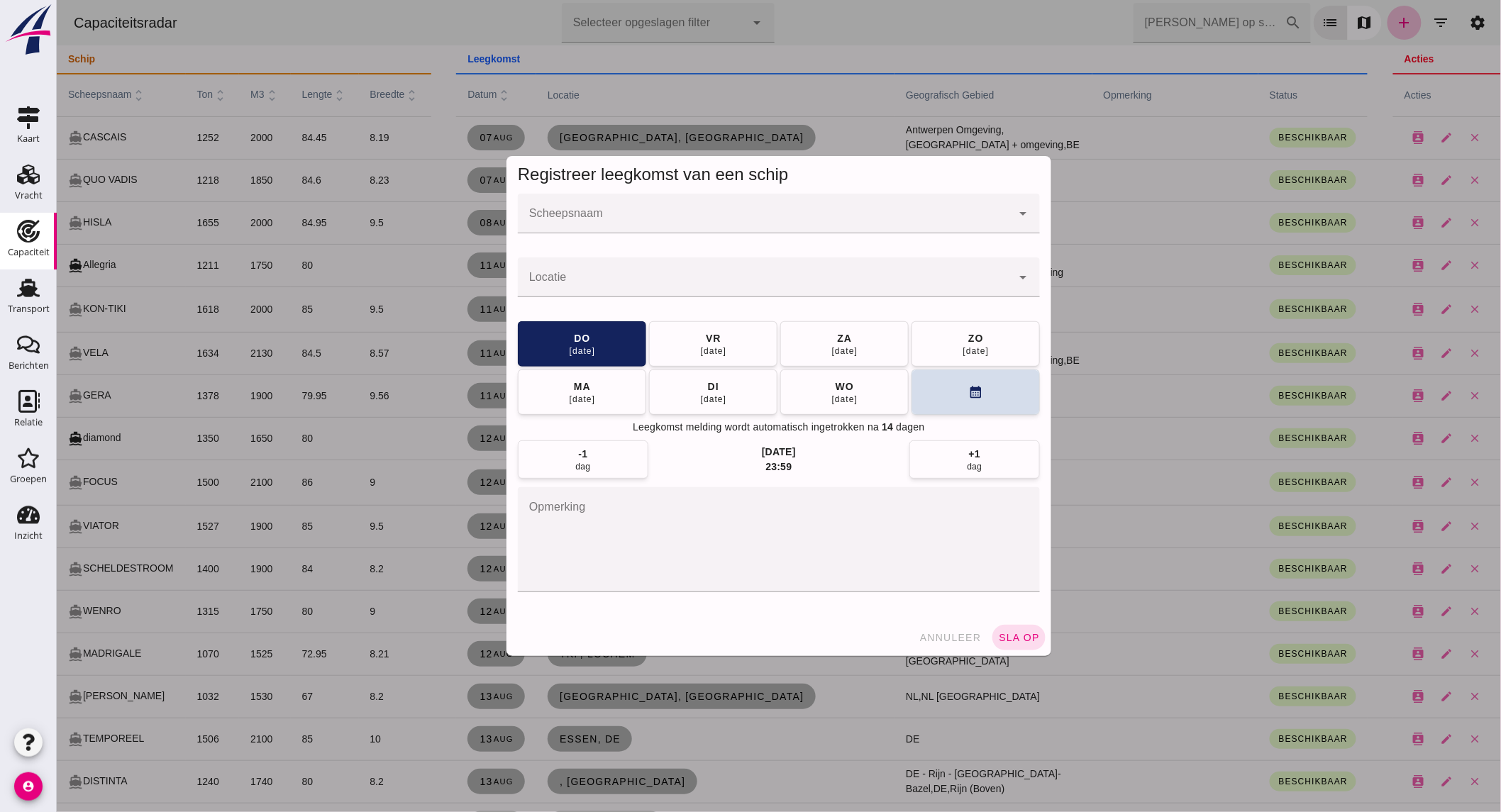
click input "Scheepsnaam"
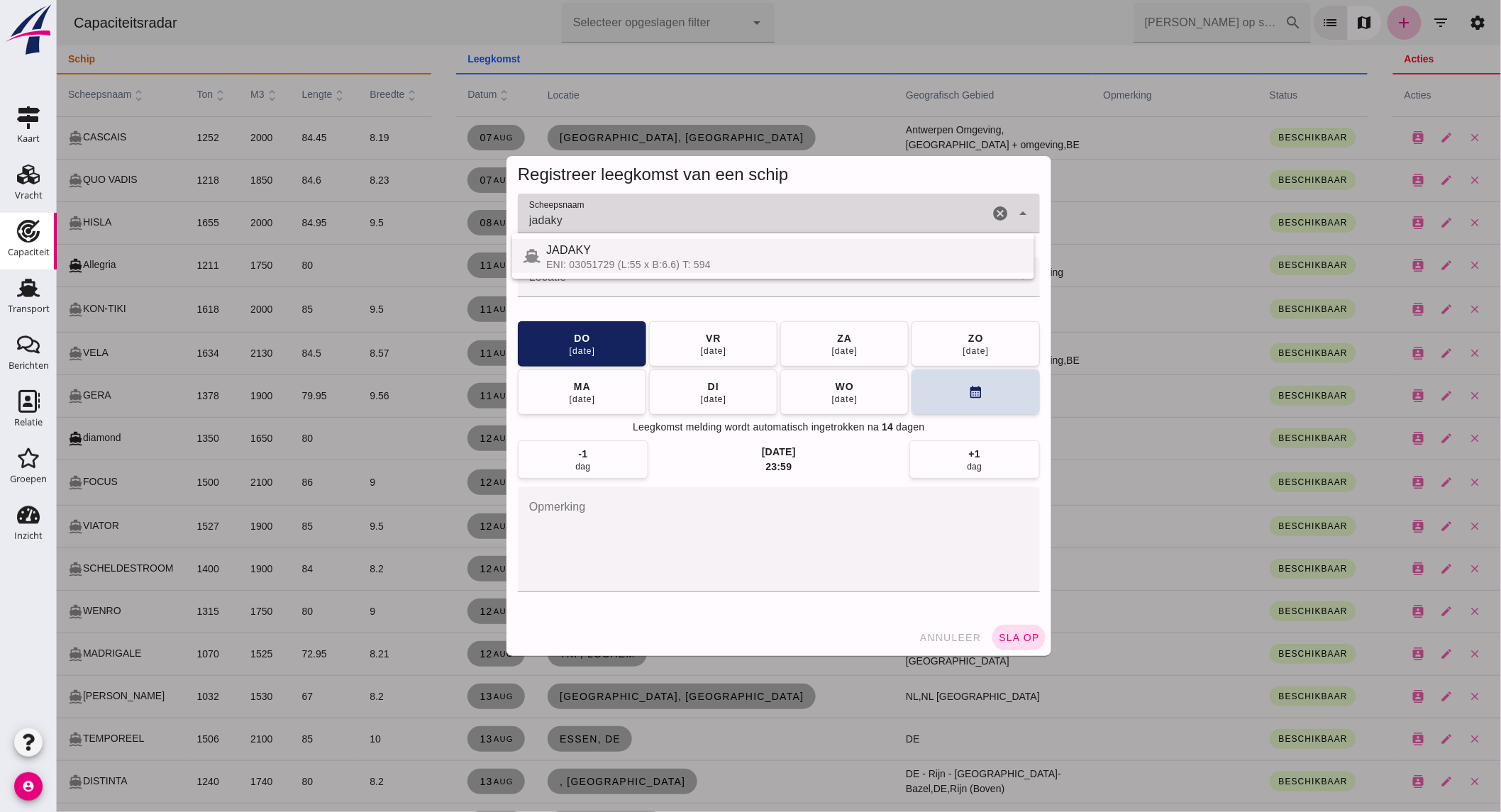
click at [664, 256] on div "JADAKY" at bounding box center [783, 250] width 476 height 17
type input "JADAKY"
click button "annuleer"
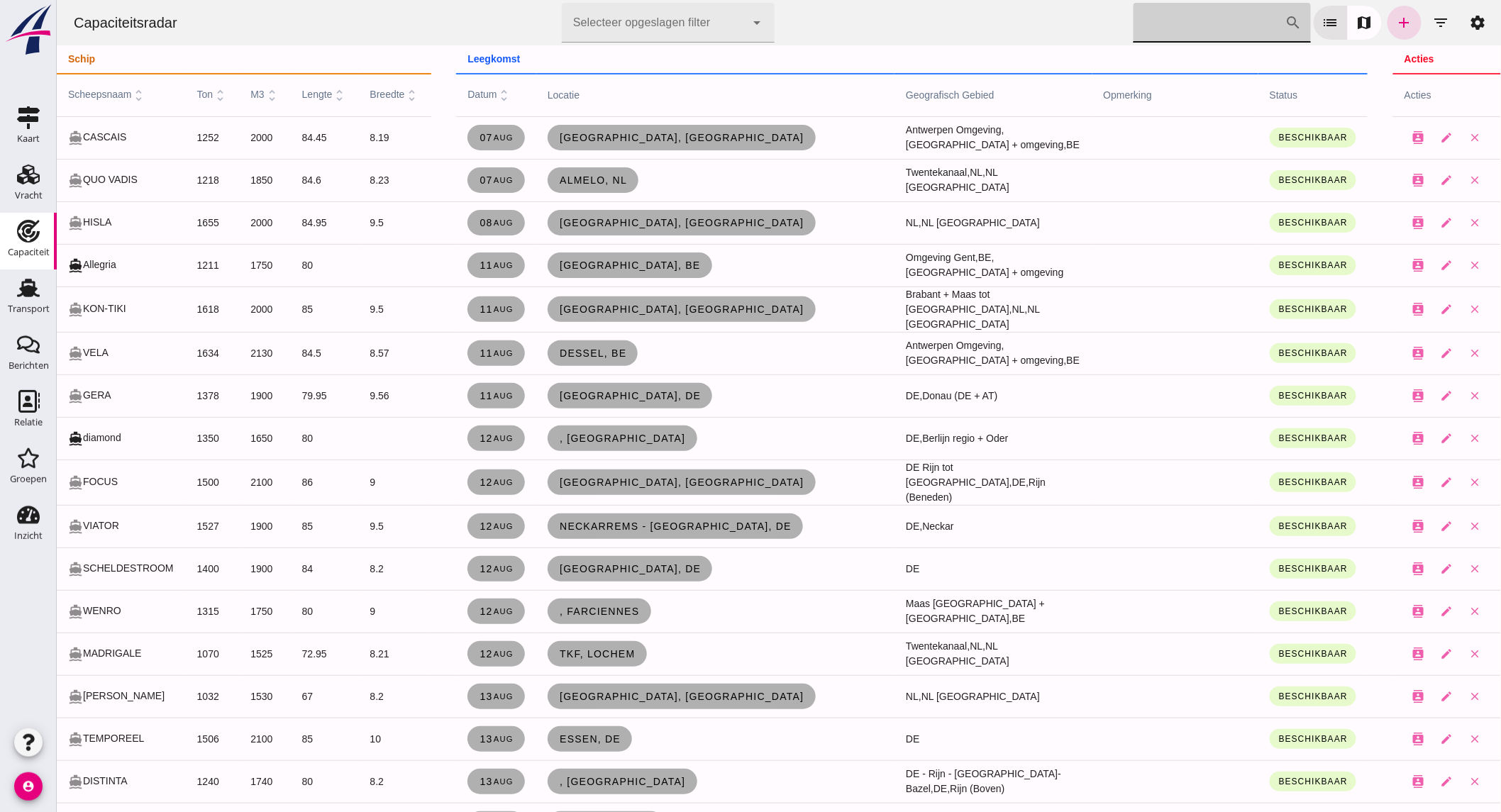
click input "[PERSON_NAME] op scheepsnaam"
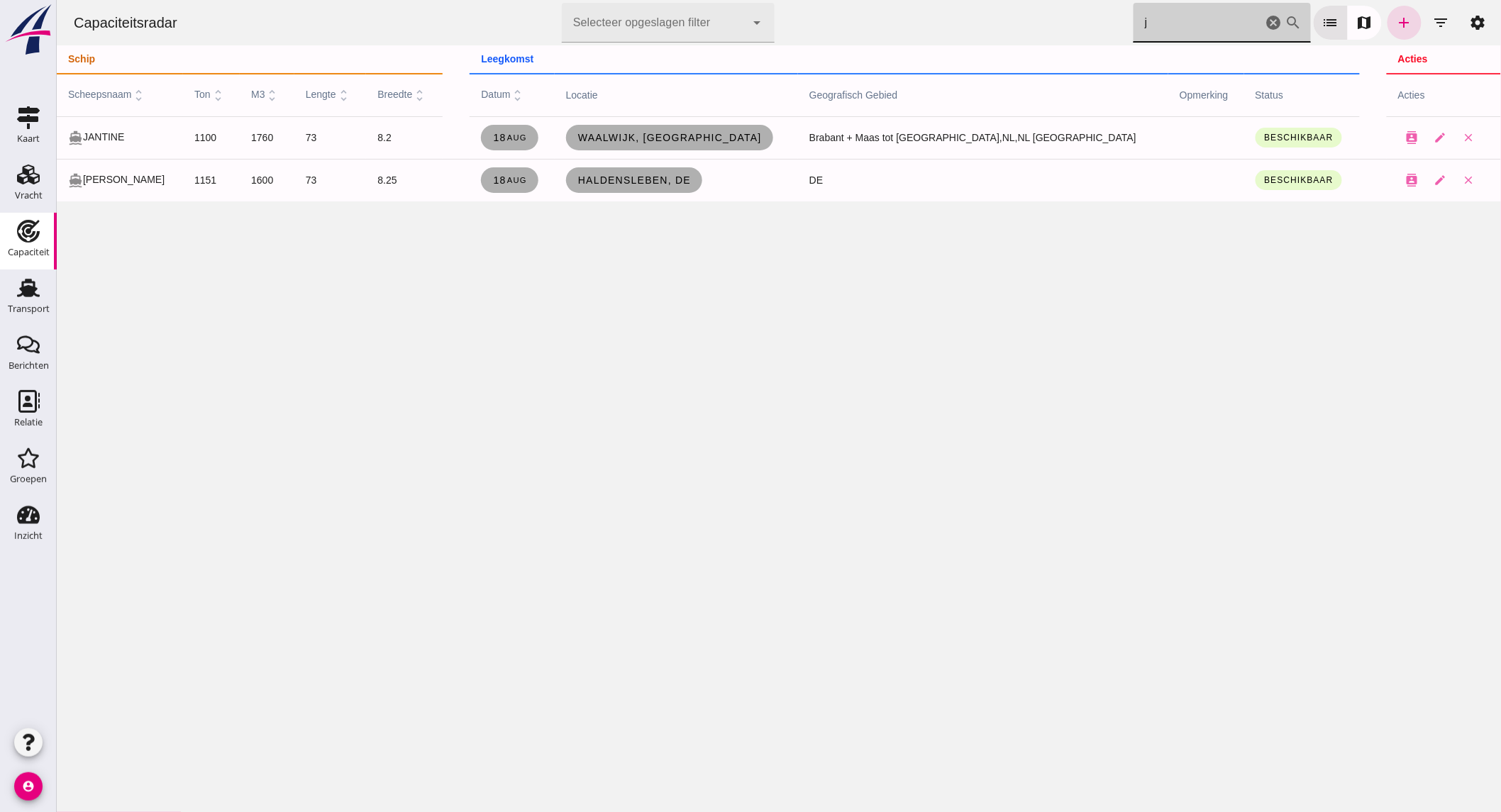
type input "ja"
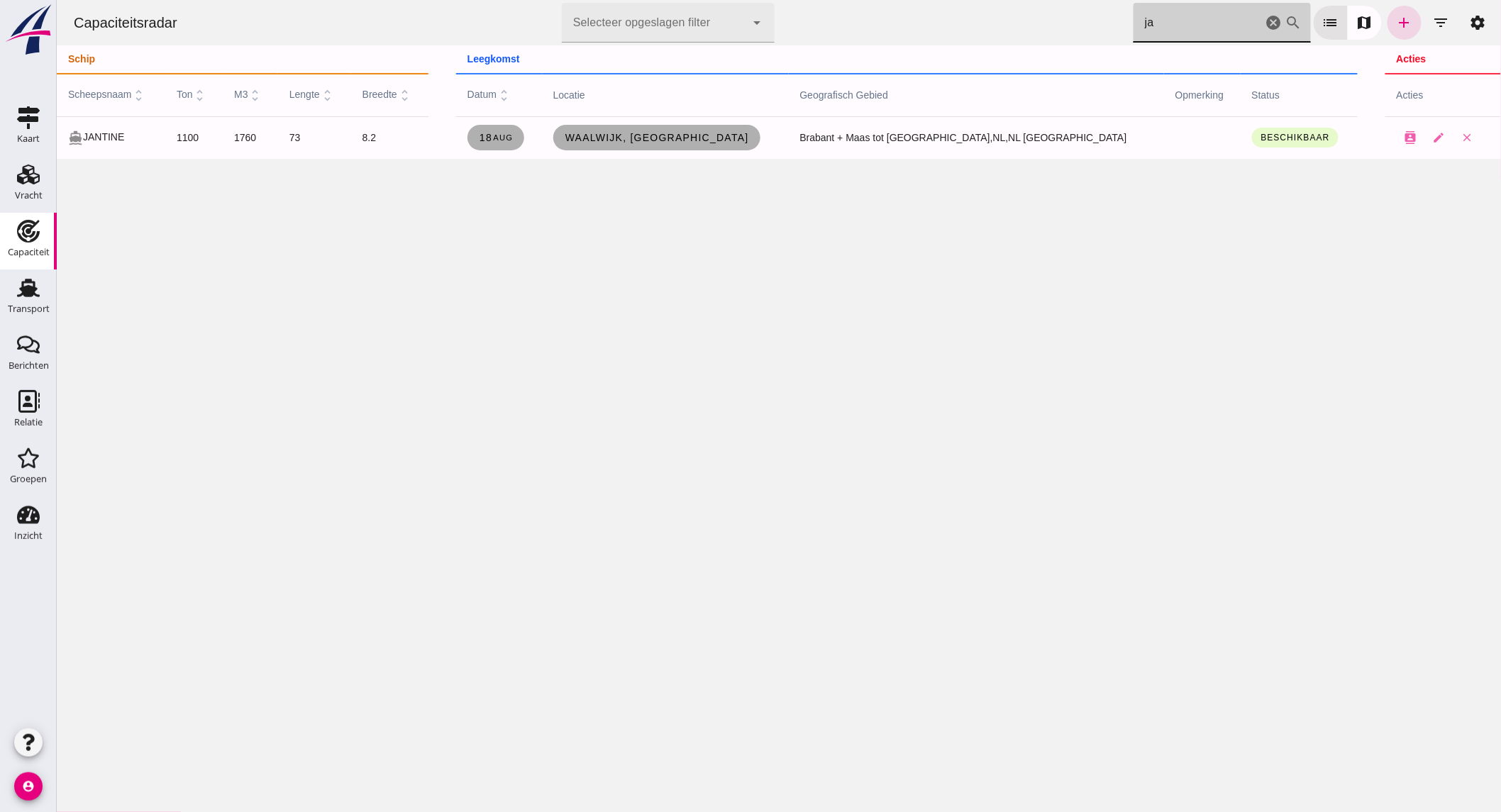
click icon "cancel"
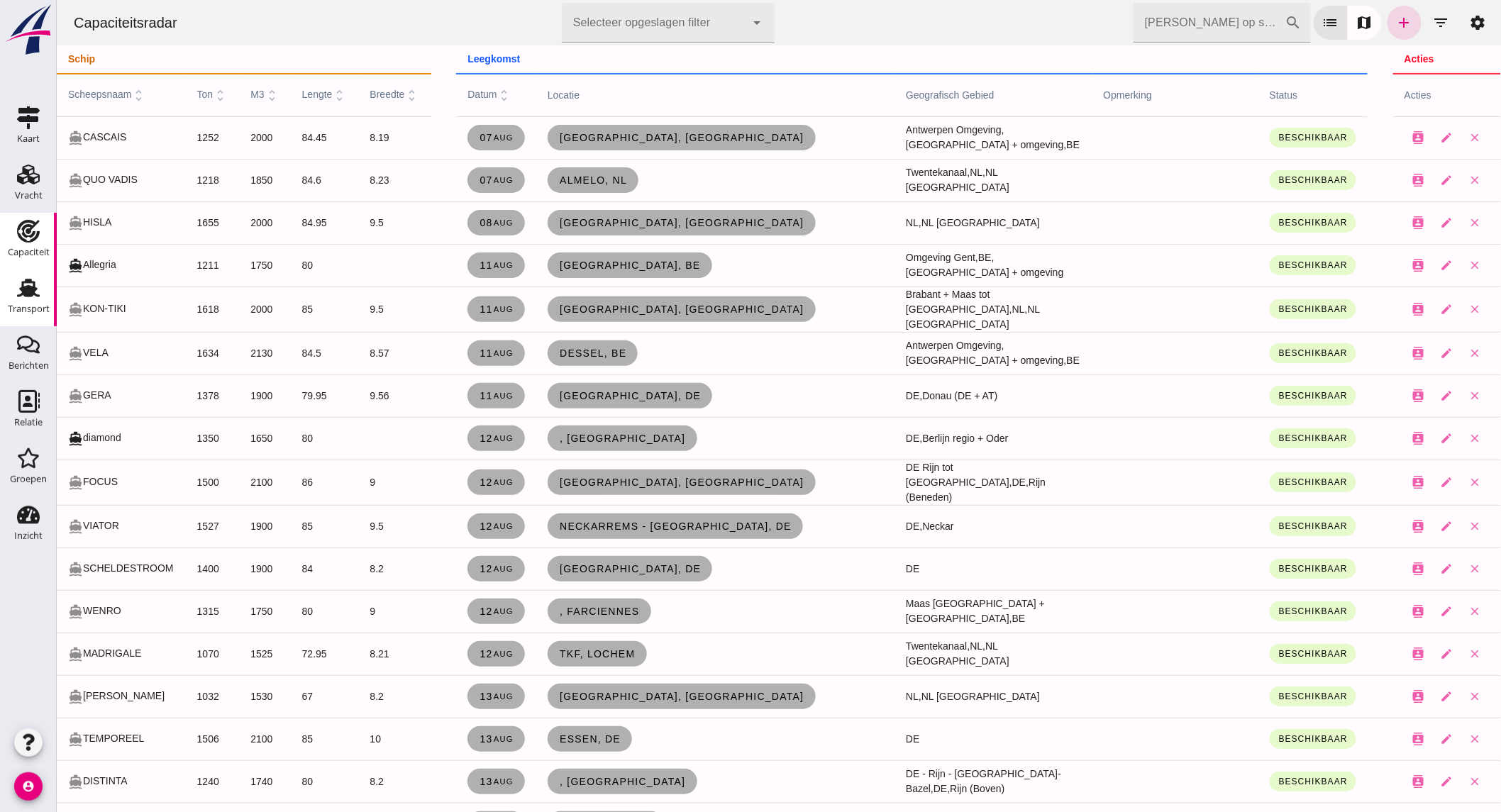
click at [26, 301] on div "Transport" at bounding box center [29, 309] width 42 height 20
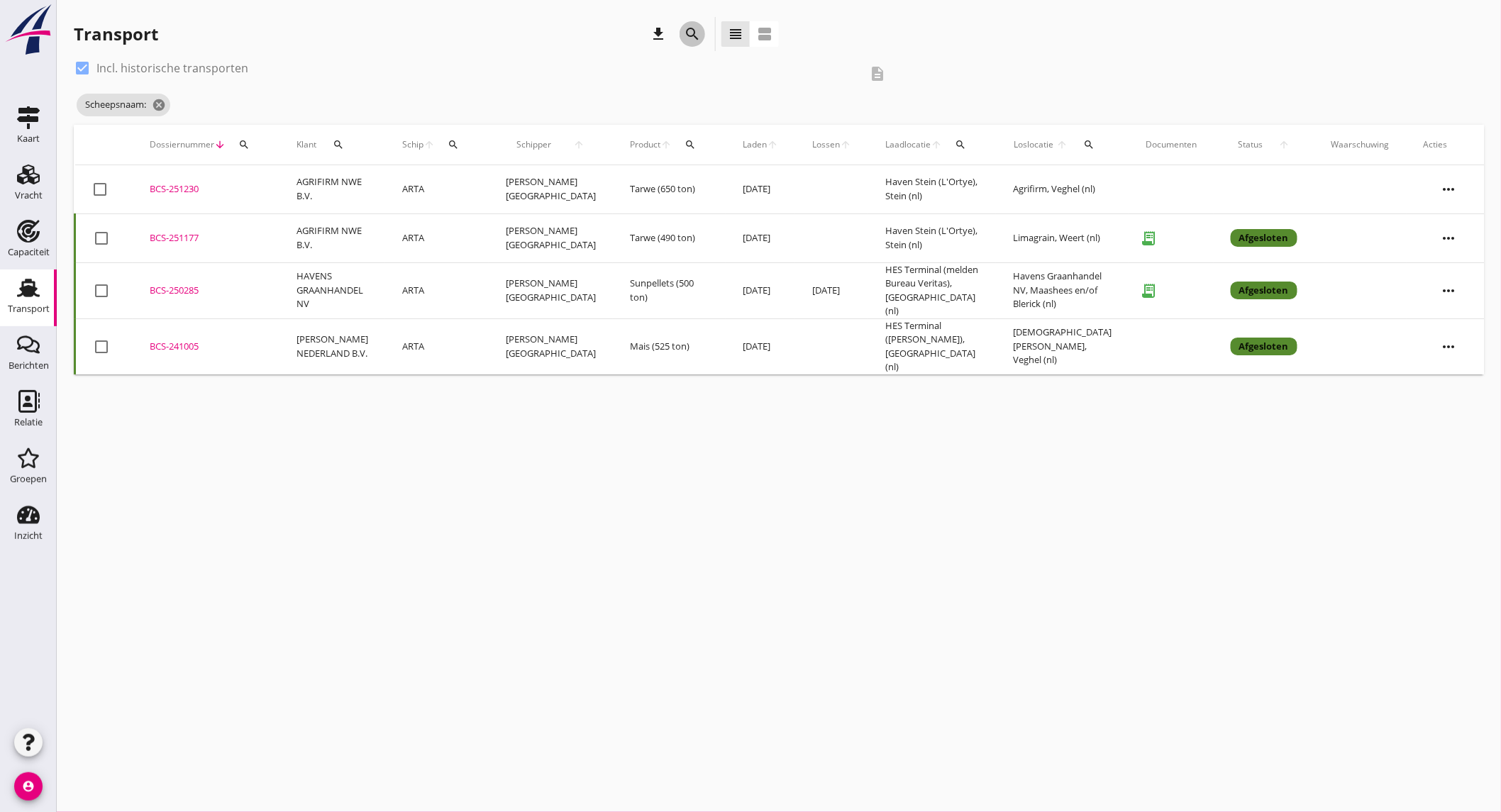
click at [692, 28] on icon "search" at bounding box center [692, 34] width 17 height 17
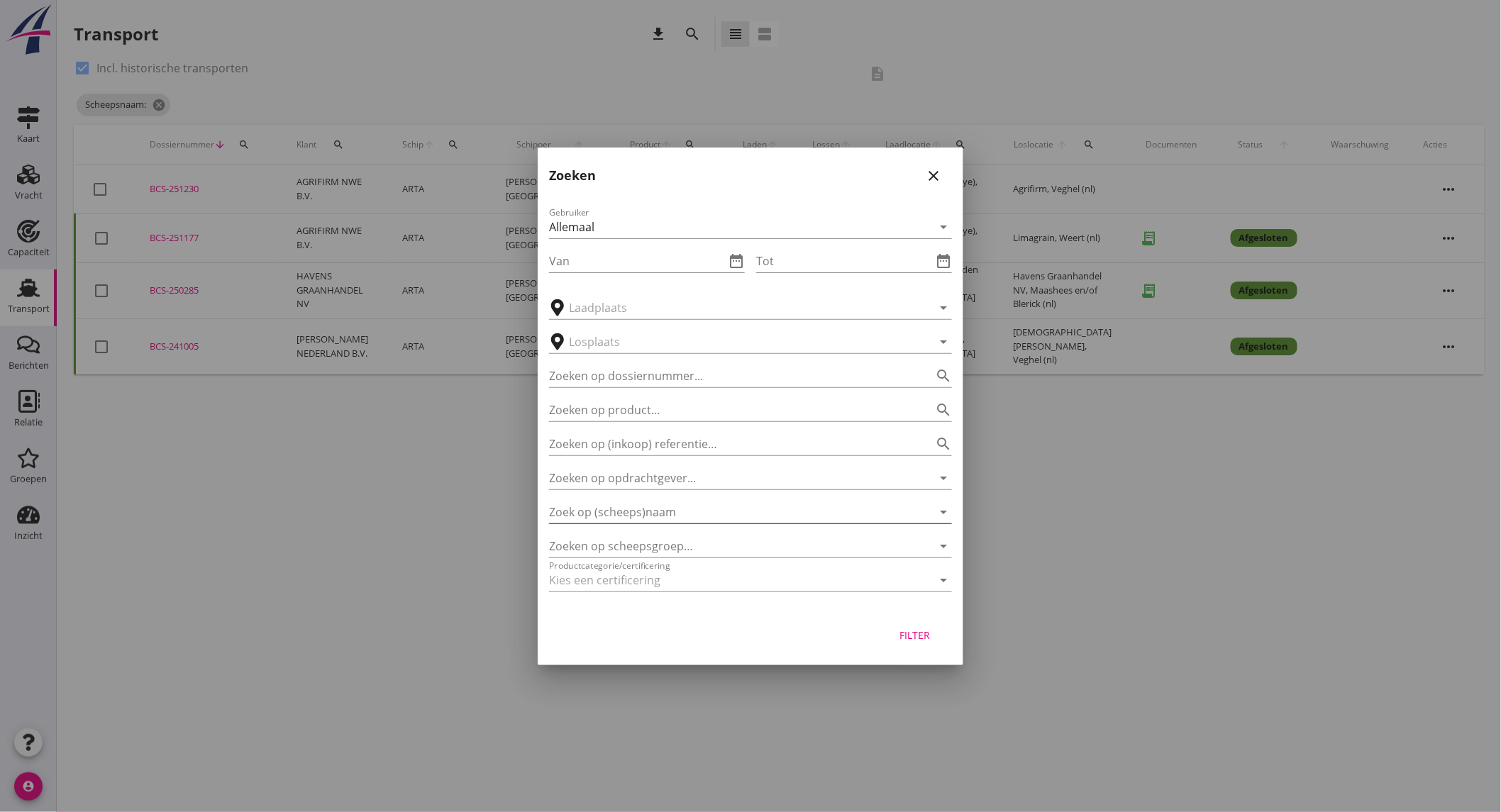
click at [683, 515] on input "Zoek op (scheeps)naam" at bounding box center [731, 512] width 363 height 23
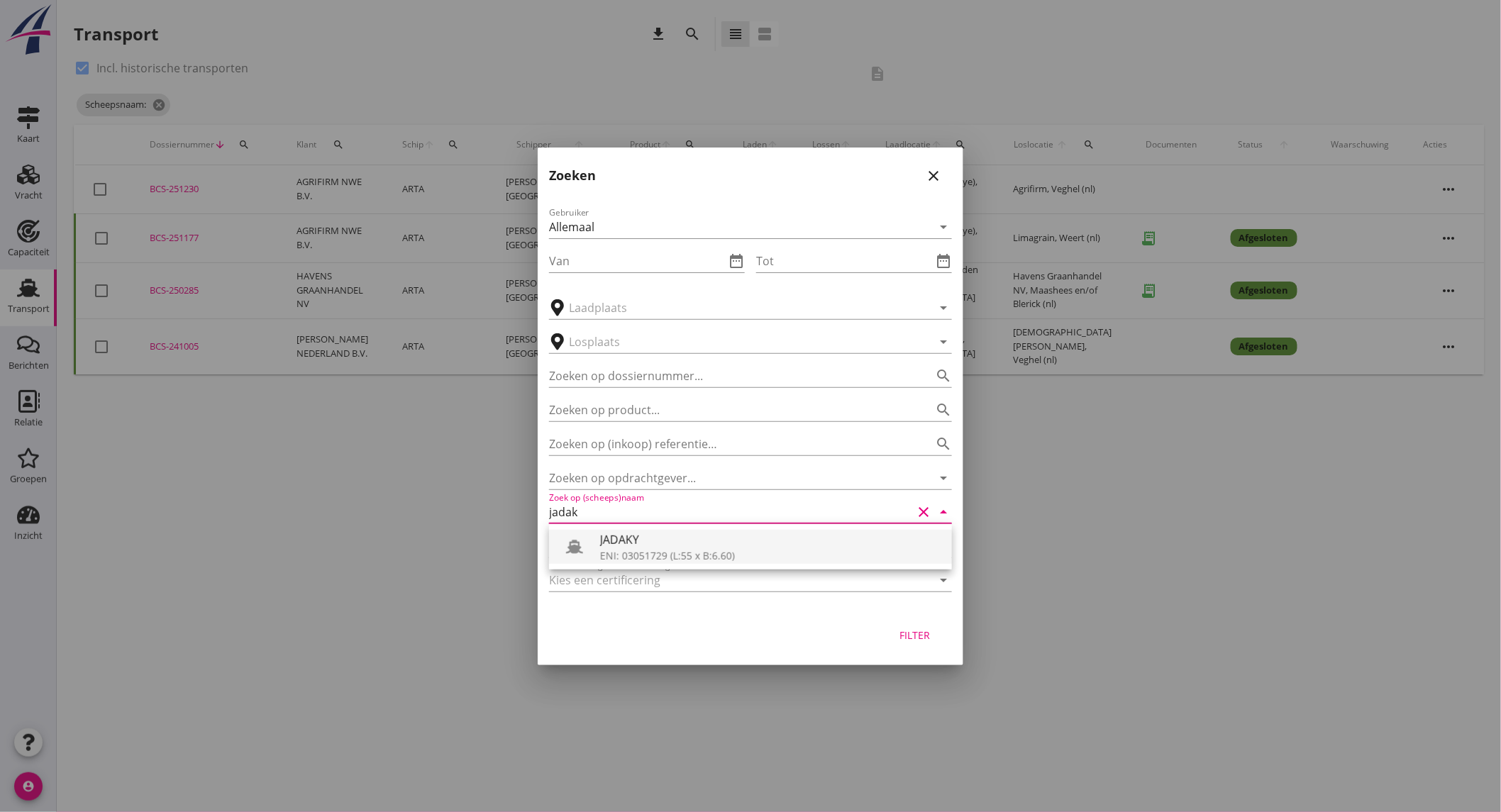
click at [686, 550] on div "ENI: 03051729 (L:55 x B:6.60)" at bounding box center [770, 555] width 341 height 15
click at [908, 632] on div "Filter" at bounding box center [915, 635] width 40 height 15
type input "JADAKY"
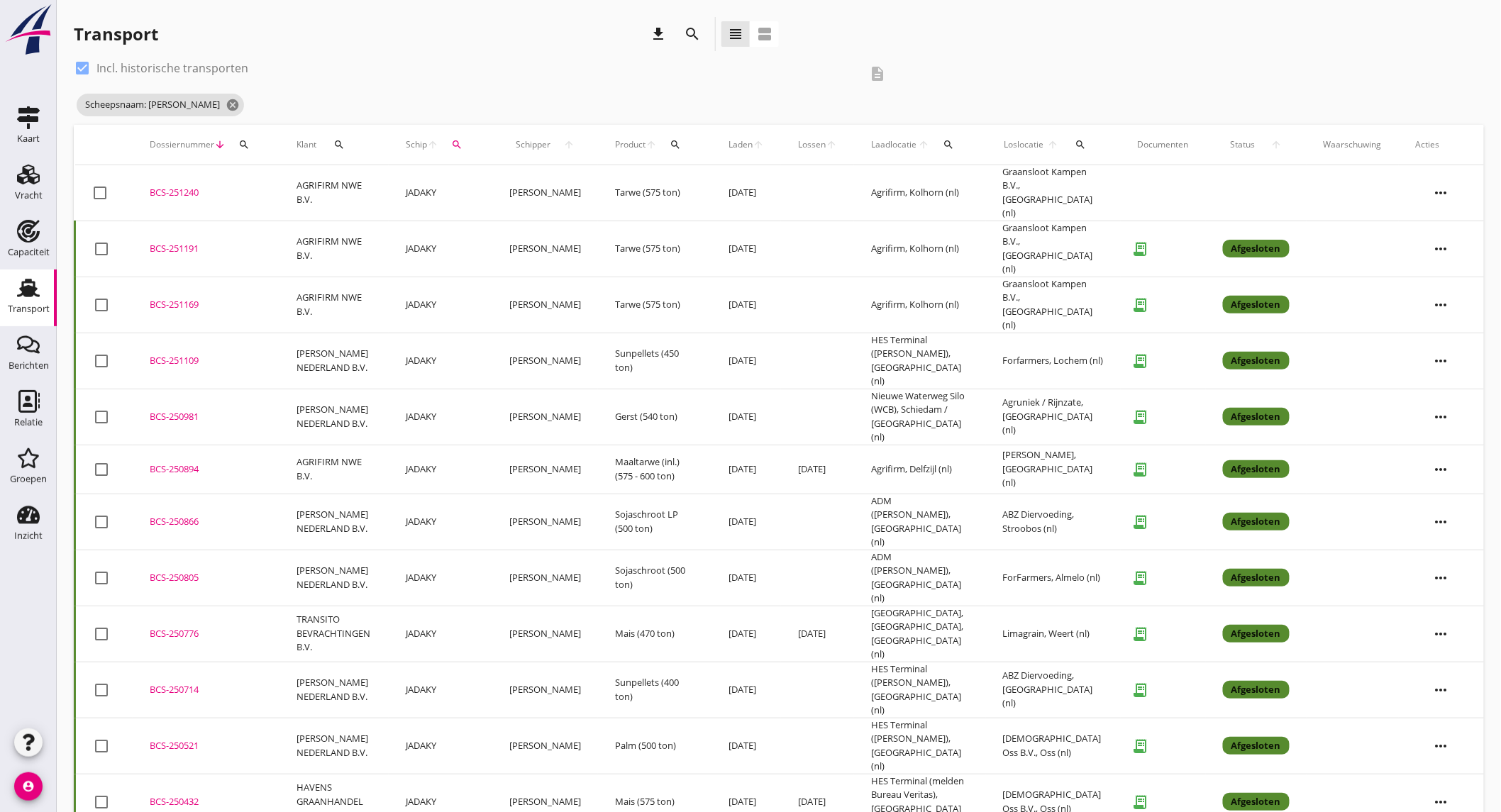
drag, startPoint x: 471, startPoint y: 163, endPoint x: 502, endPoint y: 71, distance: 97.1
click at [502, 71] on div "check_box Incl. historische transporten" at bounding box center [466, 68] width 786 height 23
drag, startPoint x: 140, startPoint y: 174, endPoint x: 31, endPoint y: 232, distance: 123.5
click at [31, 232] on icon "Capaciteit" at bounding box center [28, 231] width 23 height 23
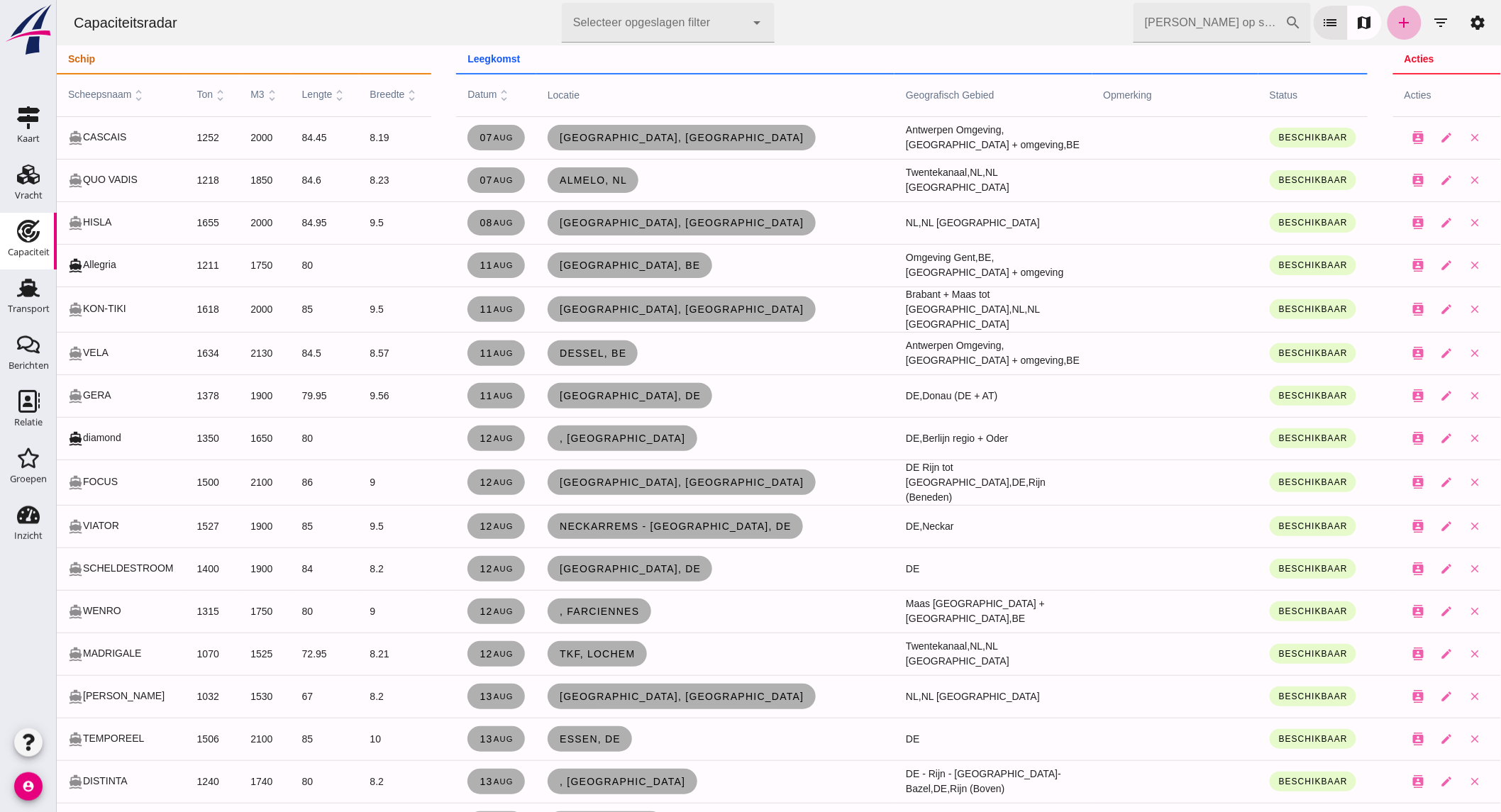
click at [1399, 25] on icon "add" at bounding box center [1403, 22] width 17 height 17
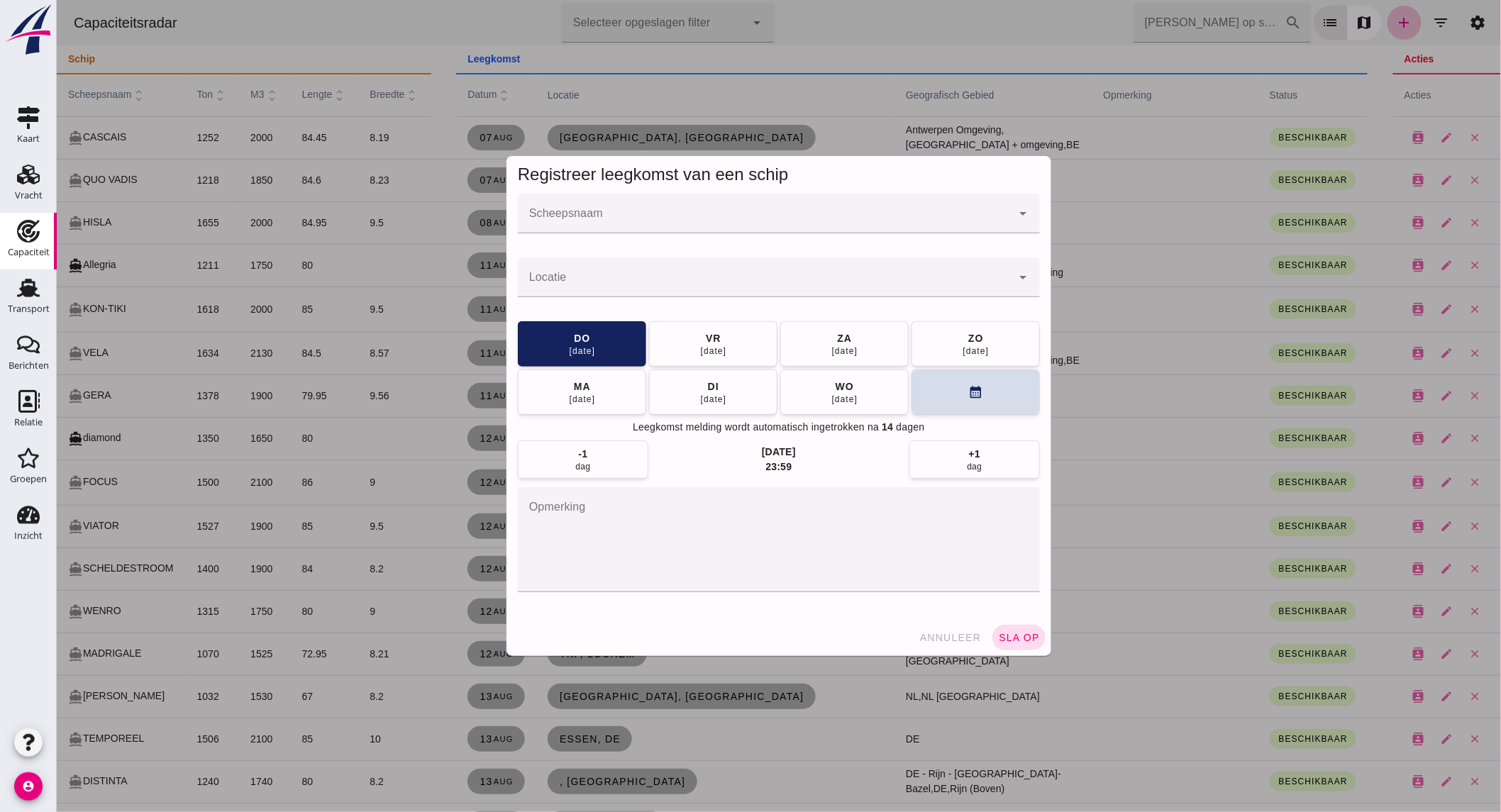
click input "Scheepsnaam"
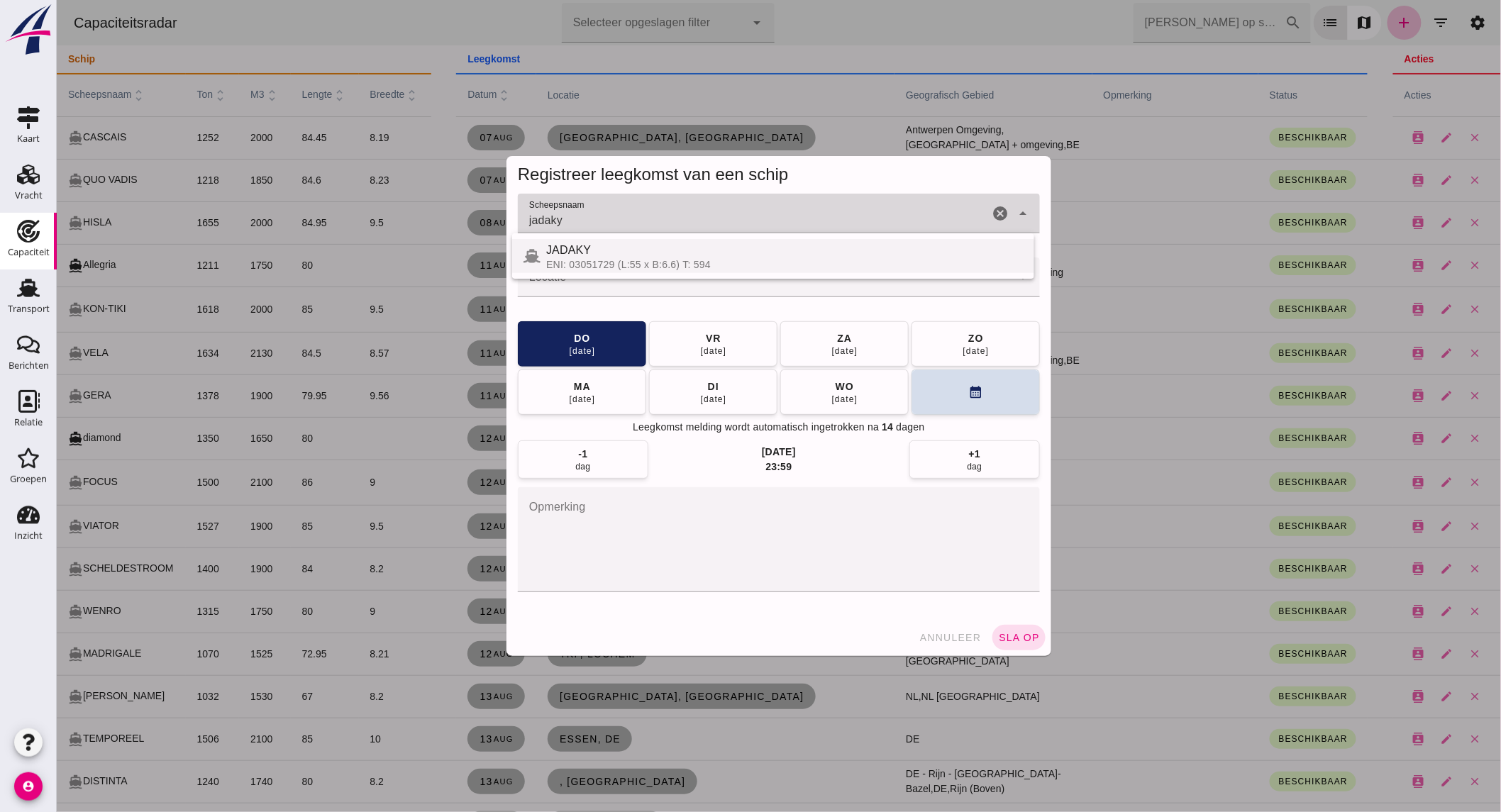
click at [698, 250] on div "JADAKY" at bounding box center [783, 250] width 476 height 17
type input "JADAKY"
click input "Locatie"
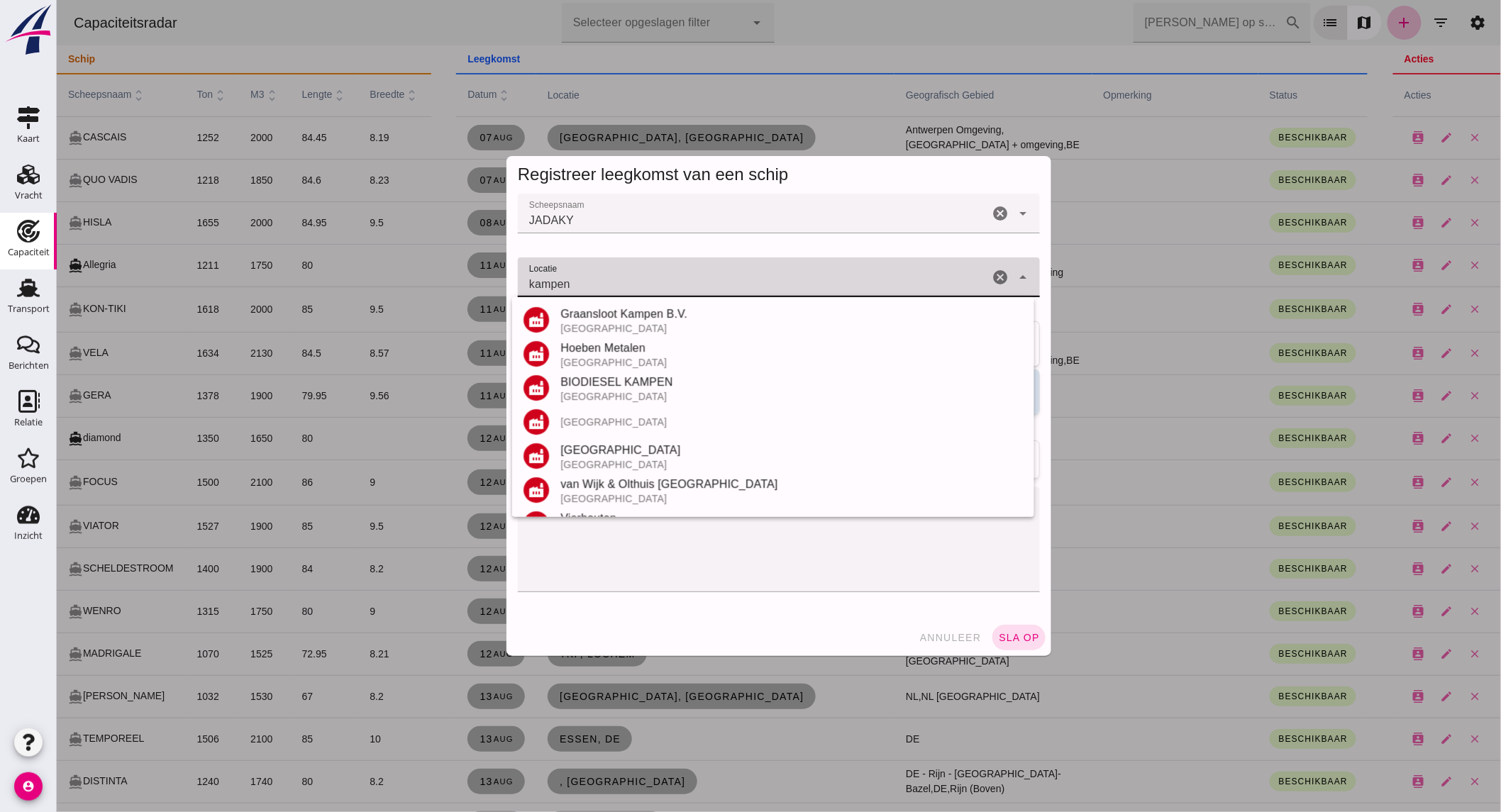
type input "kampen"
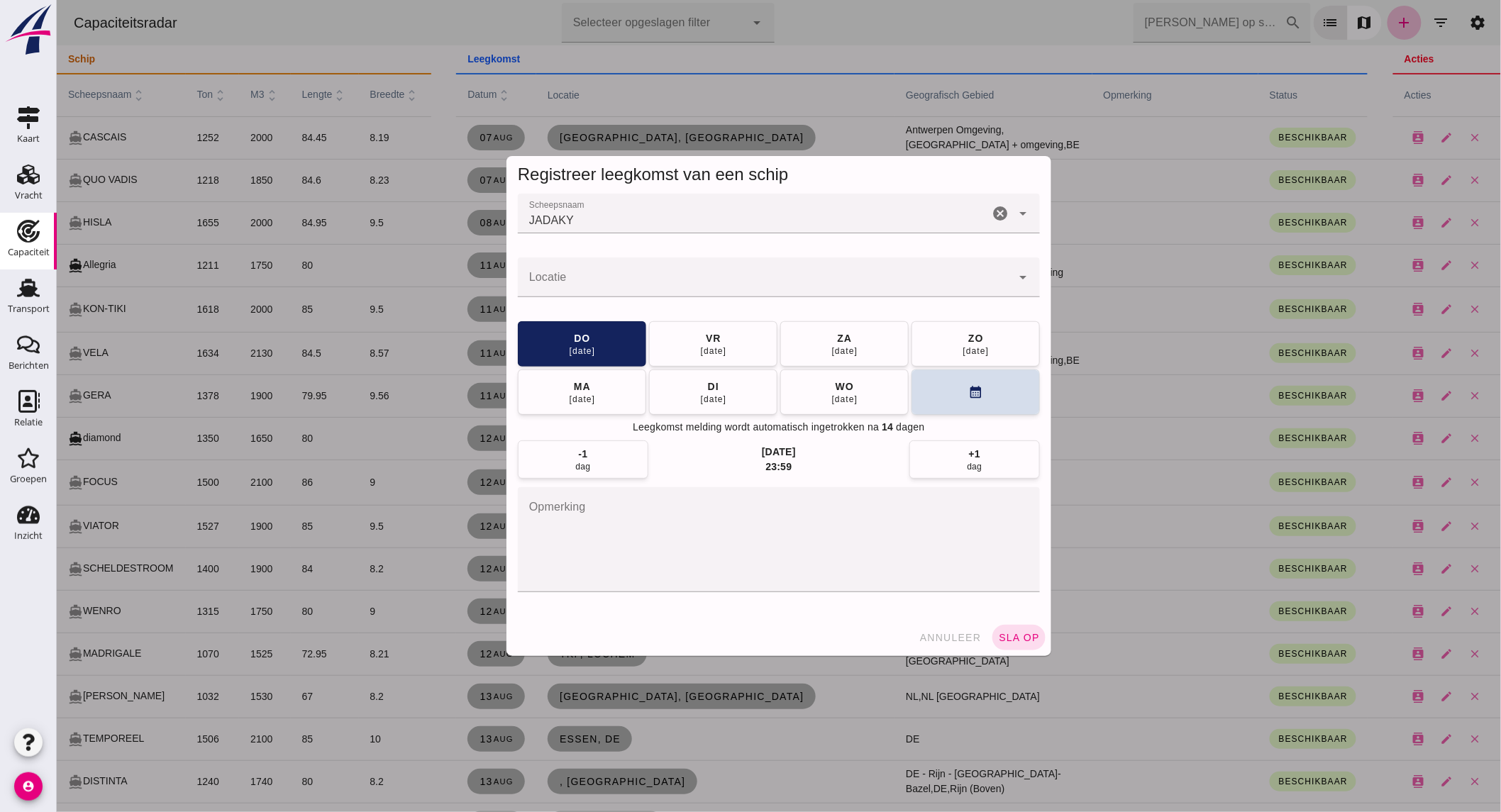
click input "Locatie"
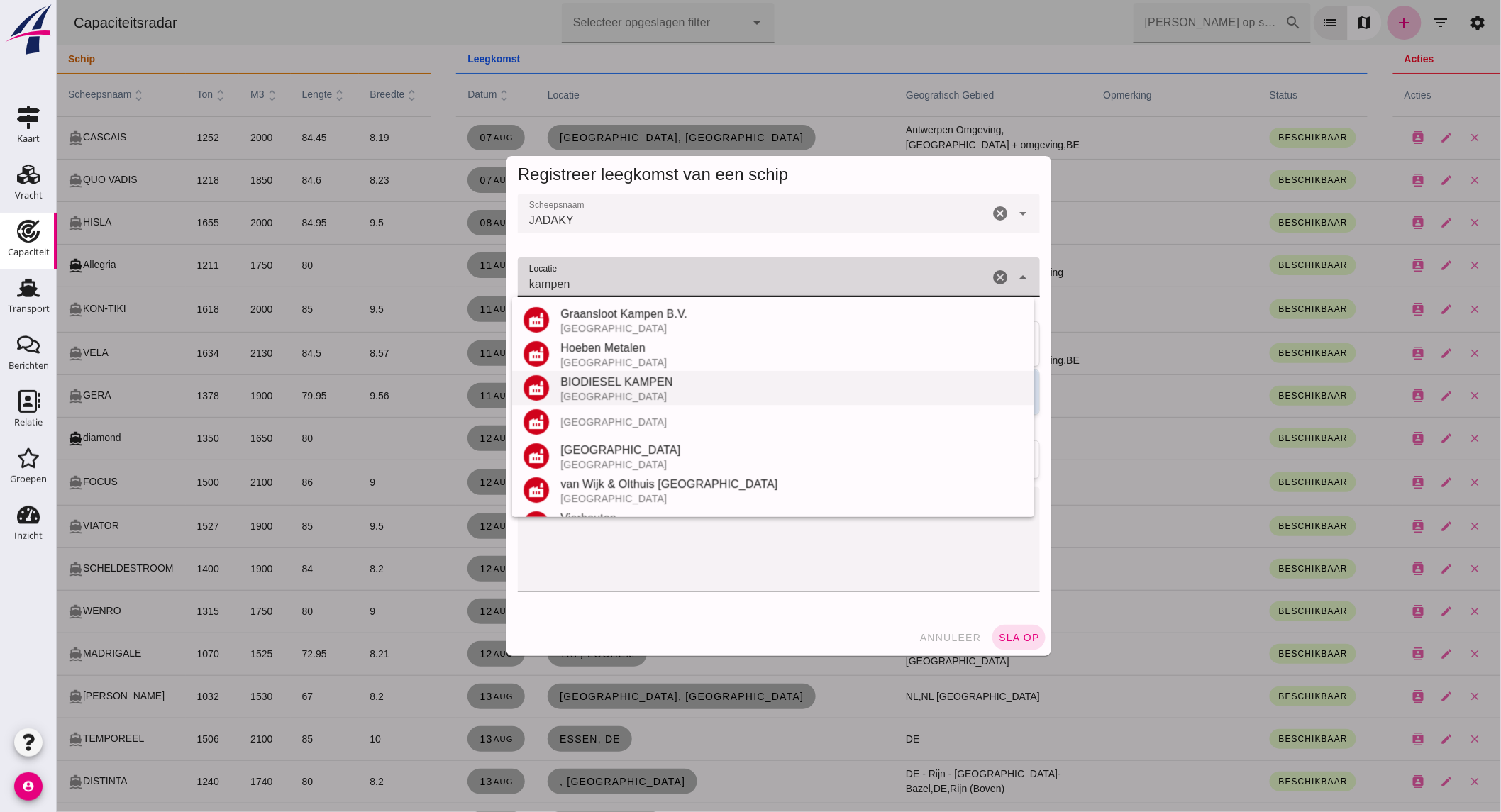
scroll to position [301, 0]
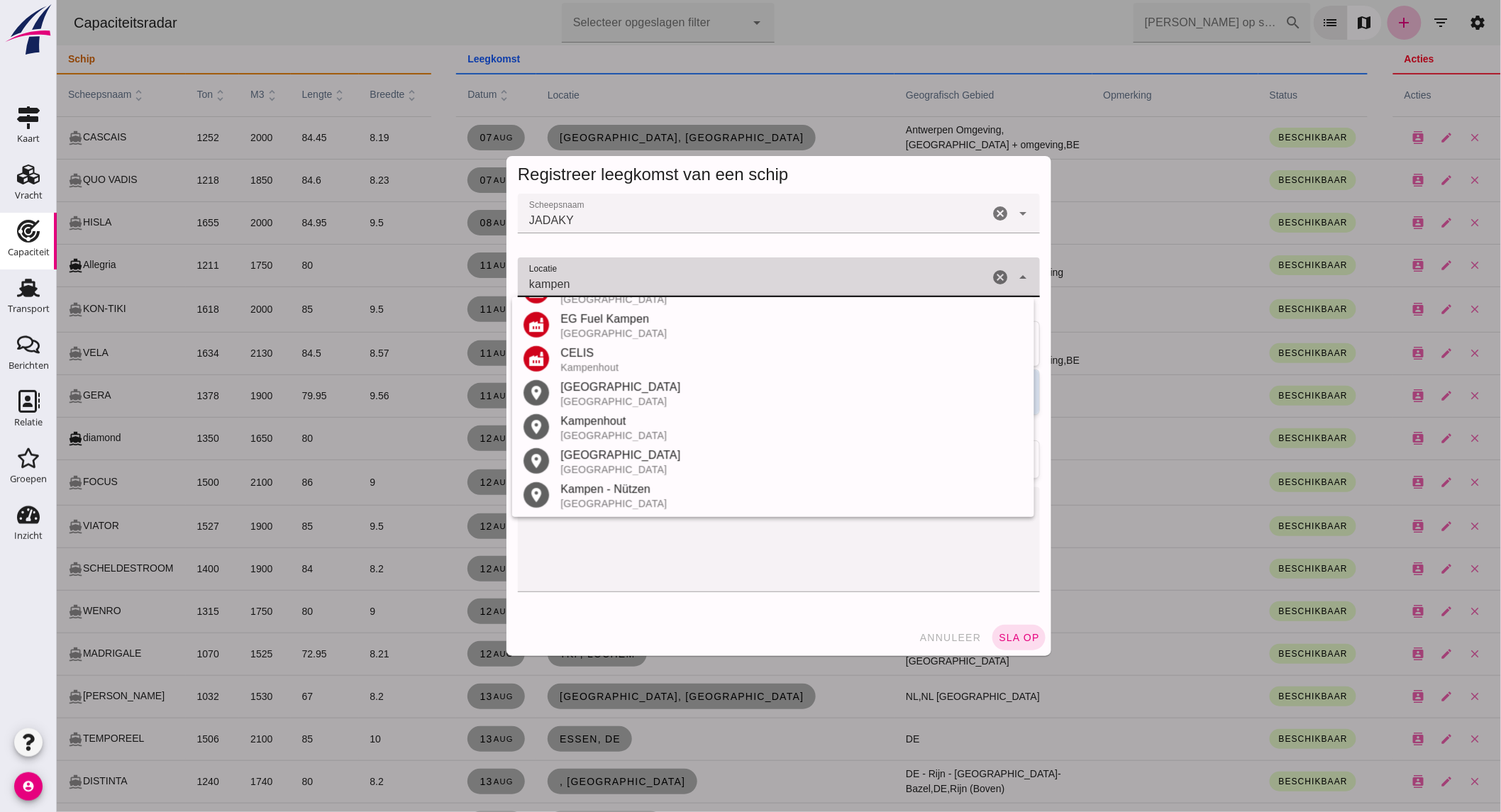
click at [607, 385] on div "[GEOGRAPHIC_DATA]" at bounding box center [791, 387] width 462 height 17
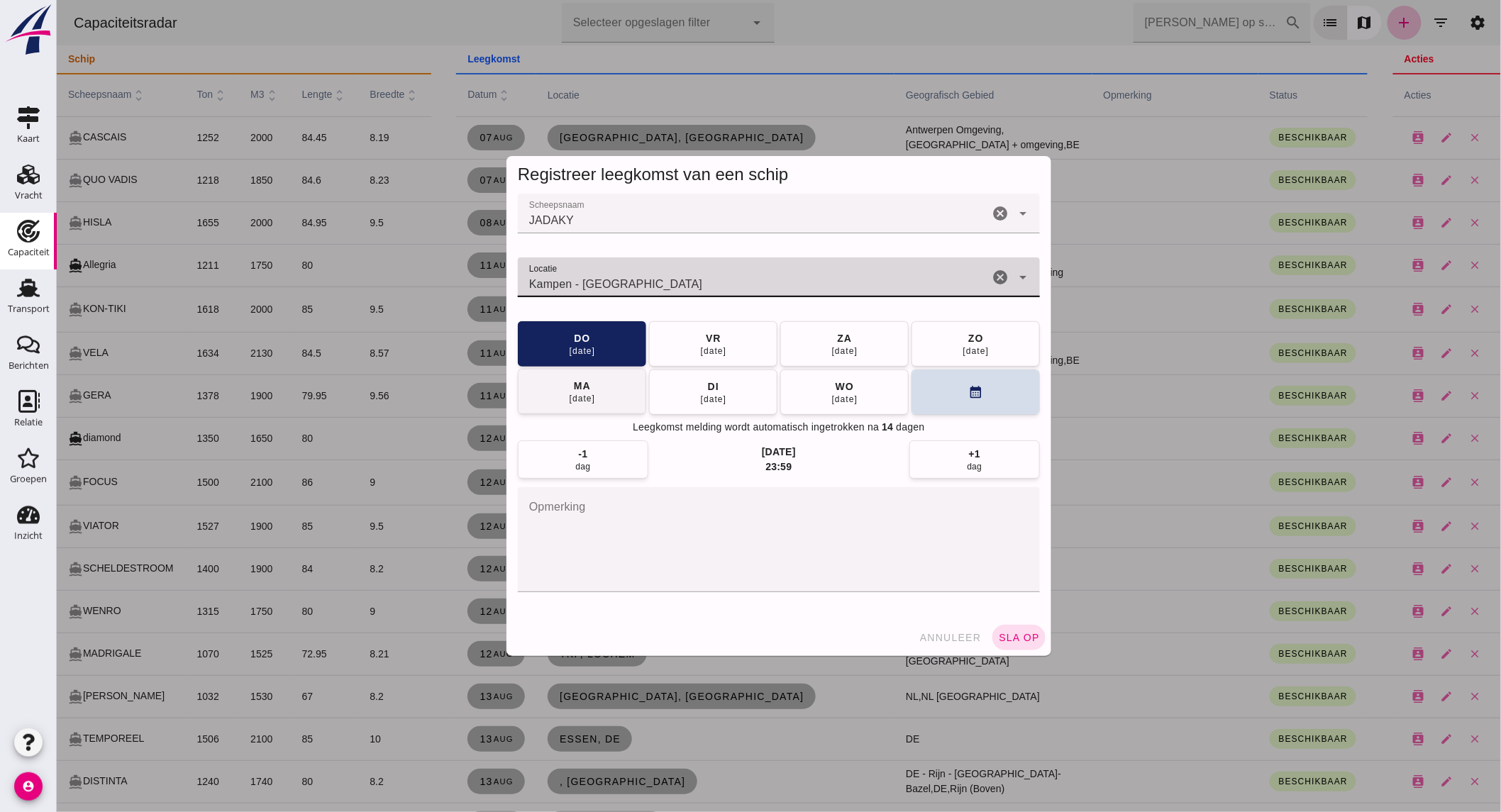
type input "Kampen - [GEOGRAPHIC_DATA]"
click button "[DATE]"
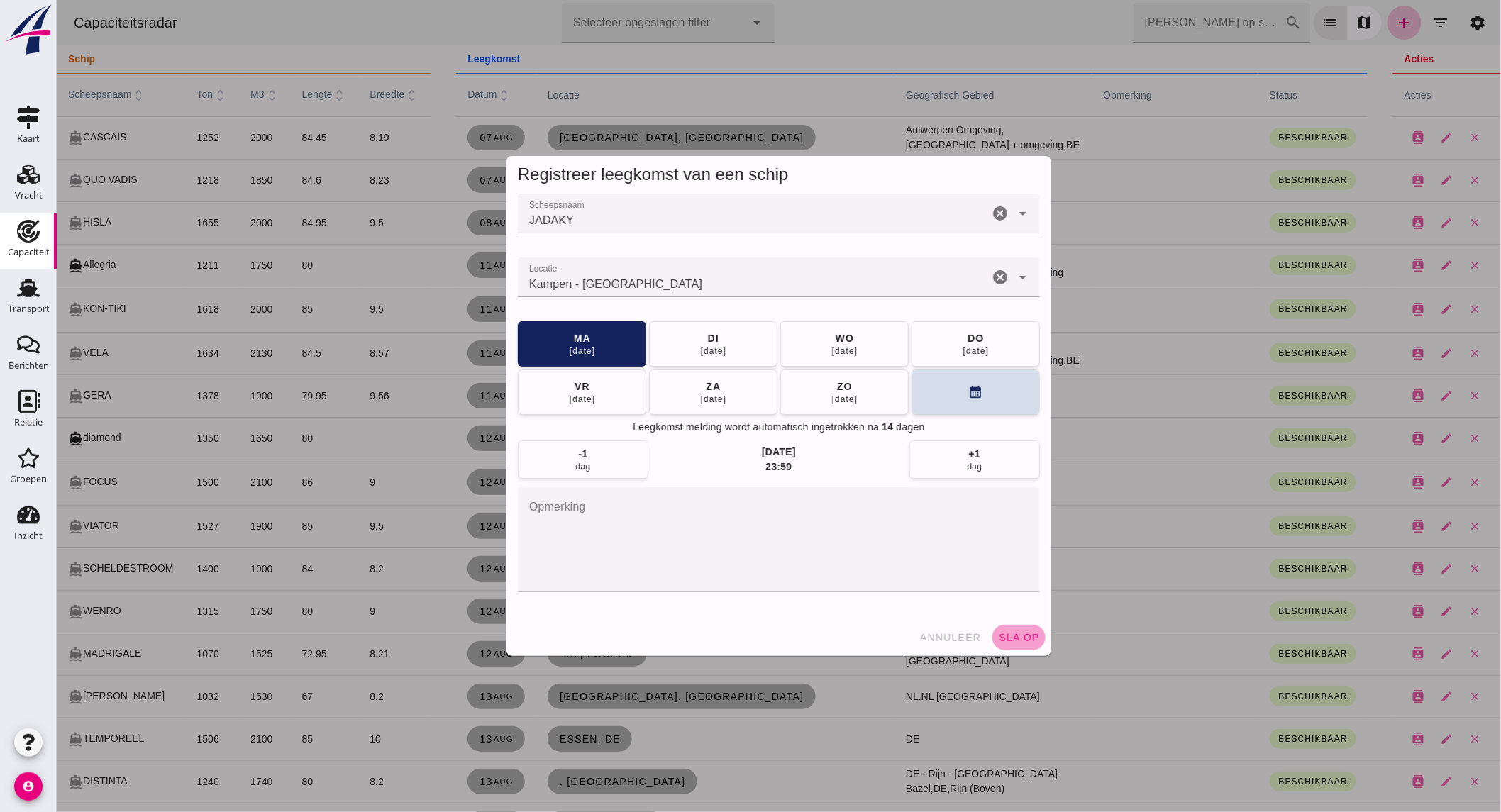
click span "sla op"
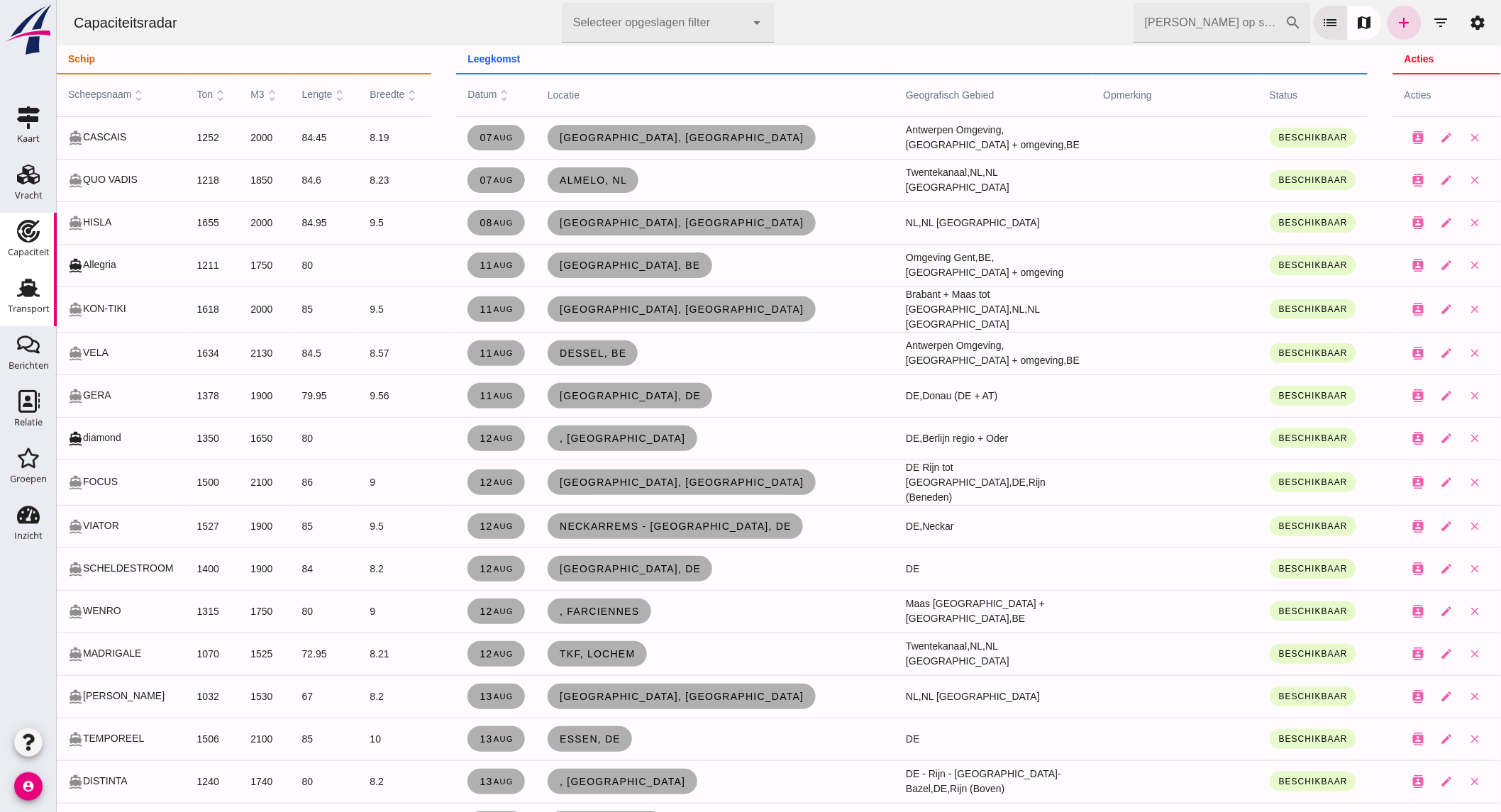
click at [31, 297] on icon "Transport" at bounding box center [28, 288] width 23 height 23
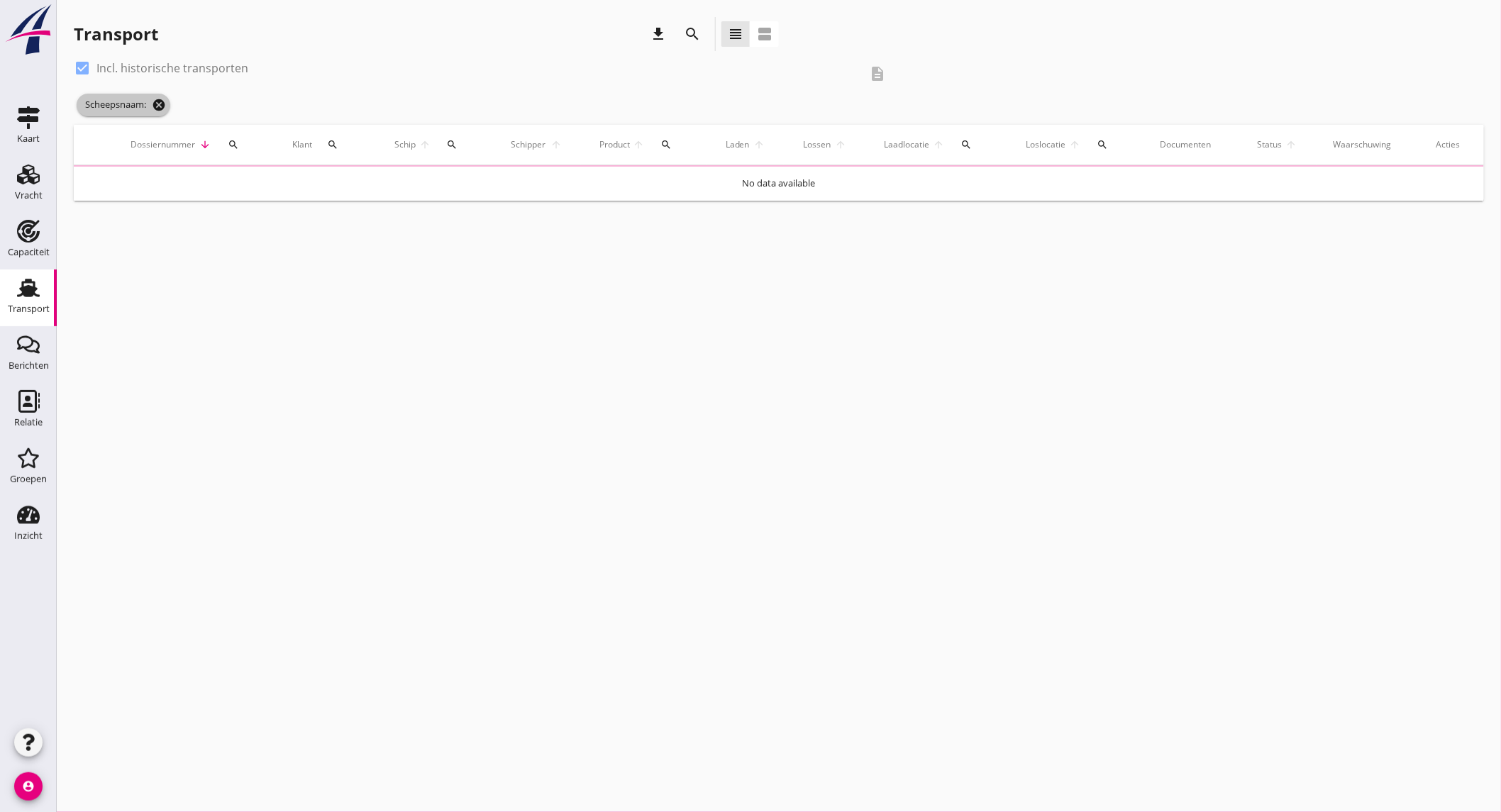
click at [158, 109] on icon "cancel" at bounding box center [158, 105] width 14 height 14
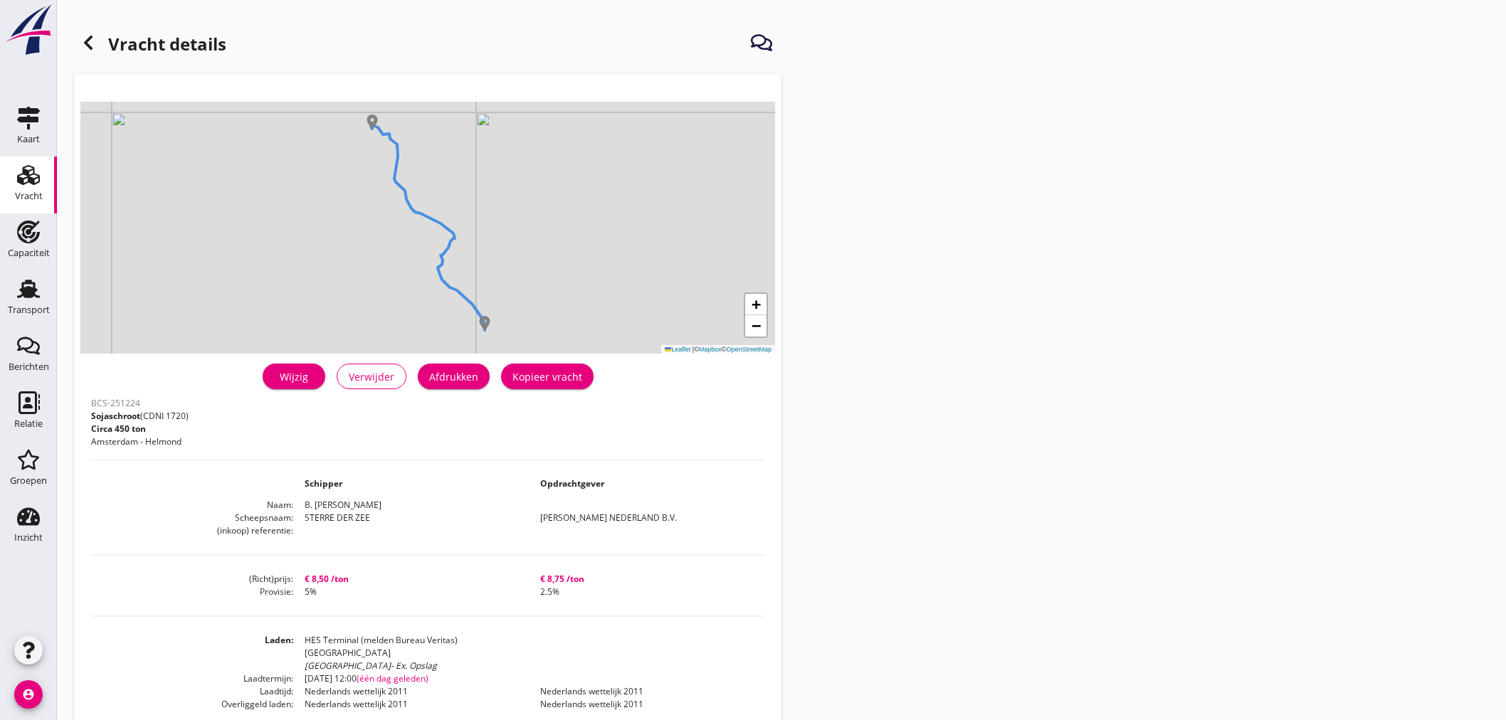
scroll to position [314, 0]
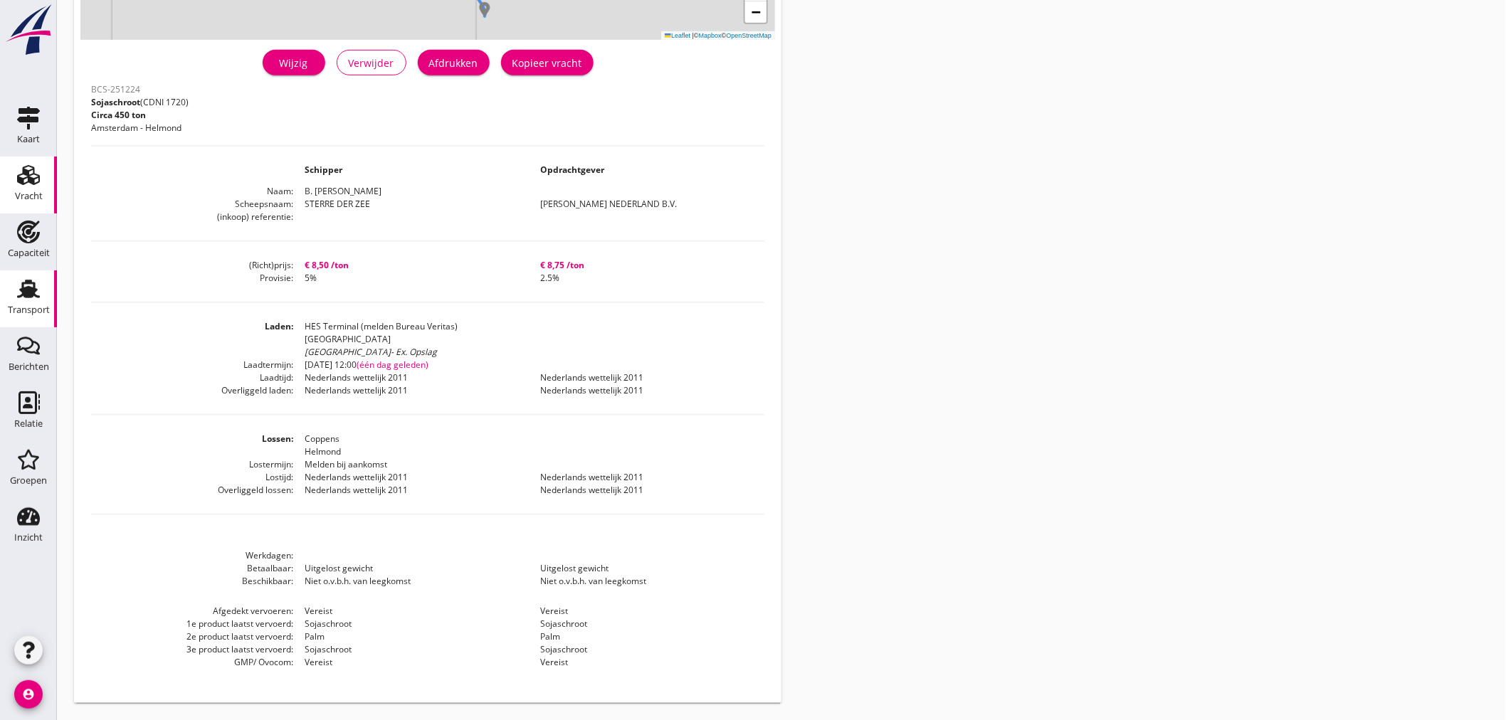
click at [29, 299] on link "Transport Transport" at bounding box center [28, 298] width 57 height 57
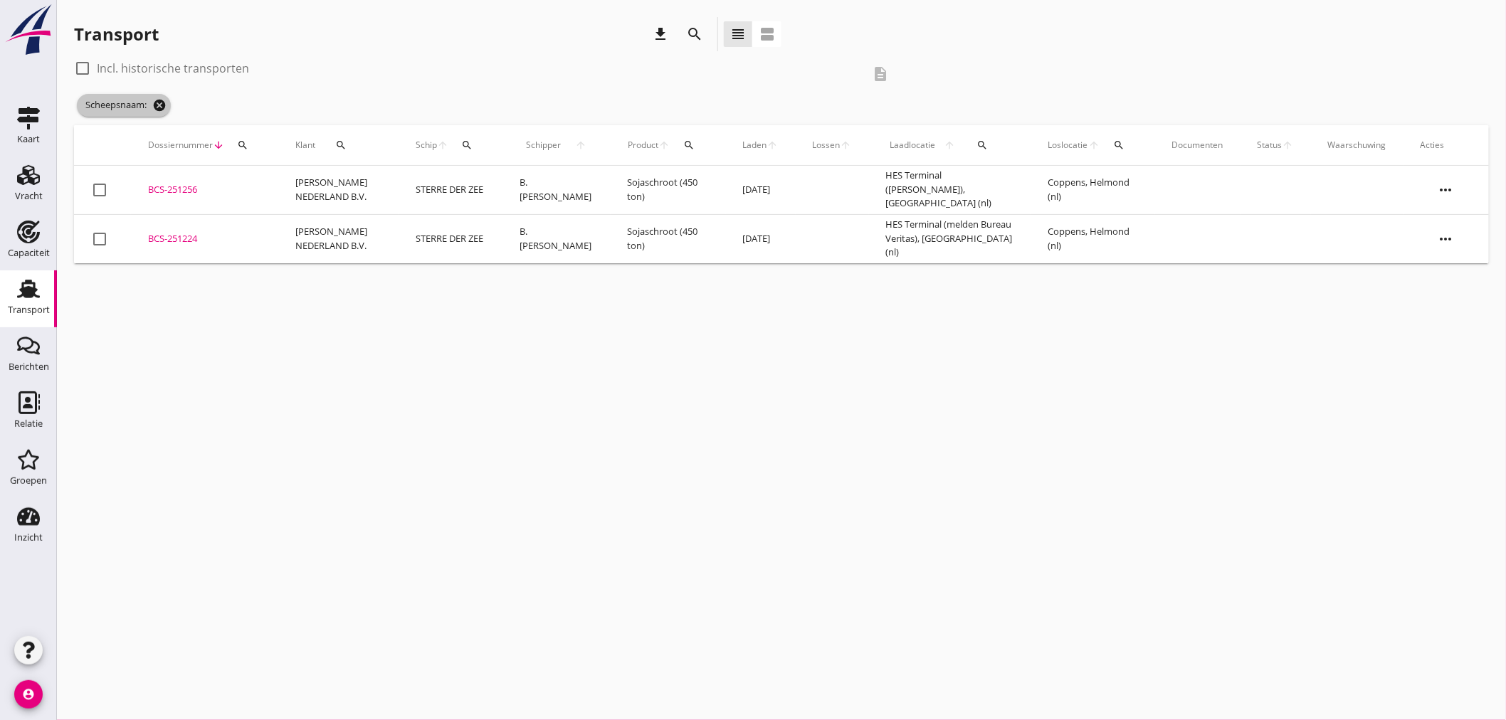
click at [157, 101] on icon "cancel" at bounding box center [159, 105] width 14 height 14
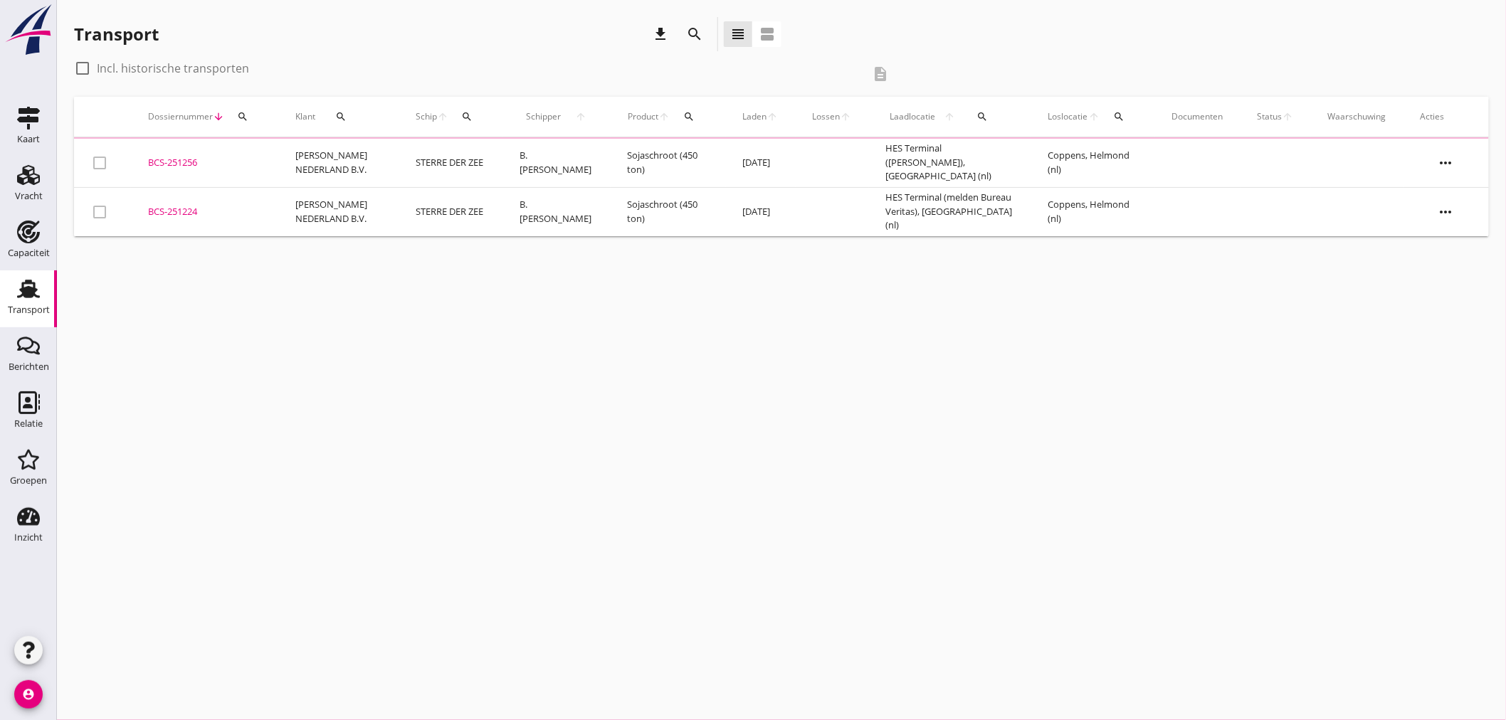
click at [695, 34] on icon "search" at bounding box center [694, 34] width 17 height 17
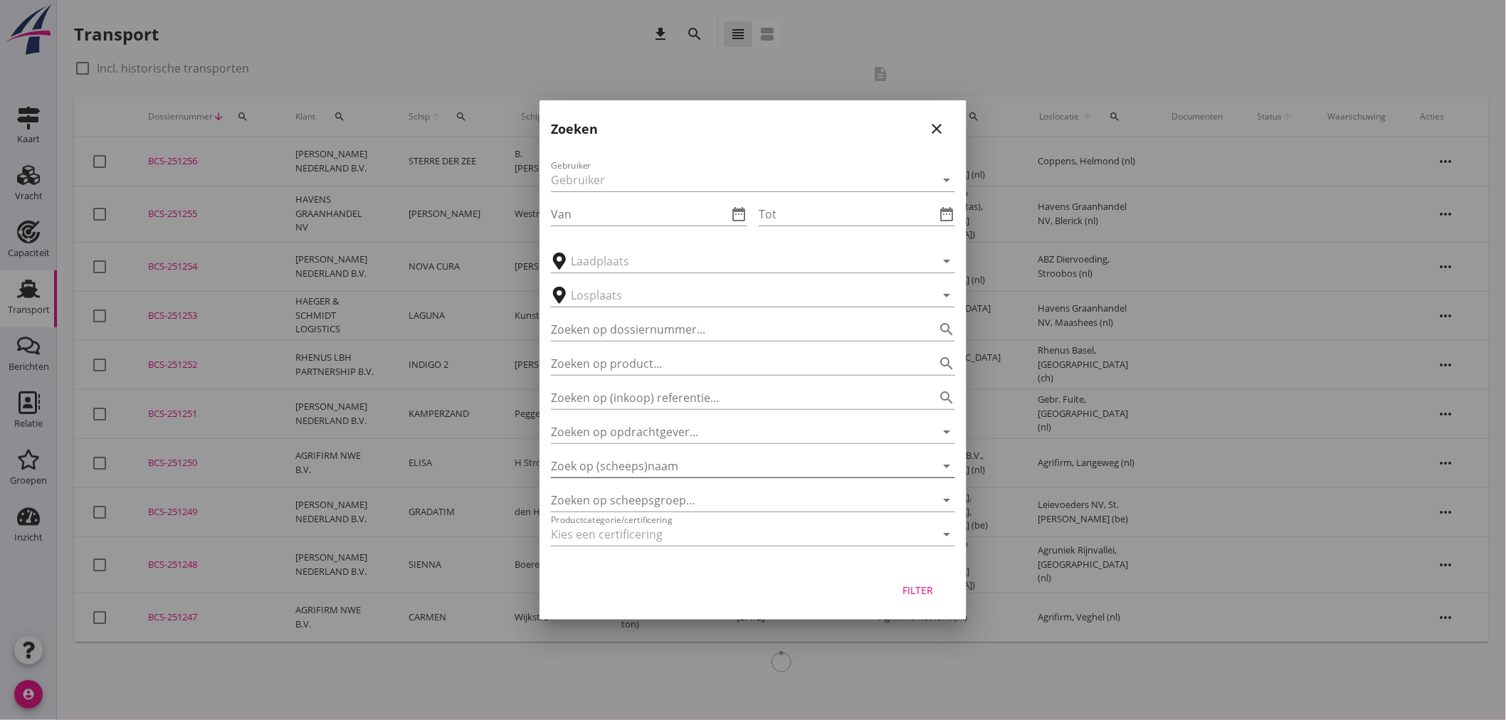
click at [705, 474] on input "Zoek op (scheeps)naam" at bounding box center [733, 466] width 364 height 23
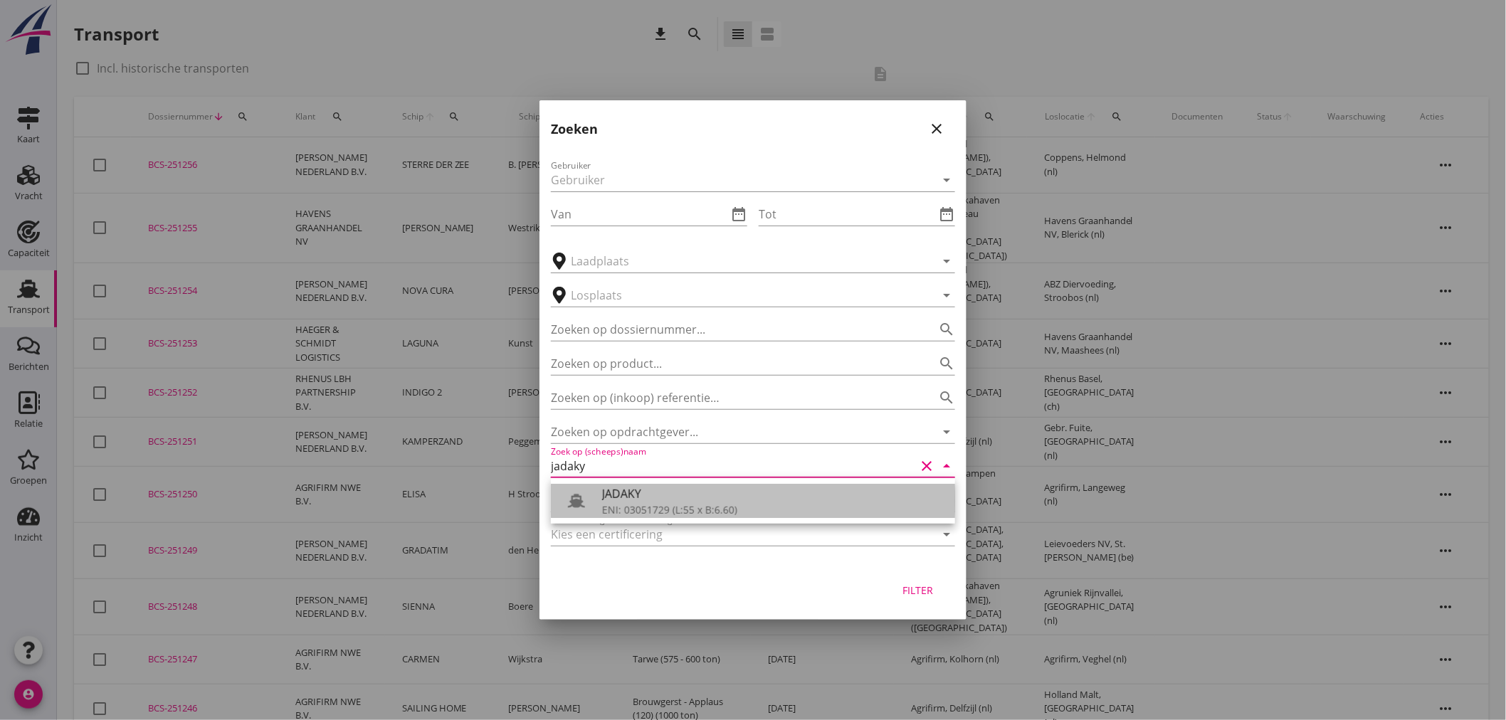
click at [690, 500] on div "JADAKY" at bounding box center [773, 493] width 342 height 17
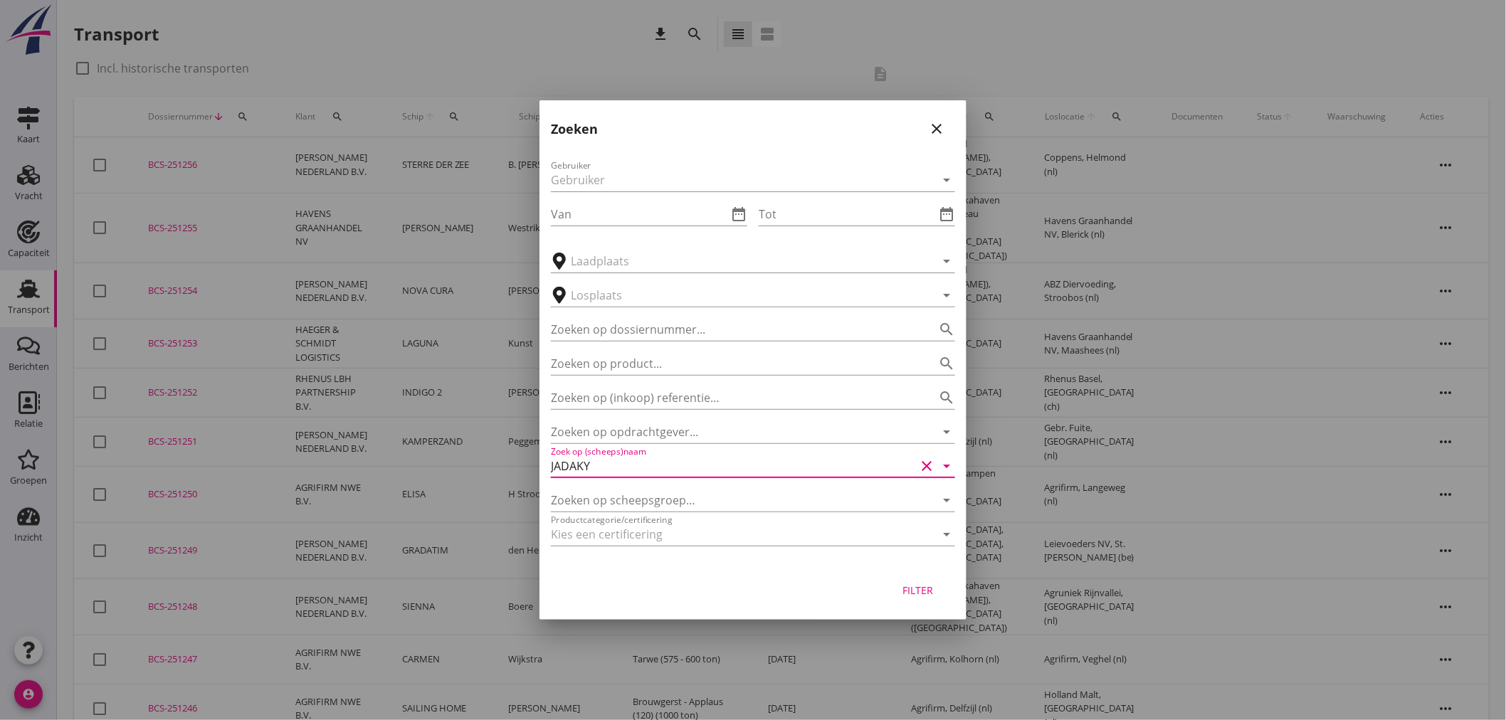
click at [900, 586] on div "Filter" at bounding box center [918, 590] width 40 height 15
type input "JADAKY"
